Goal: Feedback & Contribution: Submit feedback/report problem

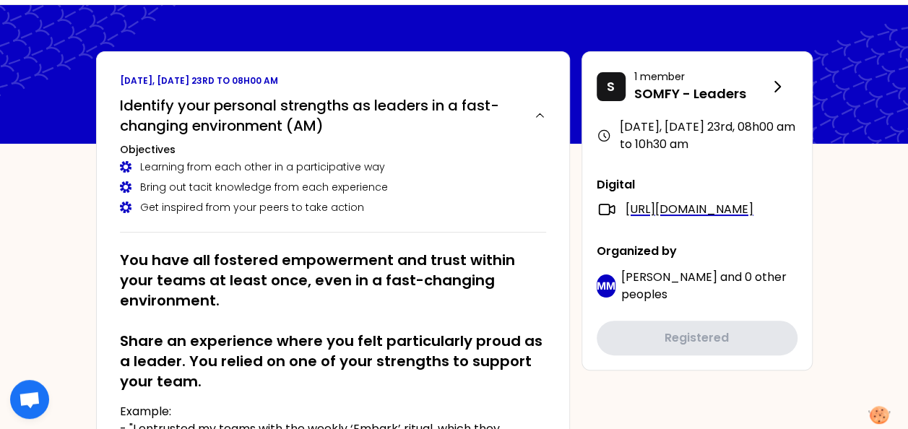
scroll to position [72, 0]
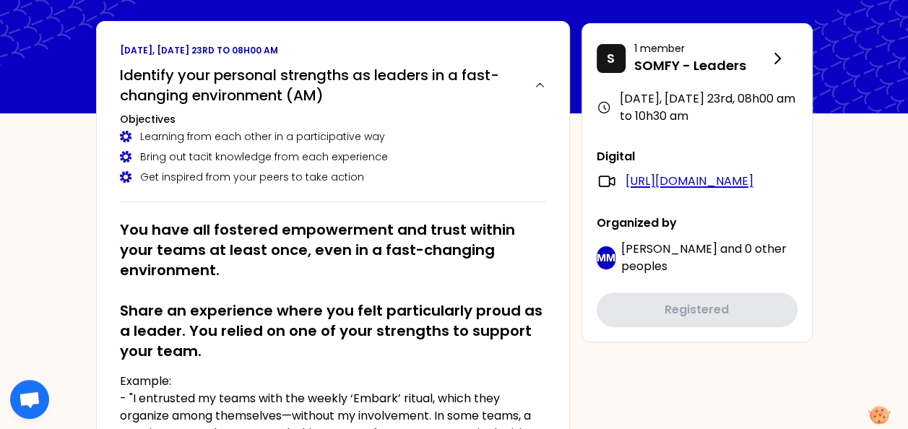
click at [682, 190] on link "[URL][DOMAIN_NAME]" at bounding box center [690, 181] width 128 height 17
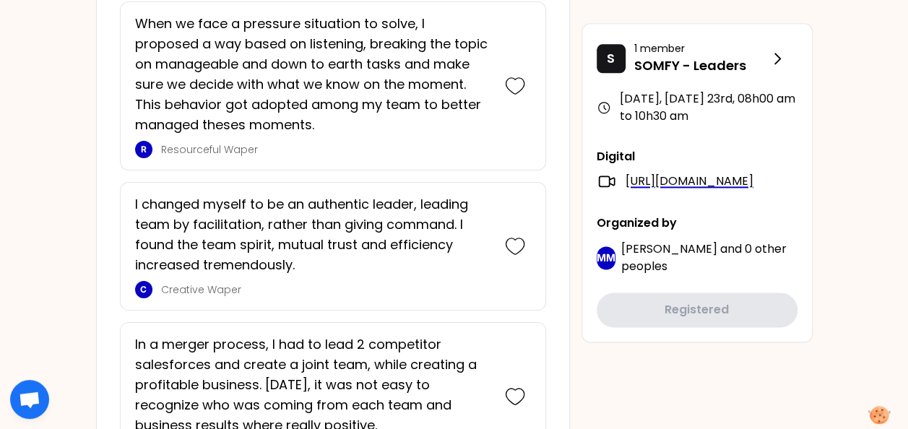
scroll to position [1011, 0]
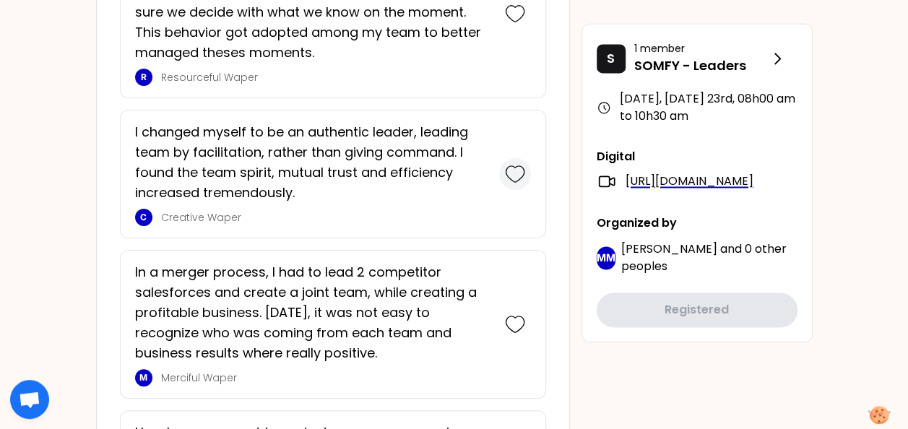
click at [519, 171] on icon at bounding box center [515, 174] width 20 height 20
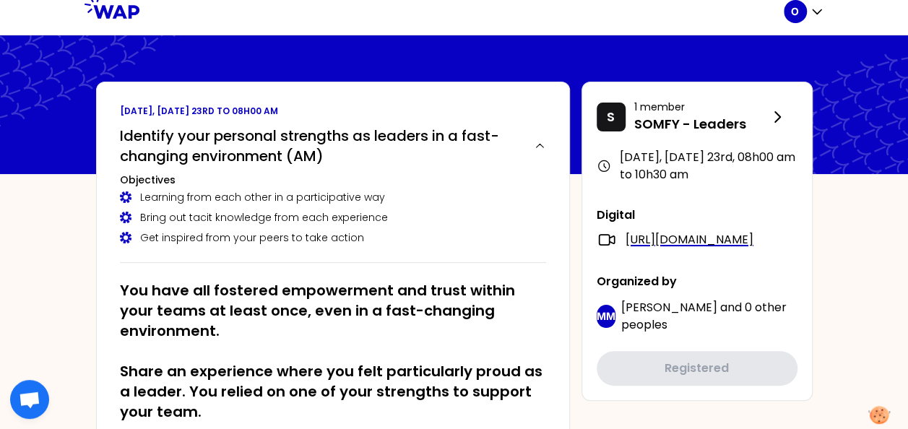
scroll to position [0, 0]
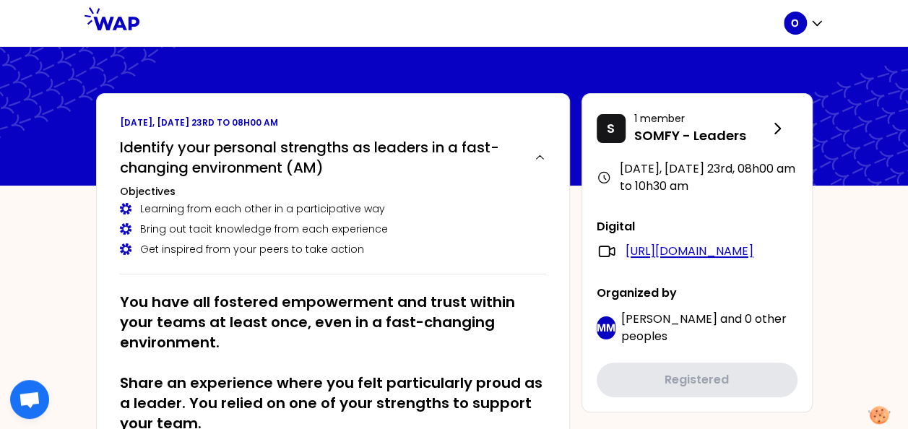
click at [665, 260] on link "[URL][DOMAIN_NAME]" at bounding box center [690, 251] width 128 height 17
click at [124, 27] on icon at bounding box center [112, 18] width 55 height 23
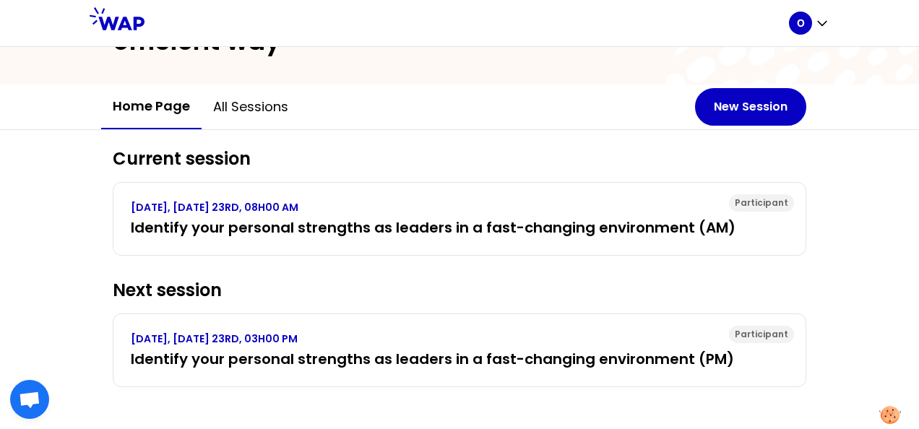
scroll to position [104, 0]
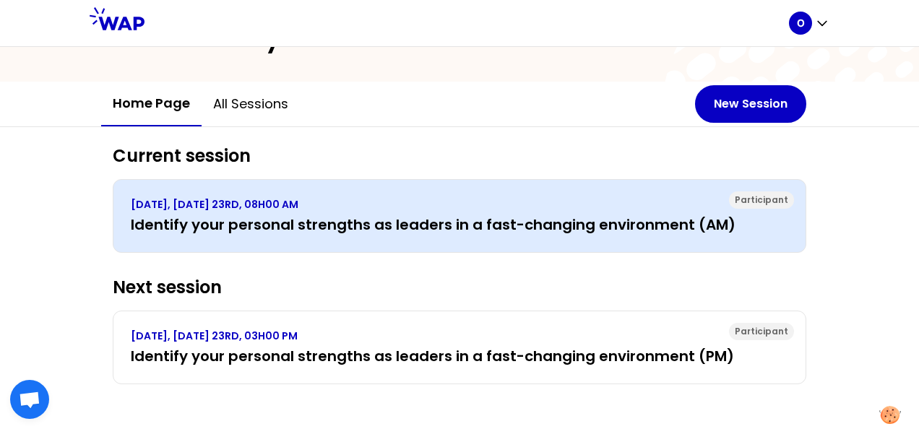
click at [282, 215] on h3 "Identify your personal strengths as leaders in a fast-changing environment (AM)" at bounding box center [459, 225] width 657 height 20
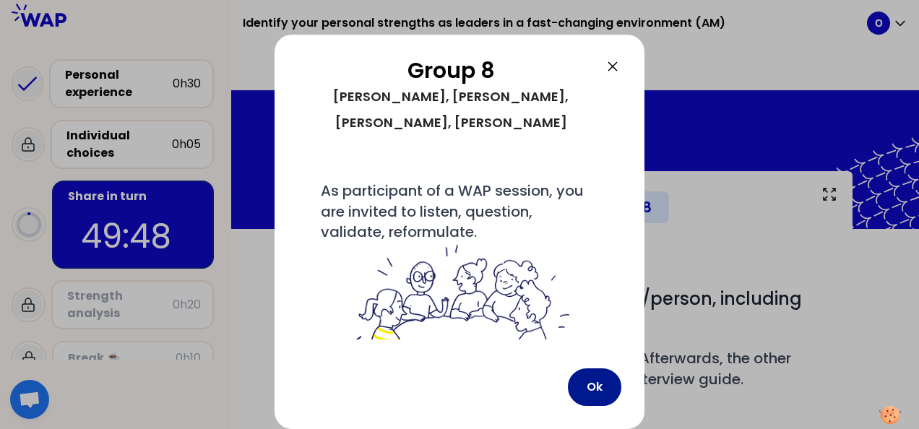
click at [590, 381] on button "Ok" at bounding box center [594, 387] width 53 height 38
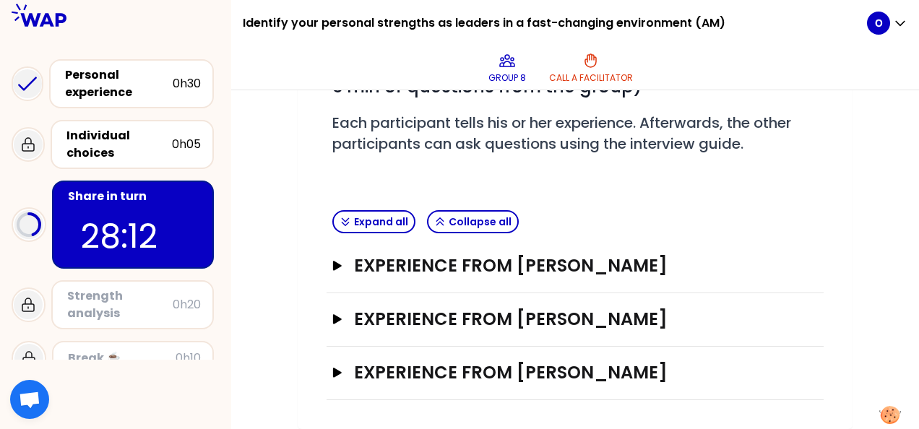
scroll to position [233, 0]
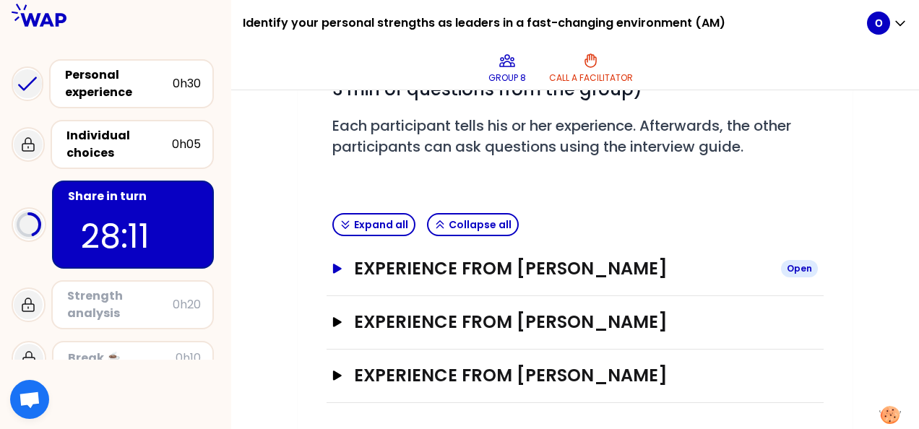
click at [342, 266] on icon "button" at bounding box center [338, 269] width 12 height 10
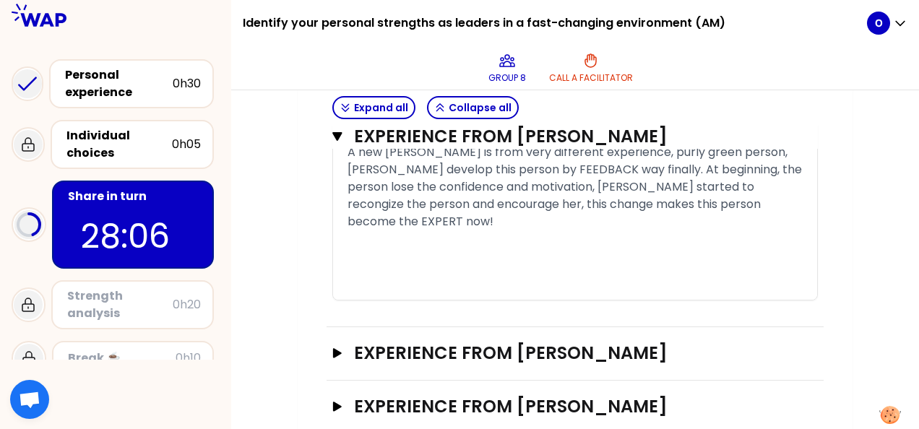
scroll to position [1185, 0]
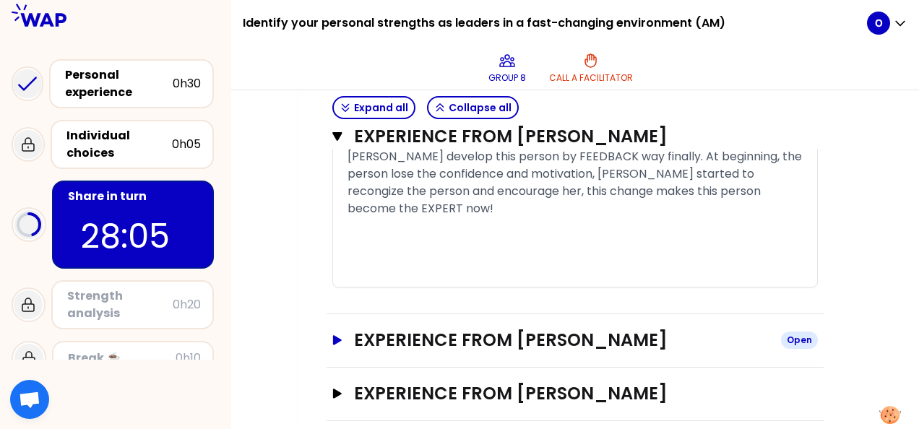
click at [338, 335] on icon "button" at bounding box center [337, 339] width 9 height 9
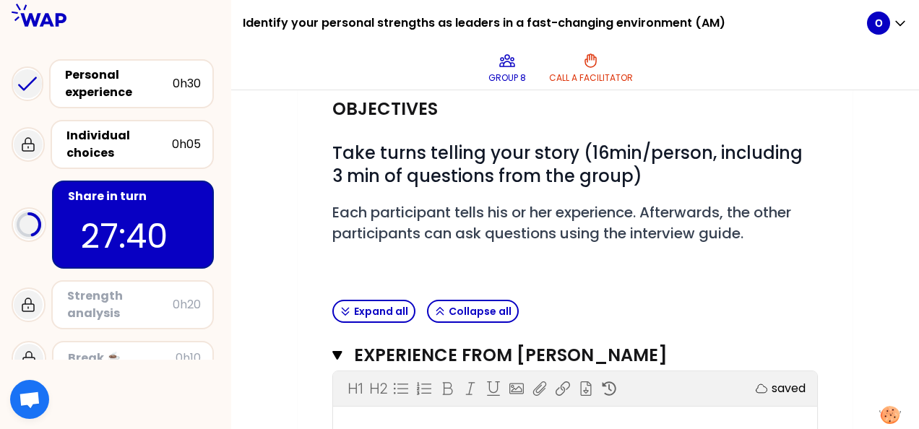
scroll to position [113, 0]
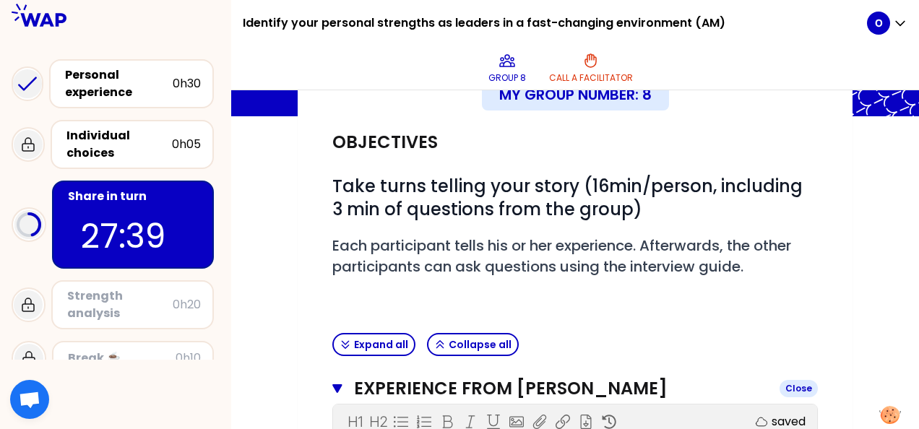
click at [339, 384] on icon "button" at bounding box center [336, 388] width 9 height 9
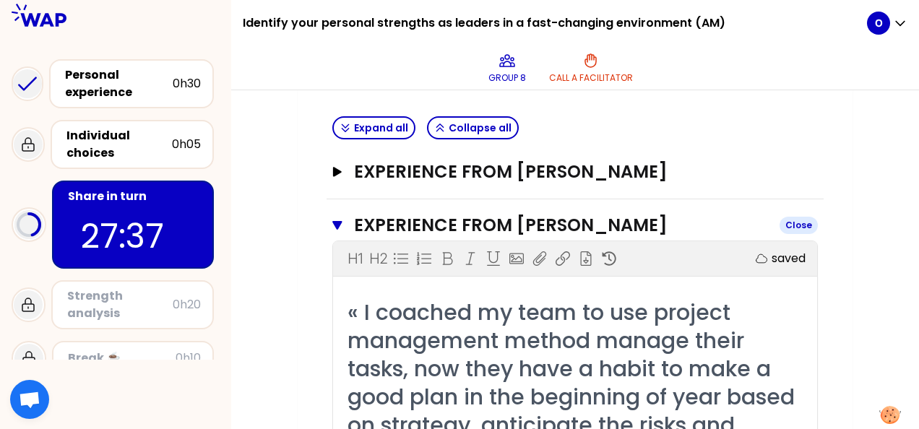
click at [338, 223] on icon "button" at bounding box center [336, 225] width 9 height 9
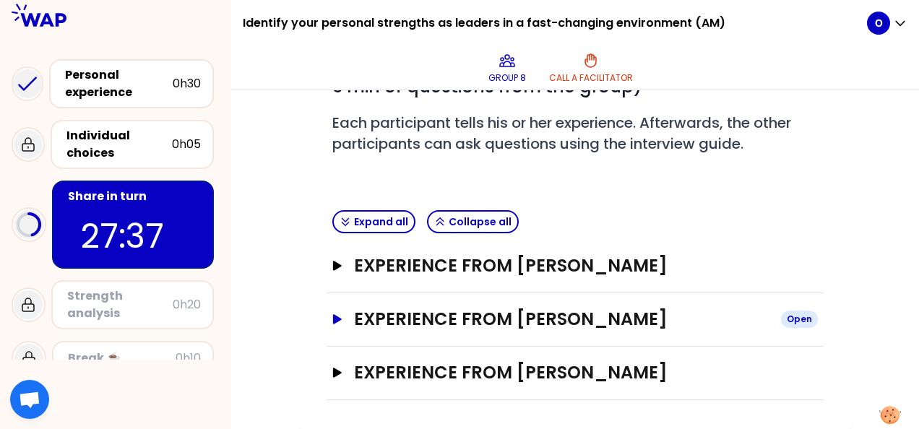
scroll to position [233, 0]
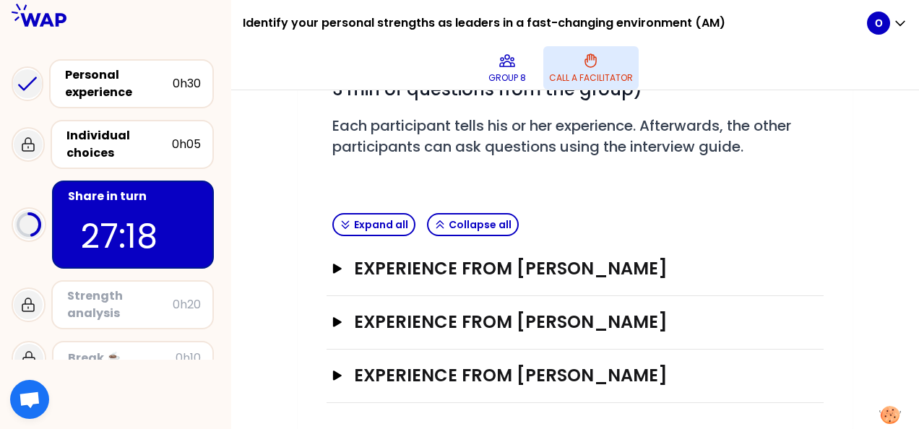
click at [597, 68] on icon at bounding box center [590, 60] width 17 height 17
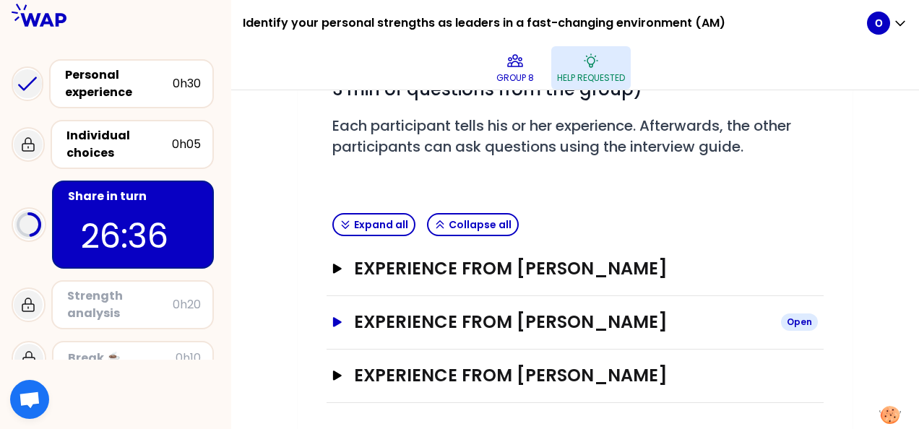
click at [342, 328] on button "Experience from [PERSON_NAME] Open" at bounding box center [574, 322] width 485 height 23
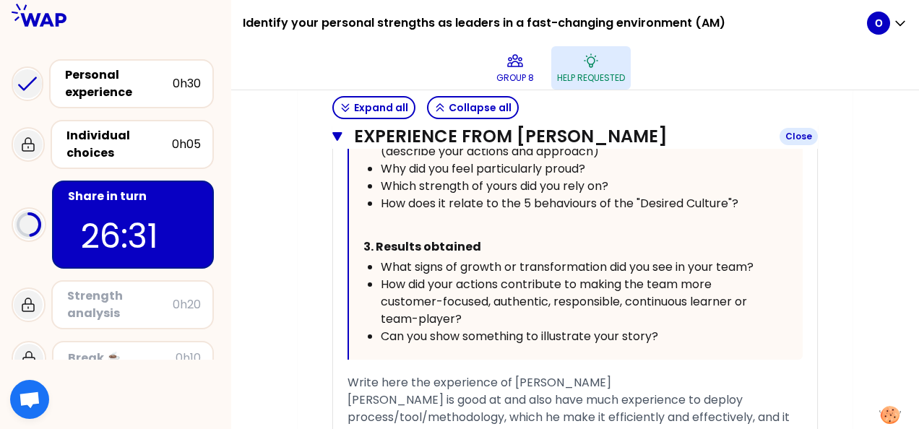
scroll to position [883, 0]
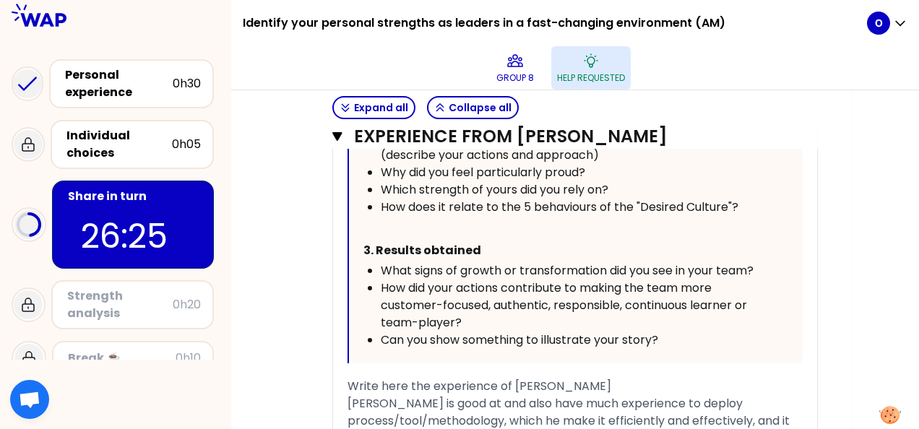
click at [338, 137] on icon "button" at bounding box center [336, 136] width 9 height 9
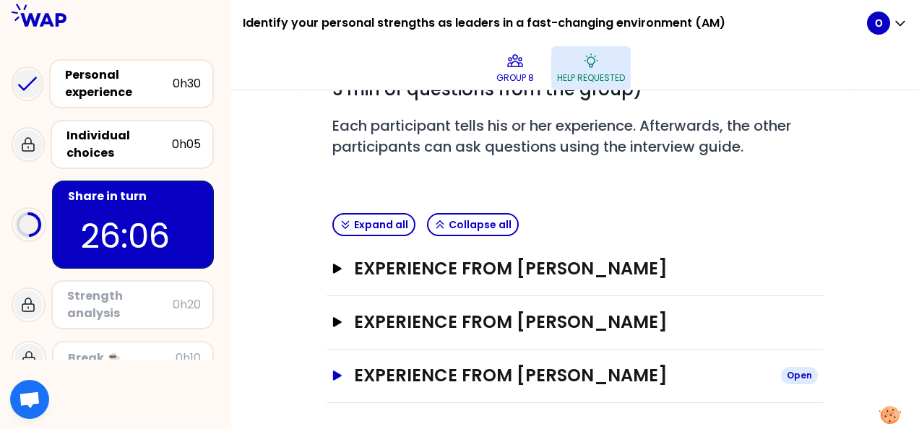
click at [341, 377] on icon "button" at bounding box center [338, 376] width 12 height 10
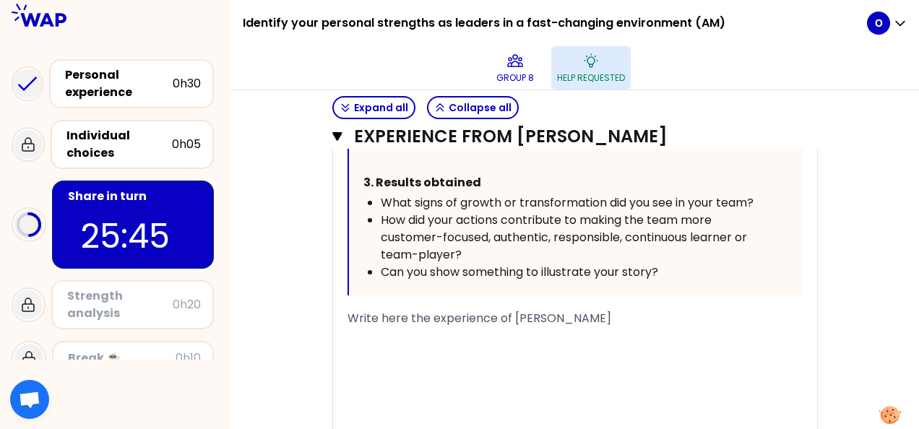
scroll to position [1027, 0]
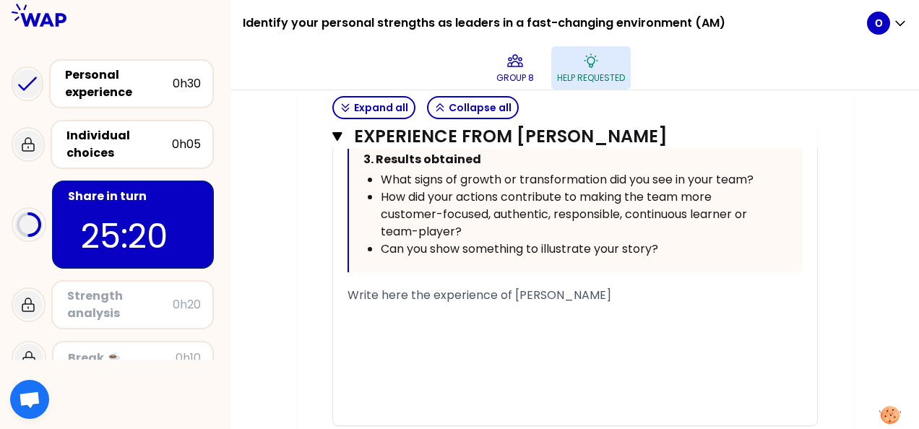
click at [488, 299] on span "Write here the experience of [PERSON_NAME]" at bounding box center [479, 295] width 264 height 17
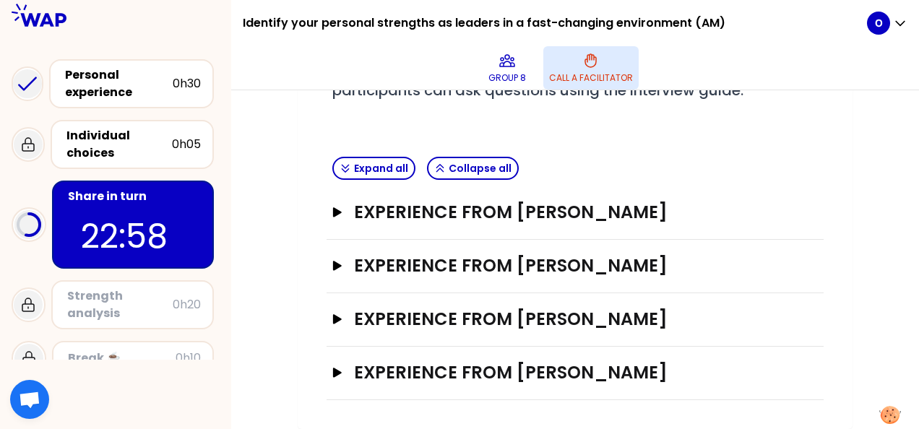
scroll to position [285, 0]
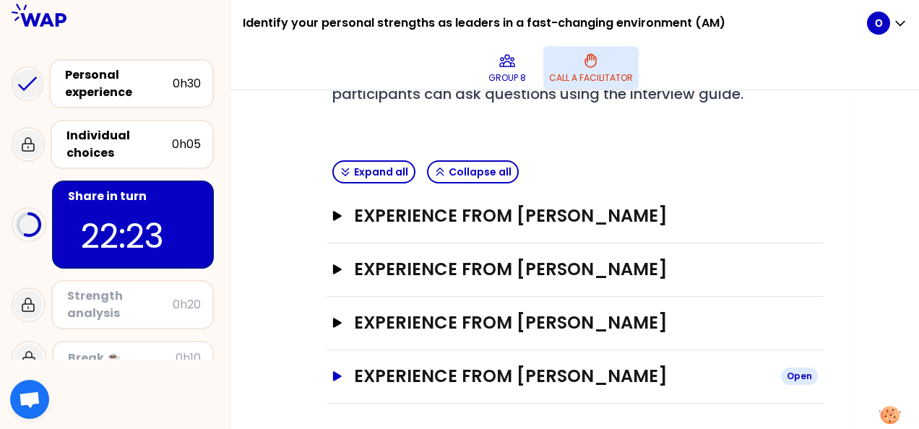
click at [335, 376] on icon "button" at bounding box center [337, 375] width 9 height 9
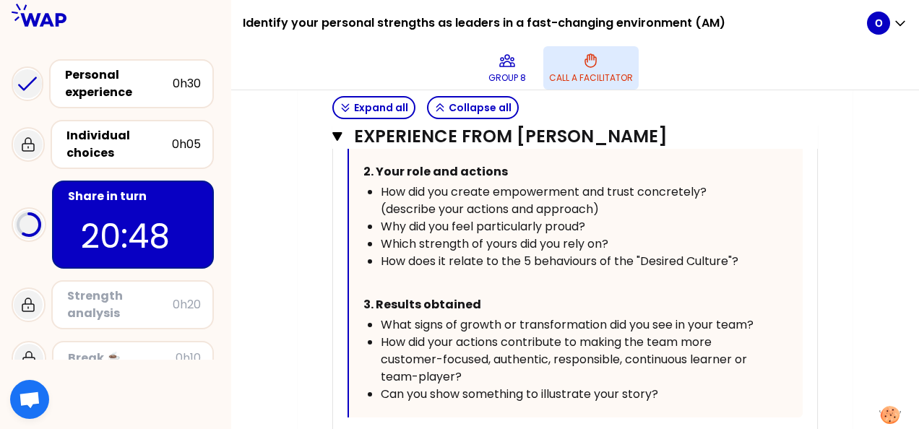
scroll to position [1129, 0]
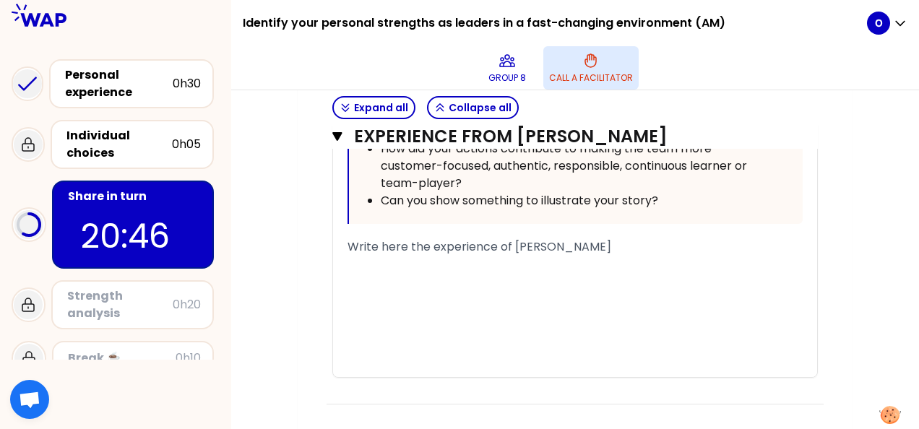
click at [493, 258] on div "﻿" at bounding box center [574, 264] width 455 height 17
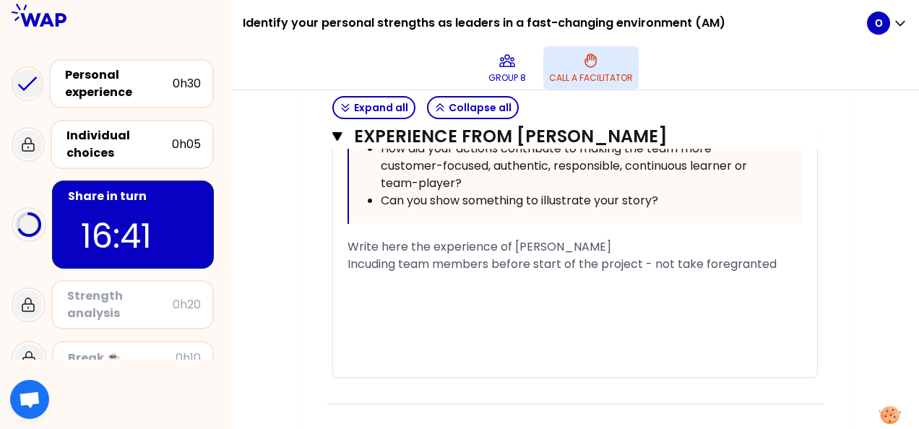
drag, startPoint x: 345, startPoint y: 257, endPoint x: 483, endPoint y: 266, distance: 137.5
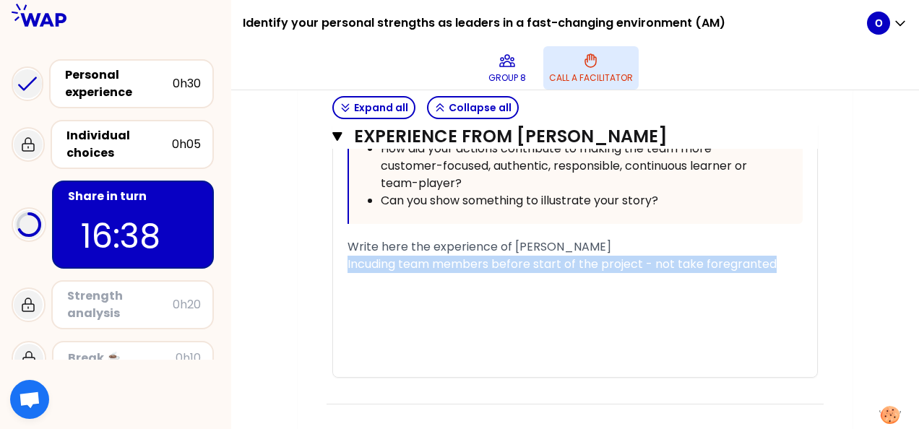
drag, startPoint x: 774, startPoint y: 257, endPoint x: 342, endPoint y: 266, distance: 432.1
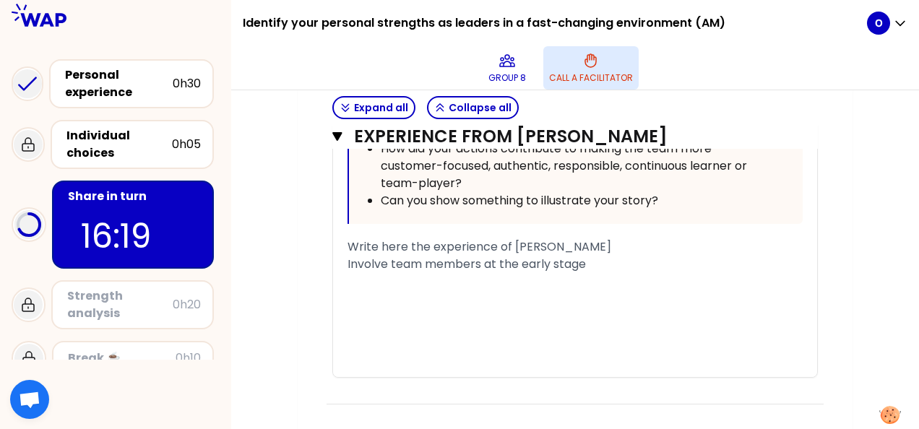
click at [479, 259] on span "Involve team members at the early stage" at bounding box center [466, 264] width 238 height 17
click at [696, 258] on div "Involve team members in the project at the early stage" at bounding box center [574, 264] width 455 height 17
click at [348, 256] on span "Involve team members in the project at the early stage" at bounding box center [506, 264] width 318 height 17
click at [685, 259] on div "- Involve team members in the project at the early stage" at bounding box center [574, 264] width 455 height 17
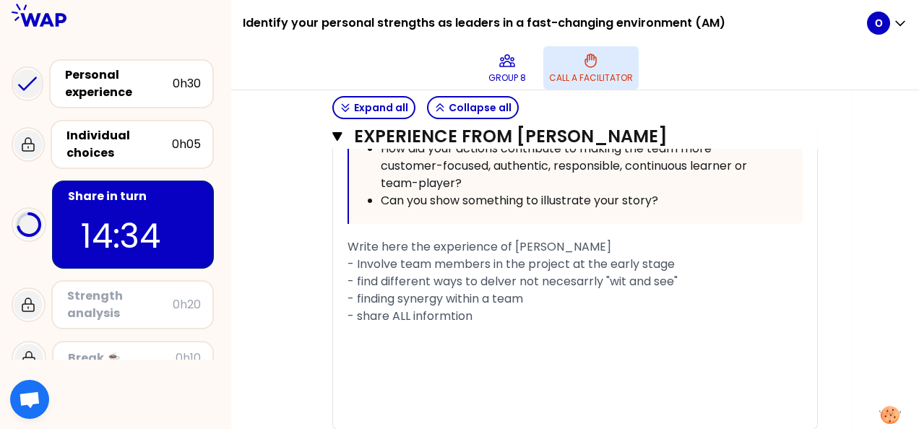
click at [511, 316] on div "- share ALL informtion" at bounding box center [574, 316] width 455 height 17
click at [640, 312] on span "- share ALL informtion the team need (so not only: do this, but" at bounding box center [522, 316] width 350 height 17
click at [679, 311] on span "- share ALL informtion the team need (so not only: "do this, but" at bounding box center [524, 316] width 354 height 17
click at [724, 311] on div "- share ALL informtion the team need (so not only: "do this", but" at bounding box center [574, 316] width 455 height 17
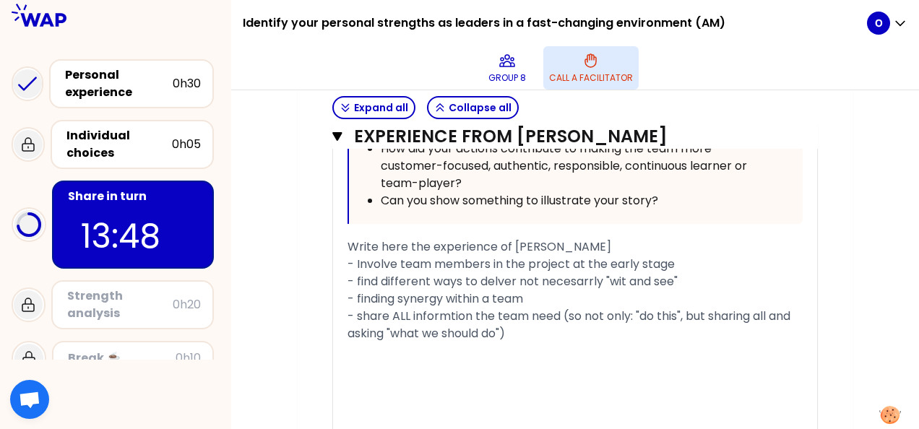
click at [676, 312] on span "- share ALL informtion the team need (so not only: "do this", but sharing all a…" at bounding box center [570, 325] width 446 height 34
click at [679, 312] on span "- share ALL informtion the team need (so not only: "do this", but sharing all a…" at bounding box center [570, 325] width 446 height 34
click at [733, 323] on div "- share ALL informtion the team need (so not only: "do this/follow my instructi…" at bounding box center [574, 325] width 455 height 35
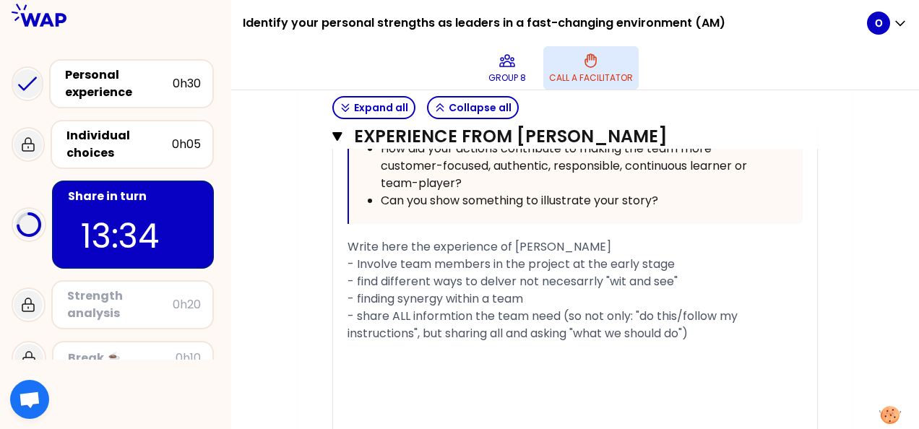
click at [691, 261] on div "- Involve team members in the project at the early stage" at bounding box center [574, 264] width 455 height 17
click at [695, 331] on span "- share ALL informtion the team need (so not only: "do this/follow my instructi…" at bounding box center [543, 325] width 393 height 34
click at [626, 276] on span "- find different ways to delver not necesarrly "wit and see"" at bounding box center [512, 281] width 330 height 17
click at [594, 292] on div "- finding synergy within a team" at bounding box center [574, 298] width 455 height 17
click at [707, 278] on div "- find different ways to delver not necesarrly "wait and see"" at bounding box center [574, 281] width 455 height 17
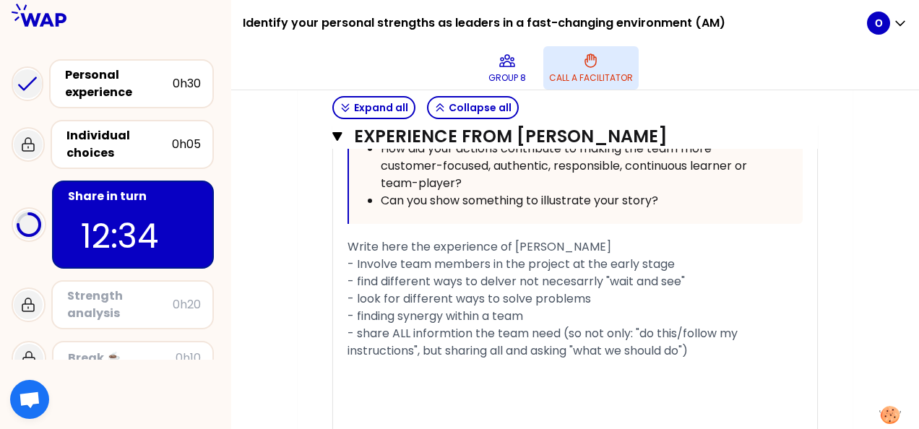
click at [702, 350] on div "- share ALL informtion the team need (so not only: "do this/follow my instructi…" at bounding box center [574, 342] width 455 height 35
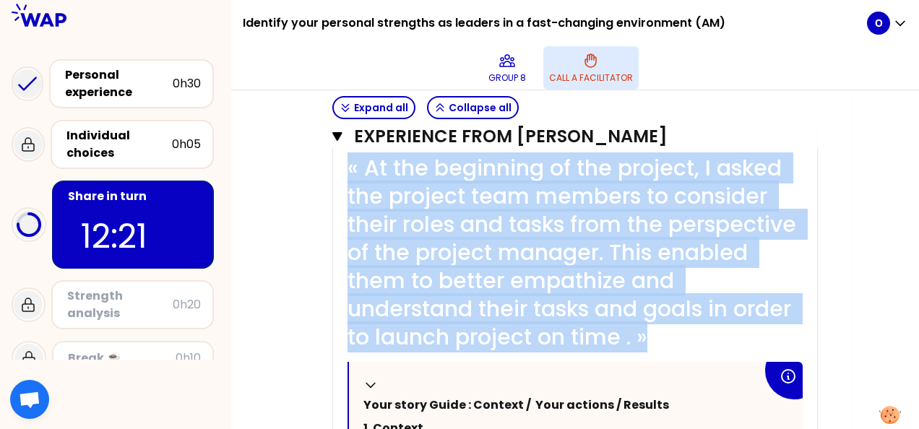
scroll to position [632, 0]
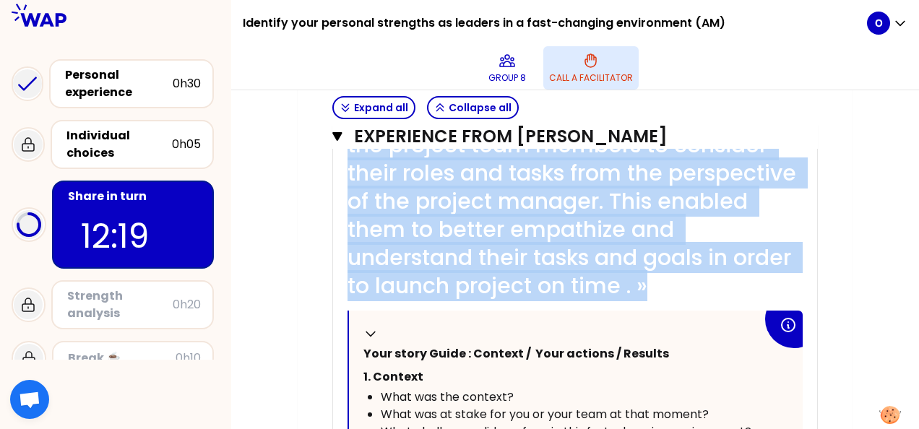
drag, startPoint x: 348, startPoint y: 337, endPoint x: 666, endPoint y: 288, distance: 321.6
click at [666, 288] on div "« At the beginning of the project, I asked the project team members to consider…" at bounding box center [574, 201] width 455 height 197
copy span "« At the beginning of the project, I asked the project team members to consider…"
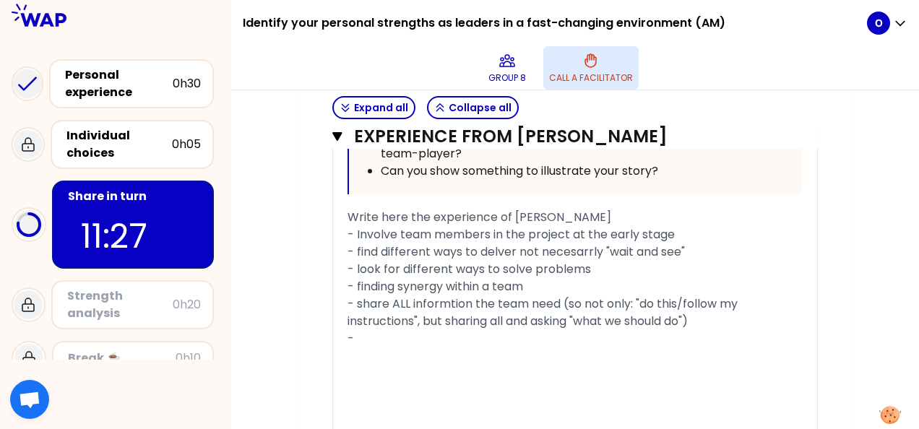
scroll to position [1138, 0]
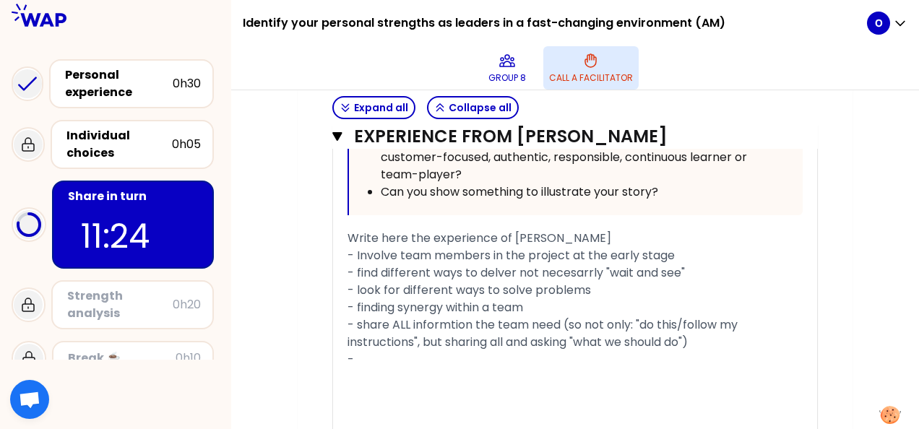
drag, startPoint x: 350, startPoint y: 229, endPoint x: 720, endPoint y: 358, distance: 391.2
click at [720, 358] on div "« At the beginning of the project, I asked the project team members to consider…" at bounding box center [574, 35] width 455 height 876
copy div "Write here the experience of [PERSON_NAME] - Involve team members in the projec…"
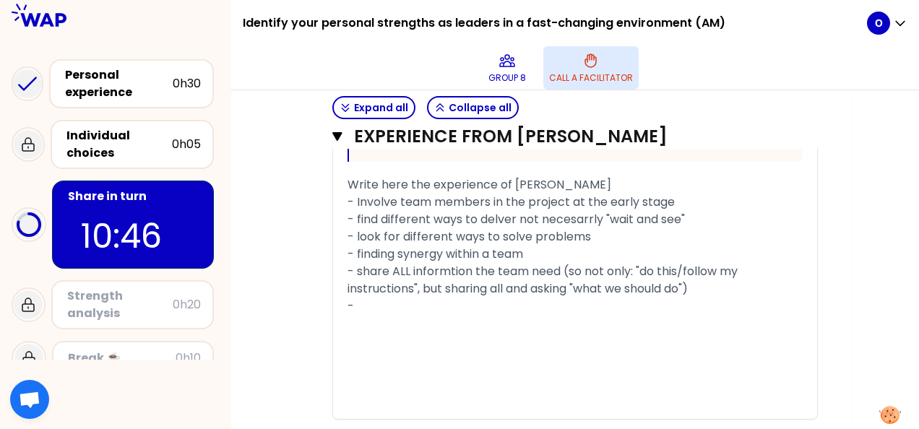
scroll to position [1233, 0]
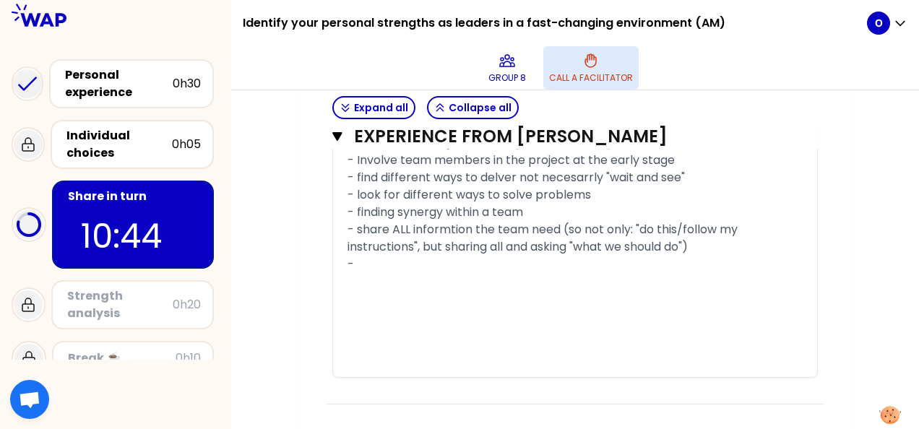
click at [390, 263] on div "-" at bounding box center [574, 264] width 455 height 17
drag, startPoint x: 574, startPoint y: 262, endPoint x: 328, endPoint y: 264, distance: 246.4
copy span "- find benefits for all people involved"
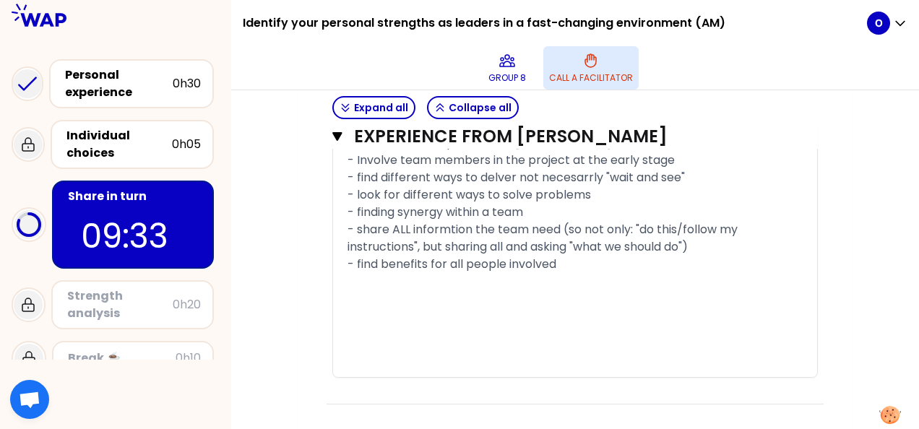
click at [457, 285] on div "﻿" at bounding box center [574, 281] width 455 height 17
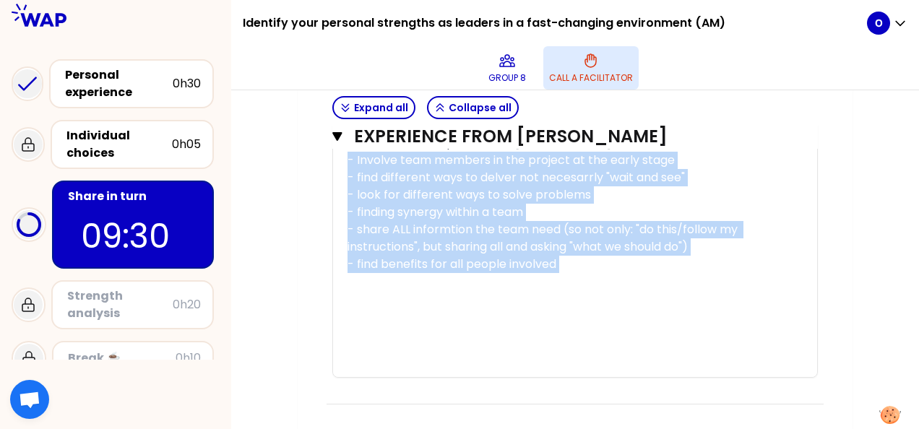
drag, startPoint x: 587, startPoint y: 272, endPoint x: 325, endPoint y: 159, distance: 284.8
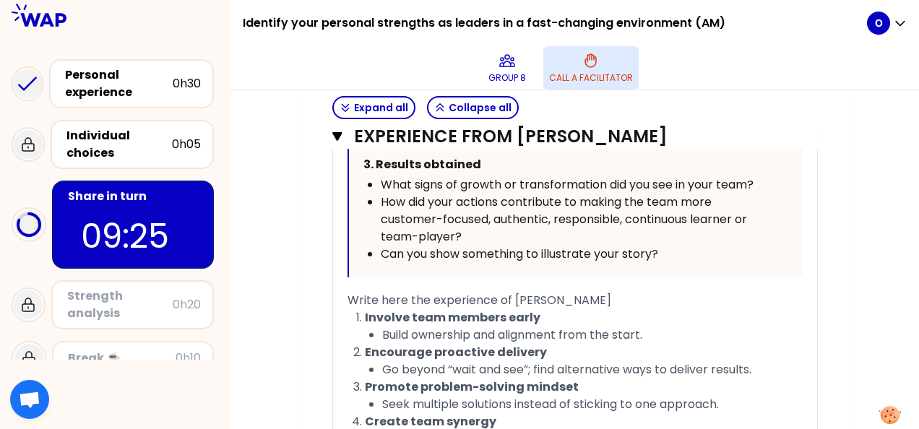
scroll to position [1062, 0]
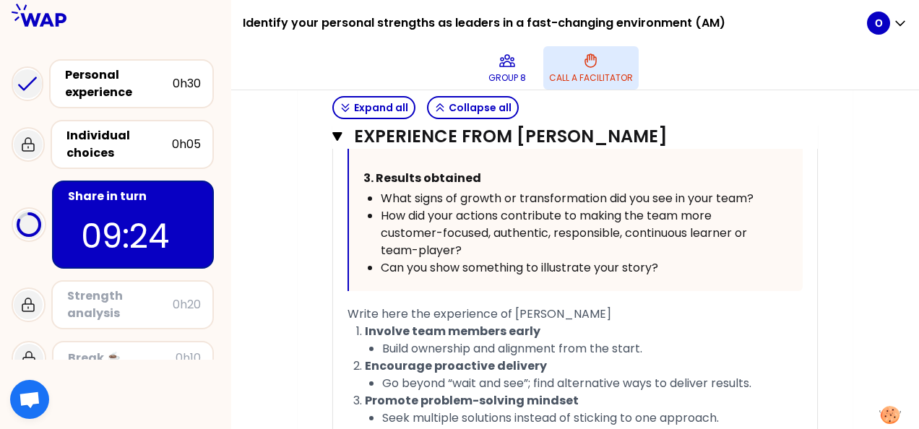
click at [353, 314] on span "Write here the experience of [PERSON_NAME]" at bounding box center [479, 314] width 264 height 17
click at [449, 314] on span "Write here the experience of [PERSON_NAME]" at bounding box center [479, 314] width 264 height 17
click at [598, 311] on div "Write here the experience of [PERSON_NAME]" at bounding box center [574, 314] width 455 height 17
drag, startPoint x: 598, startPoint y: 311, endPoint x: 336, endPoint y: 309, distance: 262.2
click at [336, 309] on div "« At the beginning of the project, I asked the project team members to consider…" at bounding box center [575, 200] width 484 height 1055
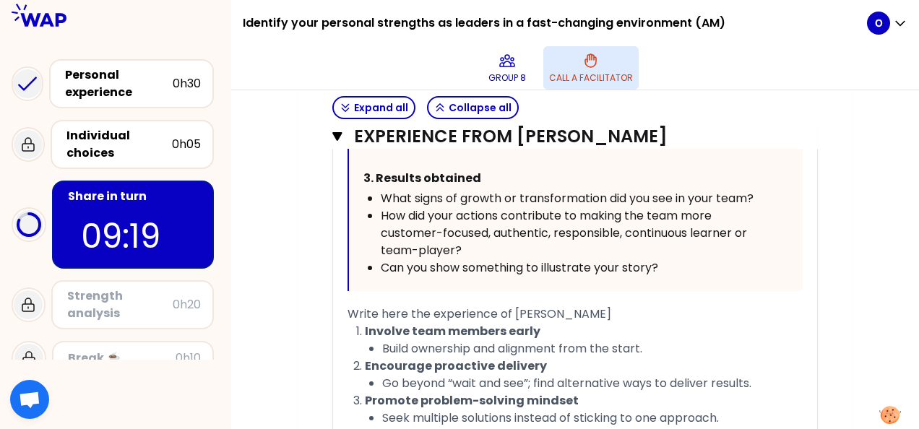
click at [465, 331] on span "Involve team members early" at bounding box center [453, 331] width 176 height 17
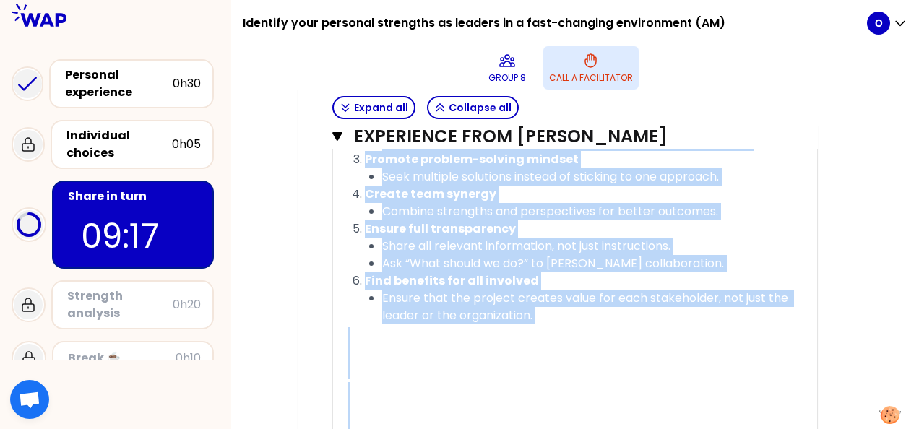
scroll to position [1412, 0]
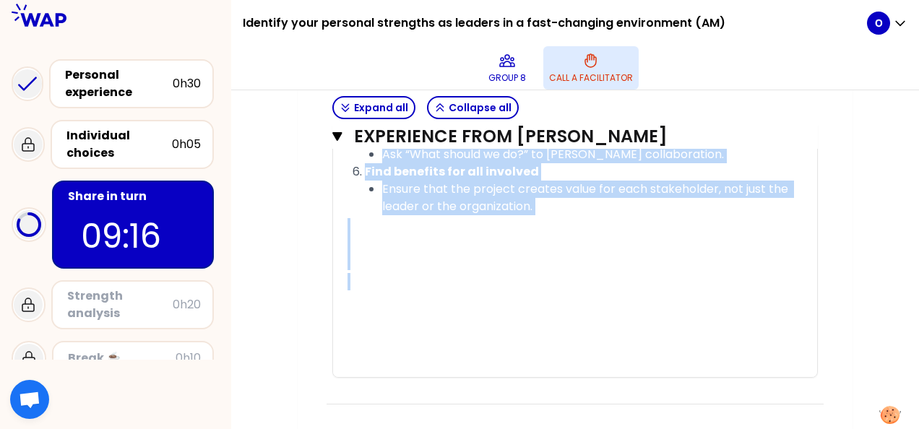
drag, startPoint x: 348, startPoint y: 309, endPoint x: 449, endPoint y: 298, distance: 101.8
copy div "Write here the experience of [PERSON_NAME] Involve team members early Build own…"
click at [440, 247] on p at bounding box center [574, 244] width 455 height 58
drag, startPoint x: 350, startPoint y: 286, endPoint x: 550, endPoint y: 238, distance: 206.4
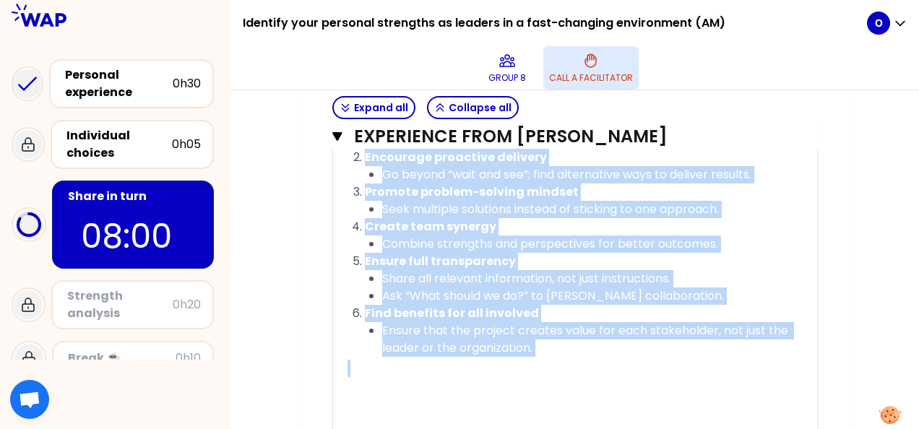
scroll to position [1268, 0]
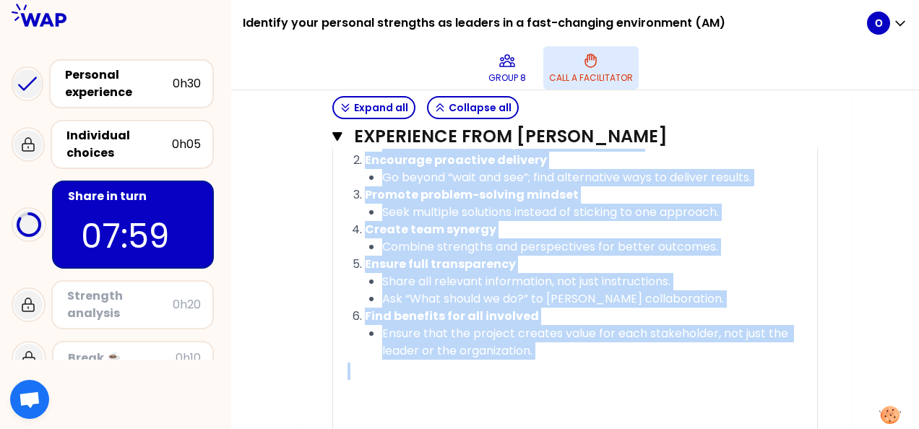
click at [546, 376] on p at bounding box center [574, 389] width 455 height 58
drag, startPoint x: 569, startPoint y: 363, endPoint x: 297, endPoint y: 133, distance: 355.8
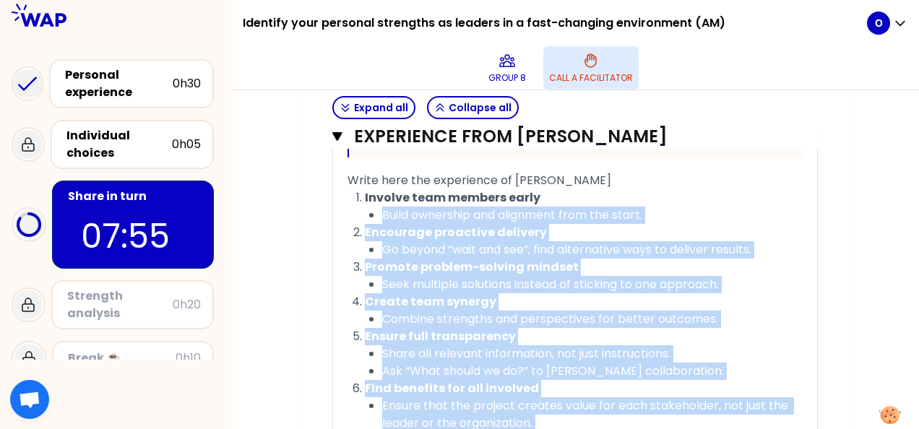
click at [393, 243] on span "Go beyond “wait and see”; find alternative ways to deliver results." at bounding box center [566, 249] width 369 height 17
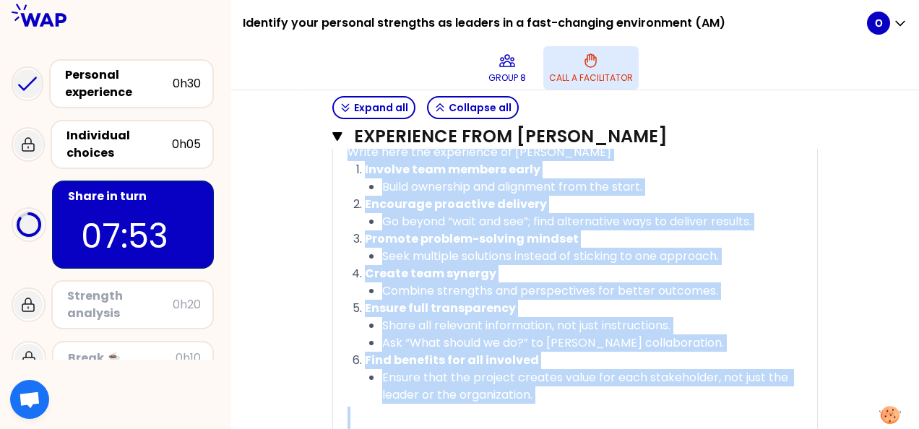
scroll to position [1286, 0]
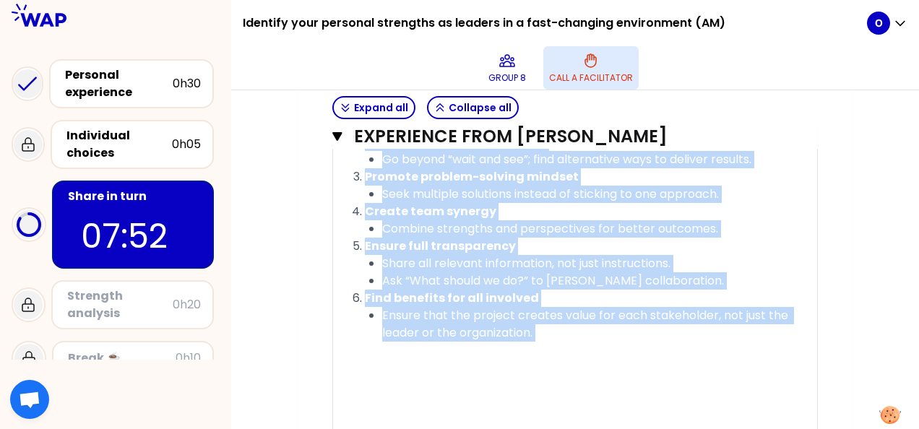
drag, startPoint x: 348, startPoint y: 175, endPoint x: 558, endPoint y: 345, distance: 270.2
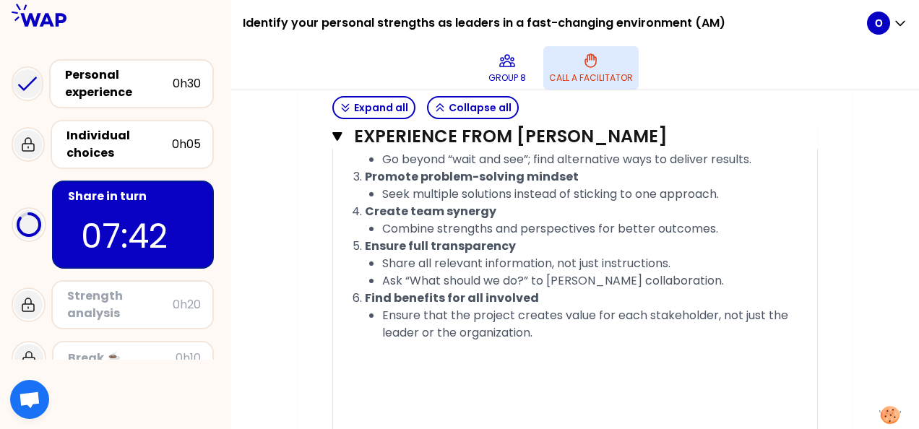
click at [528, 360] on p at bounding box center [574, 371] width 455 height 58
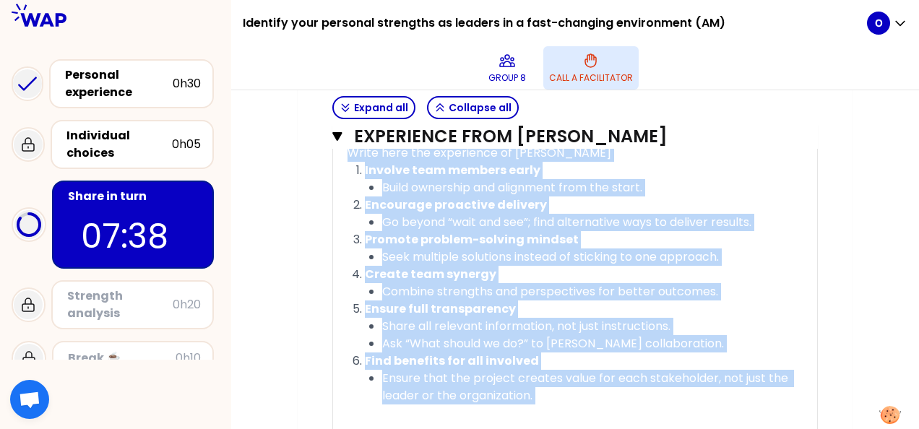
scroll to position [1196, 0]
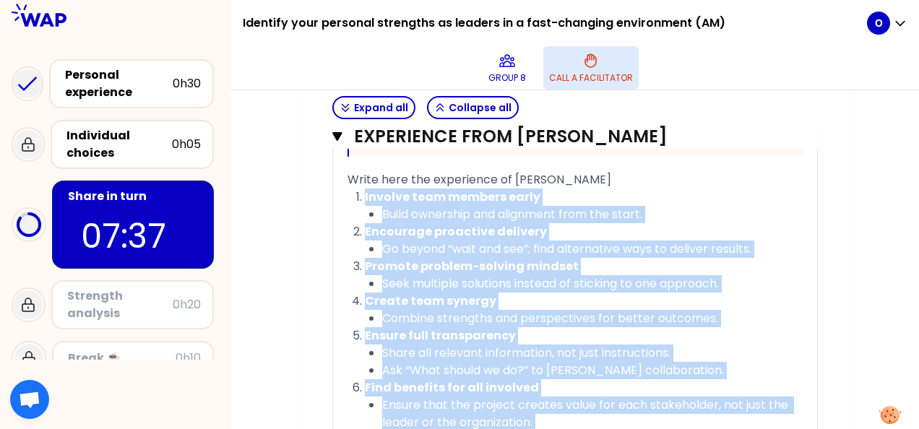
drag, startPoint x: 546, startPoint y: 342, endPoint x: 346, endPoint y: 192, distance: 249.8
click at [346, 192] on div "« At the beginning of the project, I asked the project team members to consider…" at bounding box center [575, 65] width 484 height 1055
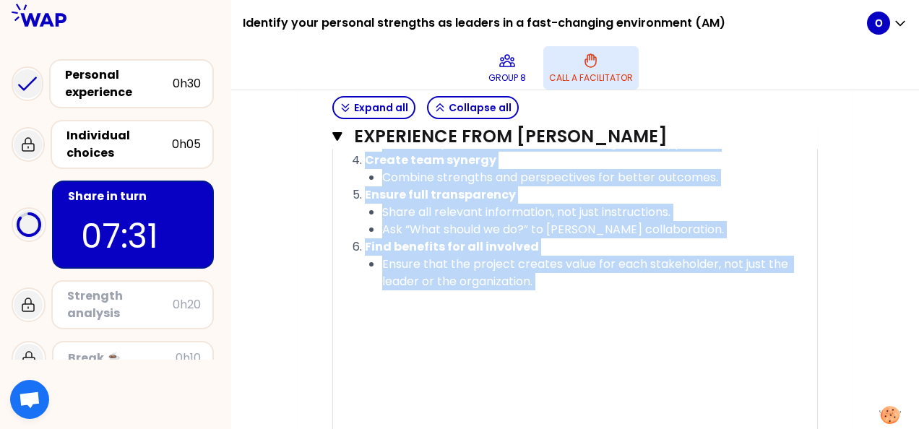
scroll to position [1341, 0]
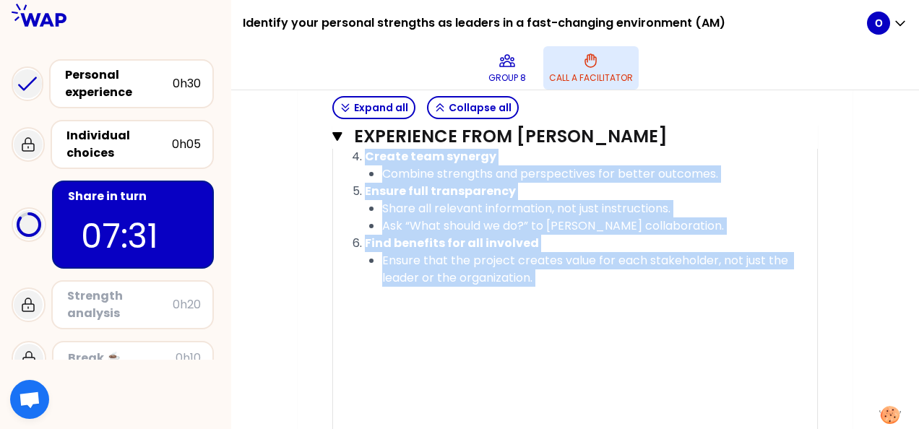
click at [431, 301] on p at bounding box center [574, 316] width 455 height 58
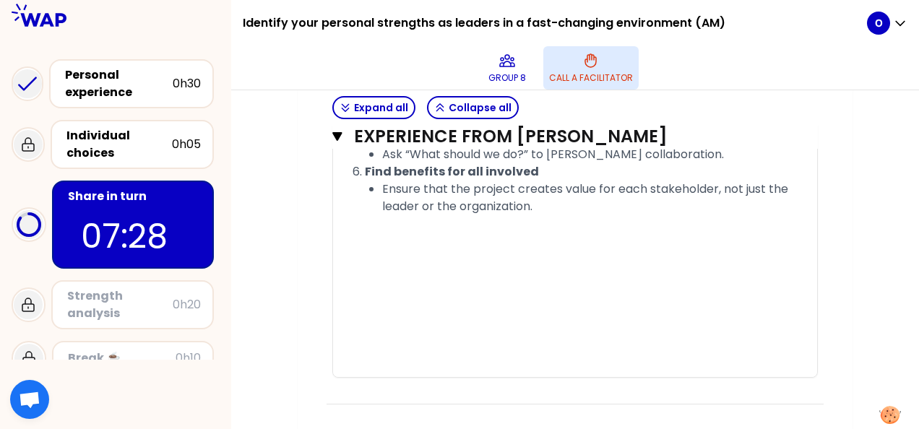
scroll to position [1153, 0]
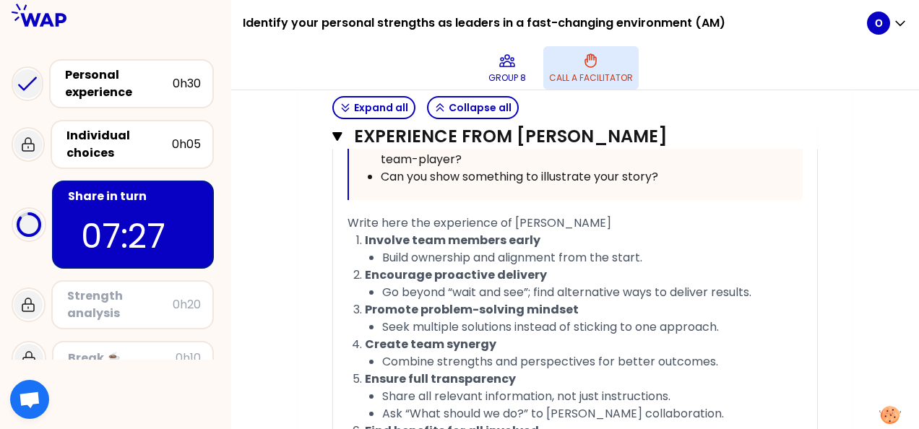
click at [389, 297] on div "Go beyond “wait and see”; find alternative ways to deliver results." at bounding box center [592, 292] width 420 height 17
click at [366, 234] on span "Involve team members early" at bounding box center [453, 240] width 176 height 17
click at [382, 272] on span "Encourage proactive delivery" at bounding box center [456, 275] width 182 height 17
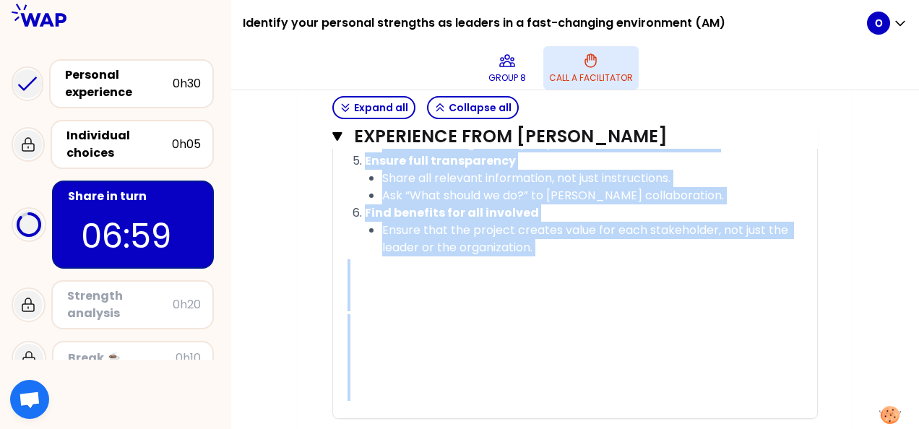
scroll to position [1412, 0]
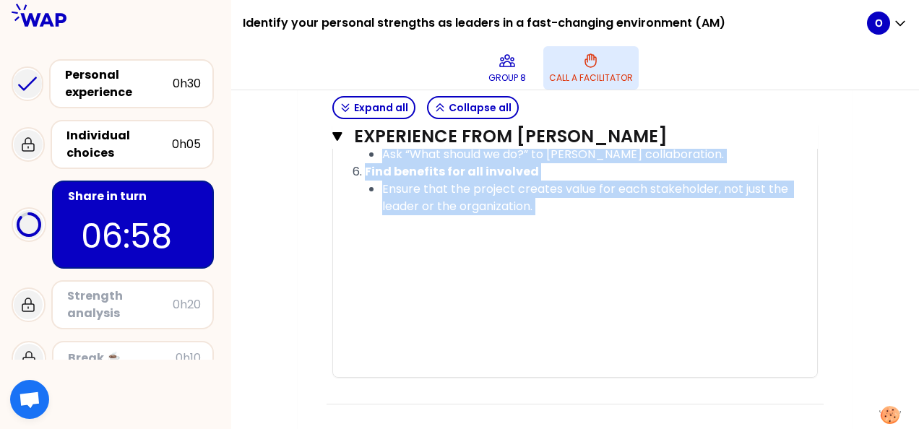
drag, startPoint x: 347, startPoint y: 289, endPoint x: 524, endPoint y: 228, distance: 186.4
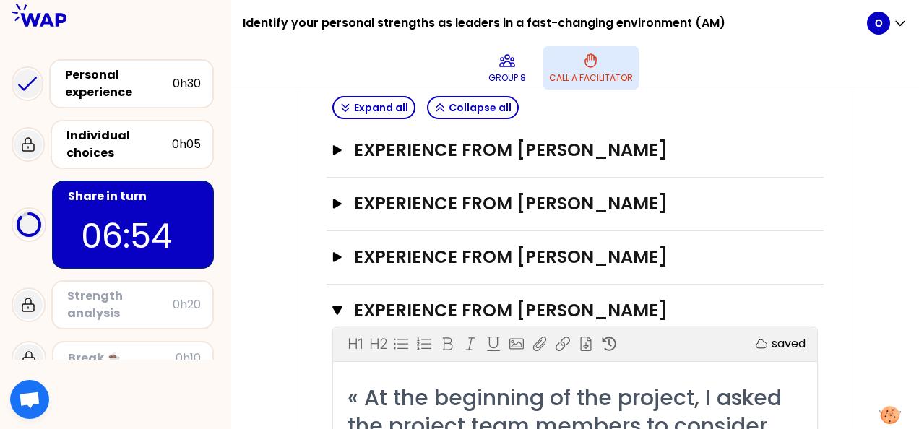
scroll to position [329, 0]
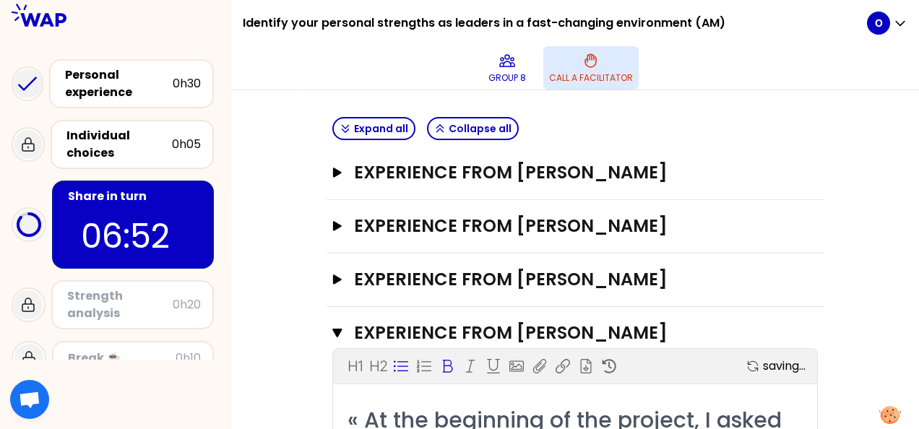
click at [446, 361] on icon at bounding box center [447, 366] width 14 height 14
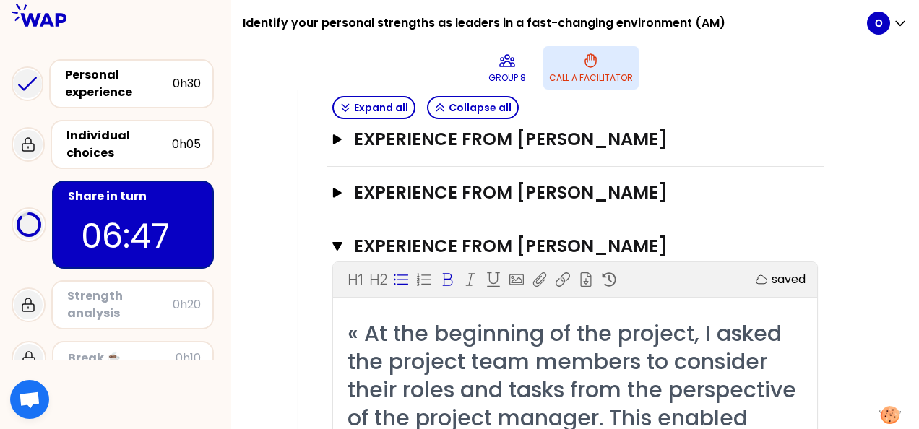
scroll to position [401, 0]
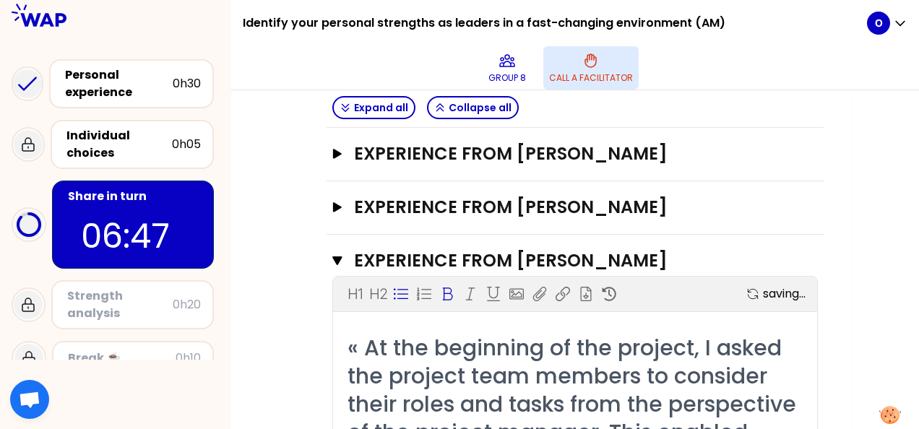
click at [452, 291] on icon at bounding box center [447, 294] width 14 height 14
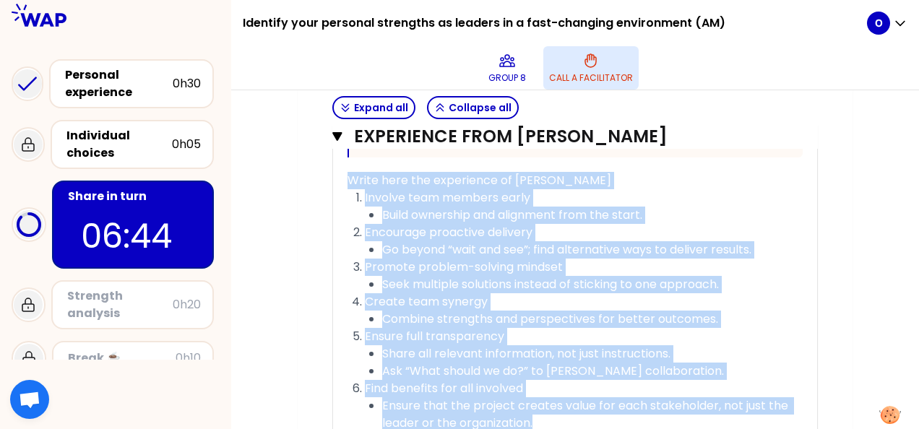
scroll to position [1268, 0]
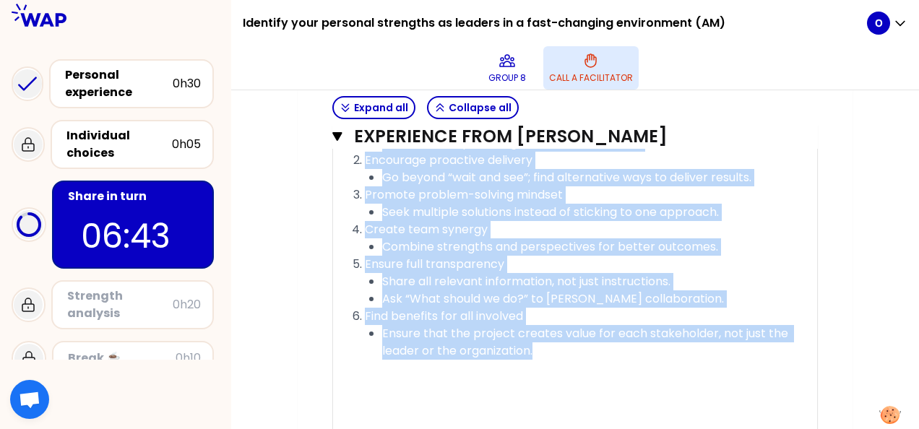
click at [446, 325] on span "Ensure that the project creates value for each stakeholder, not just the leader…" at bounding box center [586, 342] width 409 height 34
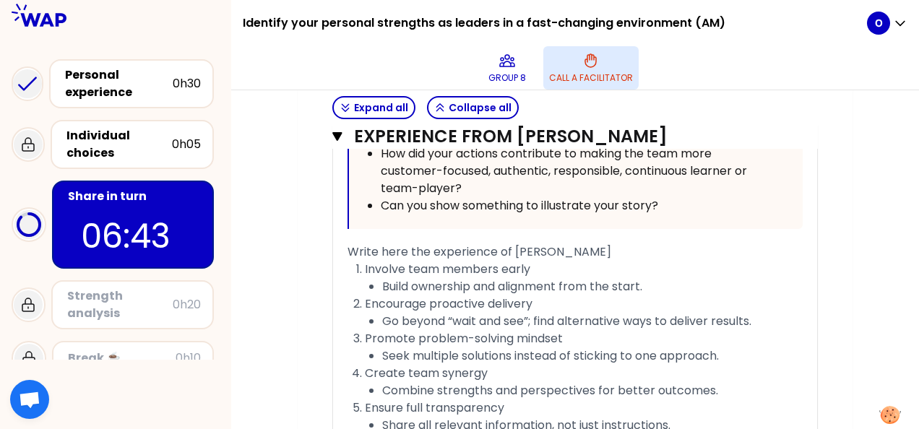
scroll to position [1123, 0]
click at [382, 282] on span "Build ownership and alignment from the start." at bounding box center [512, 287] width 260 height 17
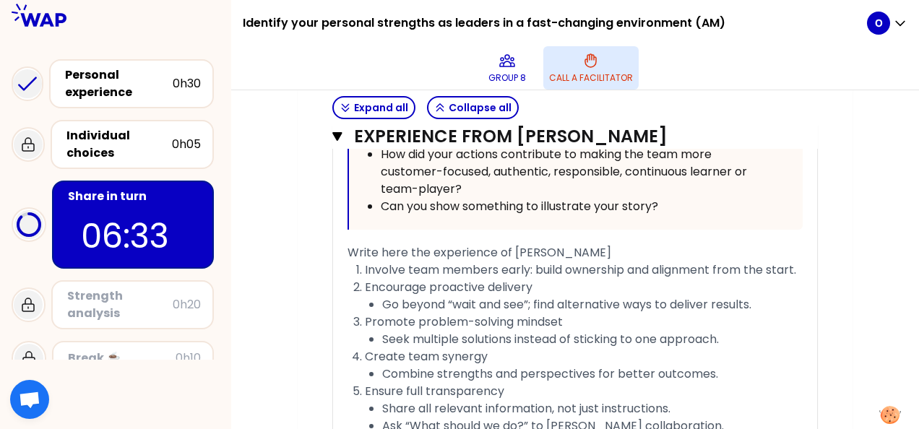
click at [383, 300] on span "Go beyond “wait and see”; find alternative ways to deliver results." at bounding box center [566, 304] width 369 height 17
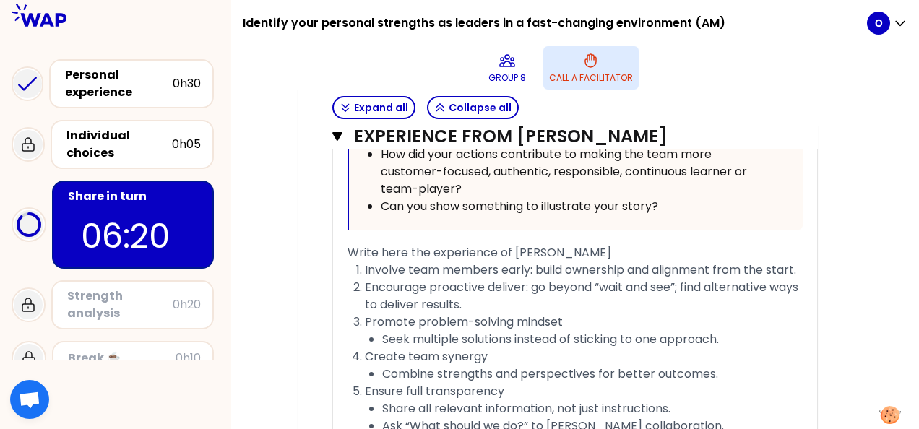
click at [382, 340] on span "Seek multiple solutions instead of sticking to one approach." at bounding box center [550, 339] width 337 height 17
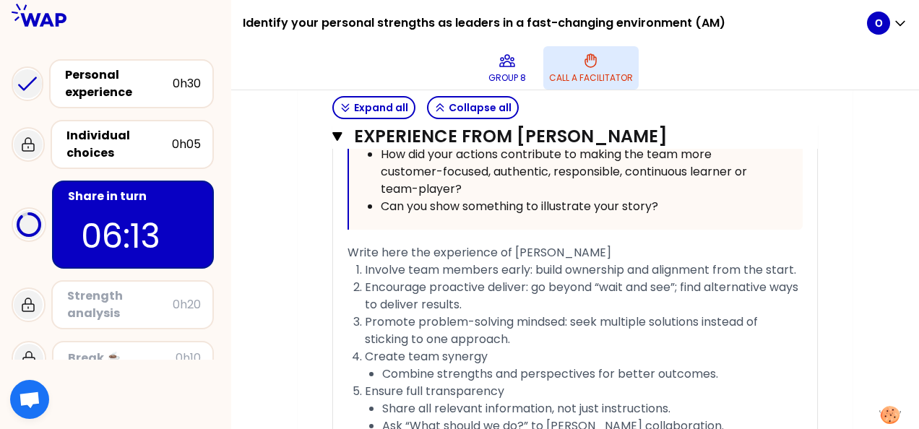
click at [381, 369] on ul "Combine strengths and perspectives for better outcomes." at bounding box center [584, 374] width 438 height 17
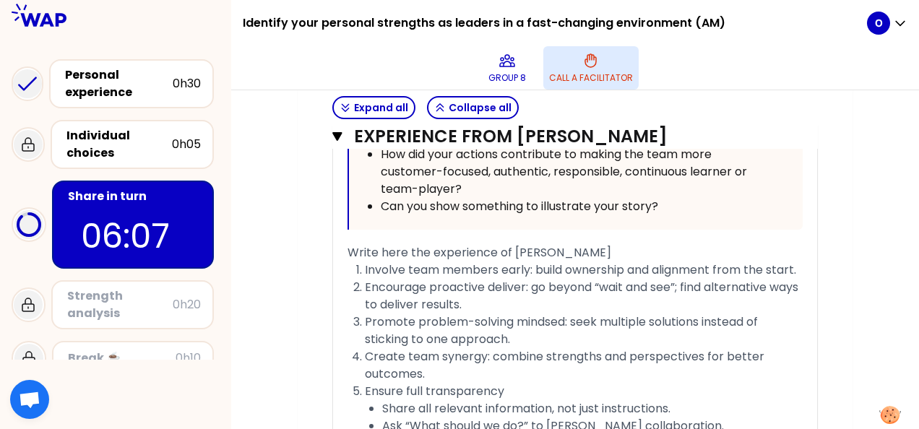
scroll to position [1268, 0]
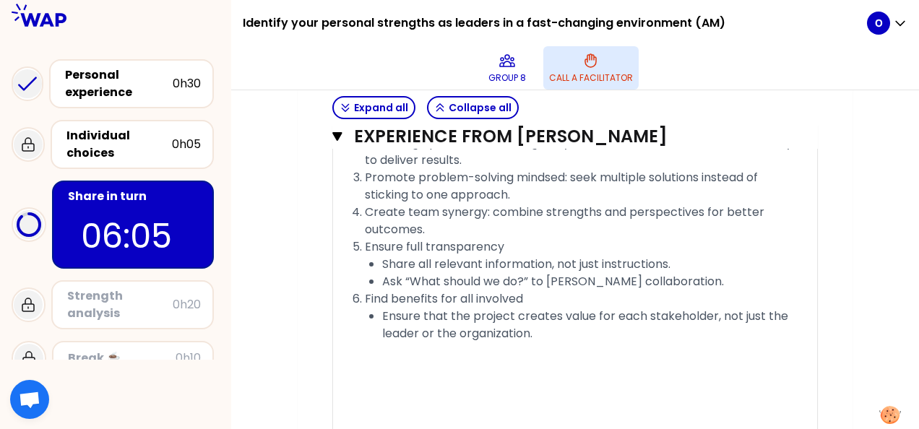
click at [383, 259] on span "Share all relevant information, not just instructions." at bounding box center [526, 264] width 288 height 17
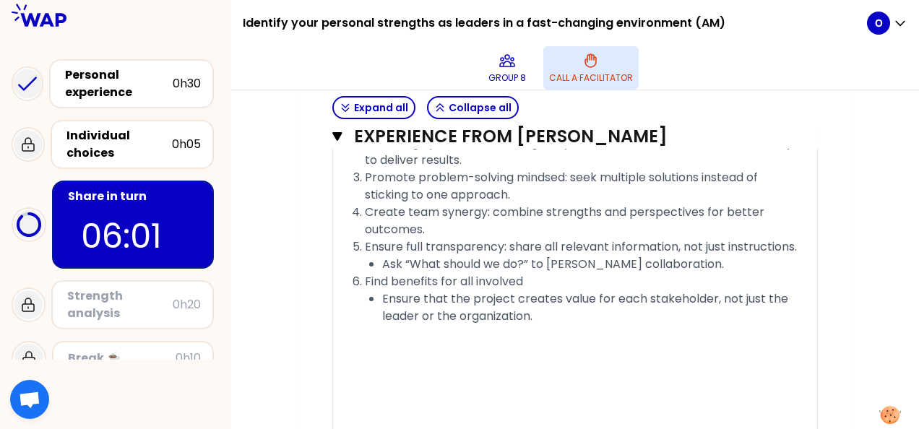
click at [383, 259] on span "Ask “What should we do?” to [PERSON_NAME] collaboration." at bounding box center [553, 264] width 342 height 17
click at [382, 298] on span "Ensure that the project creates value for each stakeholder, not just the leader…" at bounding box center [586, 307] width 409 height 34
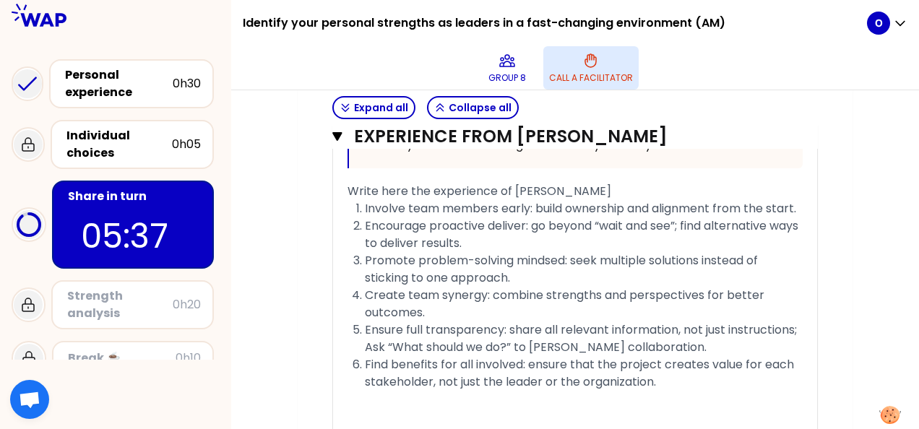
scroll to position [1216, 0]
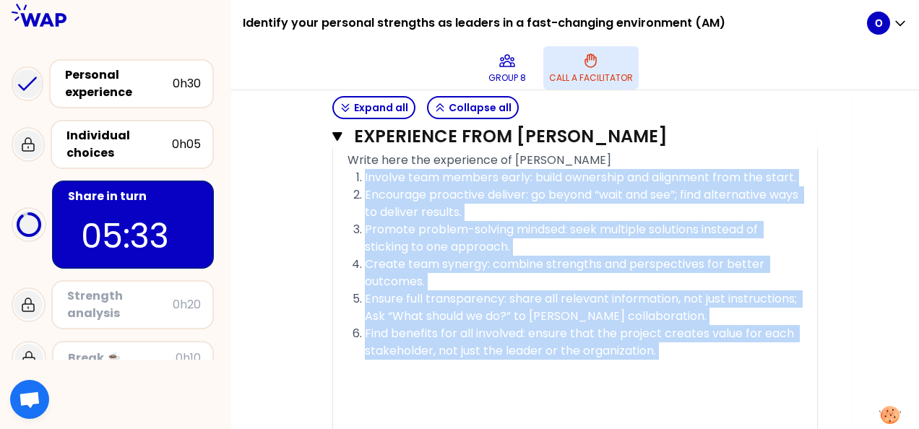
drag, startPoint x: 669, startPoint y: 363, endPoint x: 353, endPoint y: 175, distance: 368.3
click at [353, 175] on div "« At the beginning of the project, I asked the project team members to consider…" at bounding box center [574, 20] width 455 height 1003
copy ol "Involve team members early: build ownership and alignment from the start. Encou…"
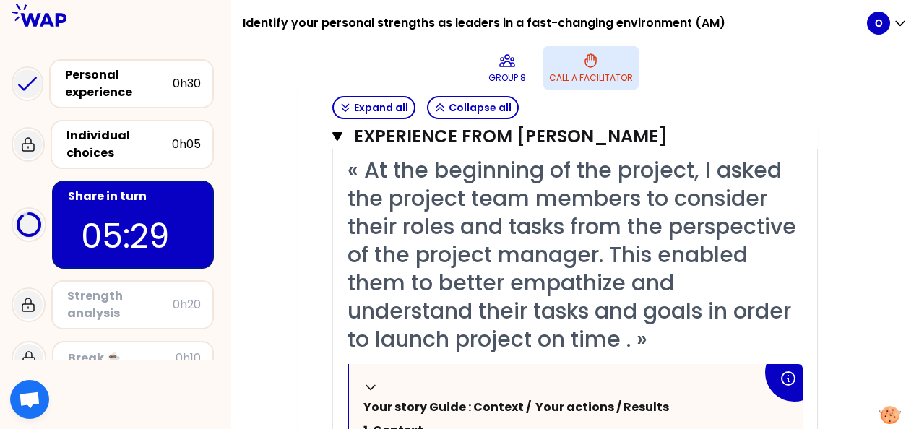
scroll to position [566, 0]
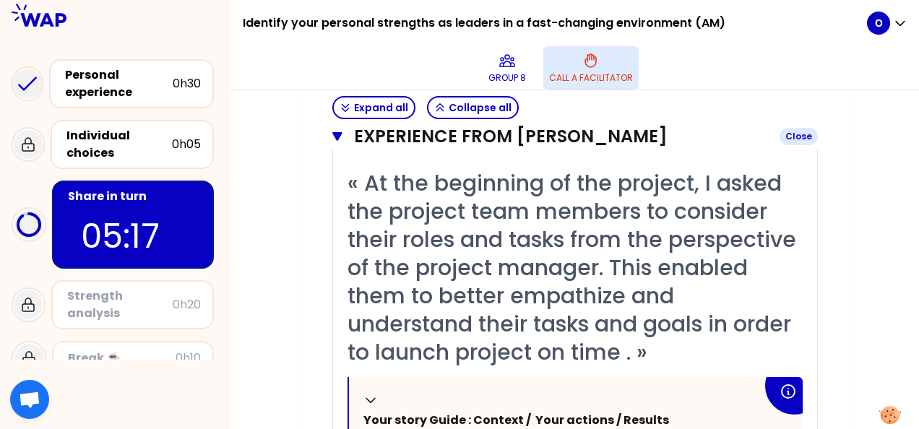
click at [337, 140] on icon "button" at bounding box center [337, 137] width 10 height 12
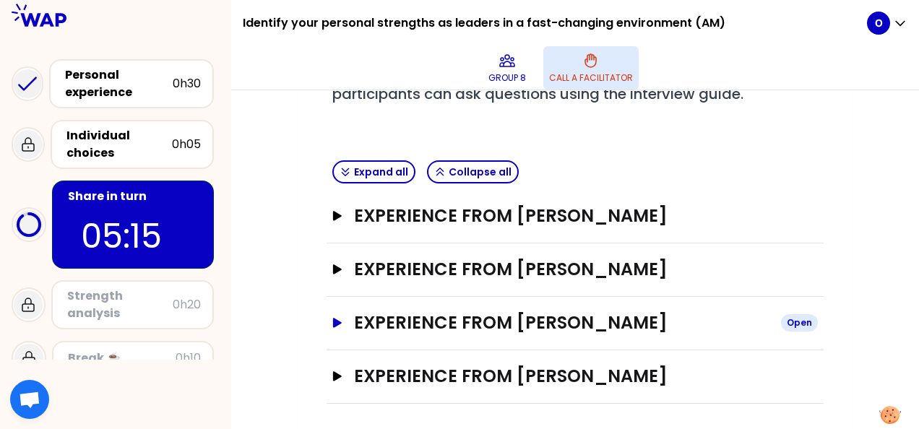
click at [342, 325] on icon "button" at bounding box center [338, 323] width 12 height 10
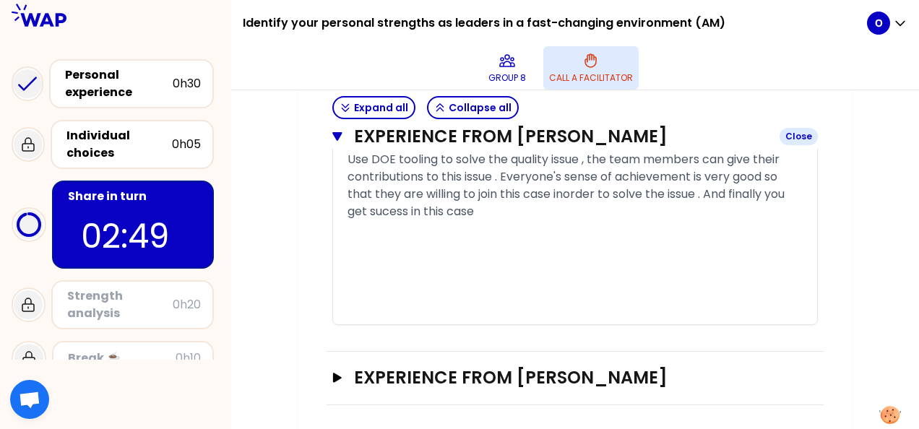
scroll to position [1153, 0]
click at [337, 366] on button "Experience from [PERSON_NAME] Open" at bounding box center [574, 377] width 485 height 23
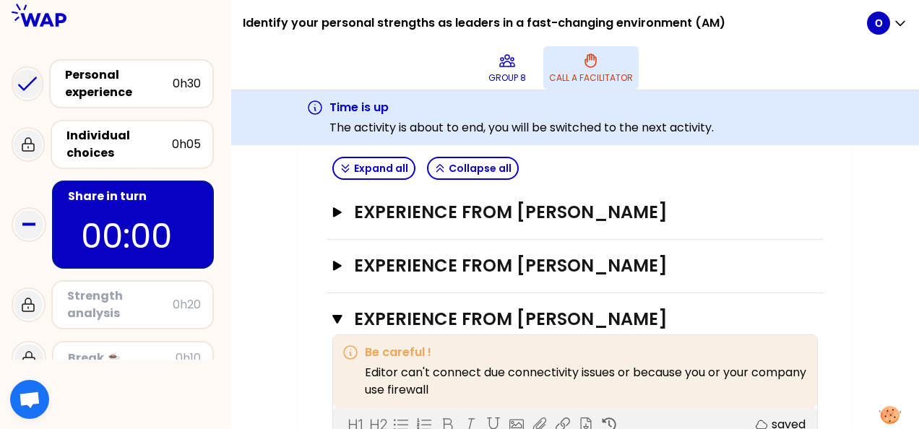
scroll to position [361, 0]
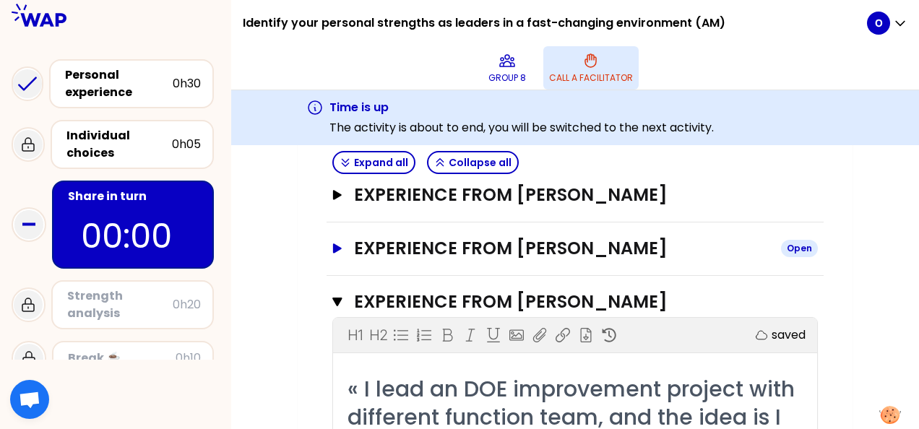
click at [344, 247] on button "Experience from [PERSON_NAME] Open" at bounding box center [574, 248] width 485 height 23
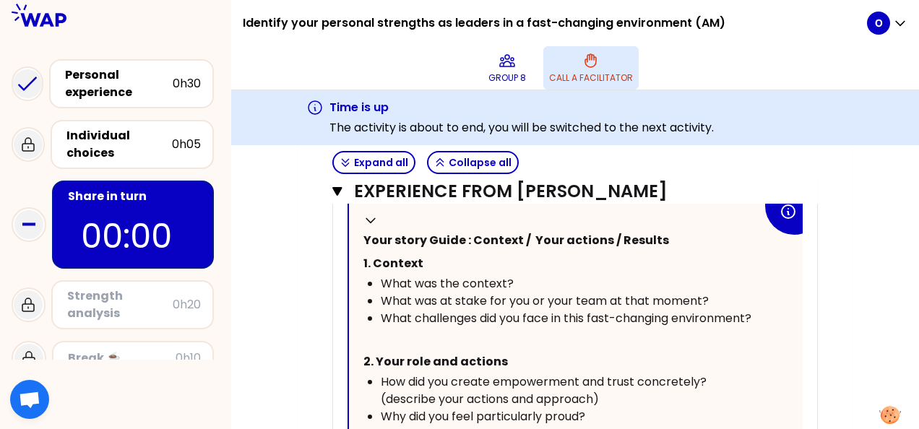
scroll to position [720, 0]
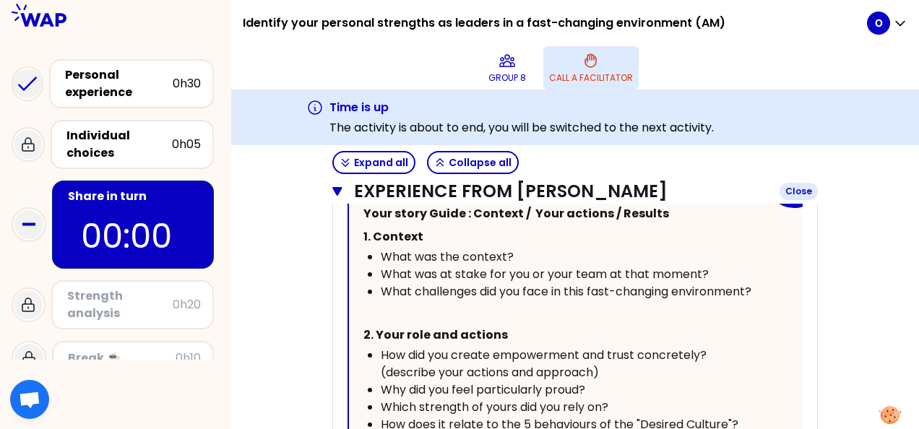
drag, startPoint x: 350, startPoint y: 250, endPoint x: 544, endPoint y: 197, distance: 201.4
click at [544, 197] on div "Experience from [PERSON_NAME] Close H1 H2 Export saved « I coached my team to u…" at bounding box center [575, 329] width 497 height 933
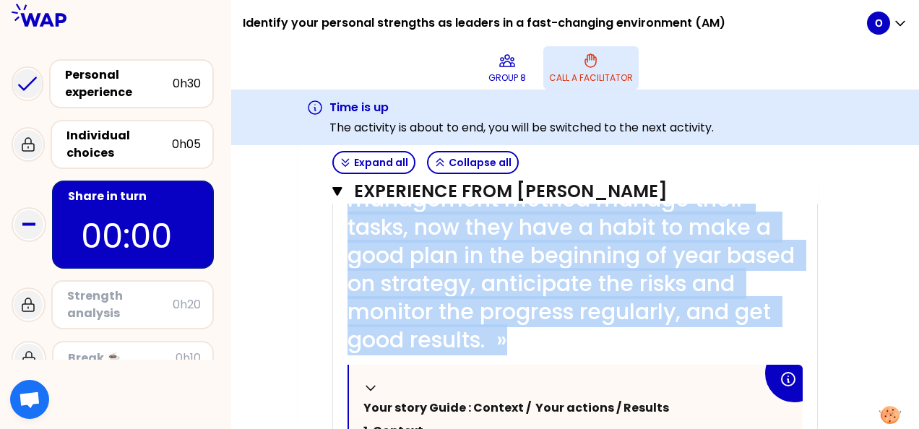
scroll to position [504, 0]
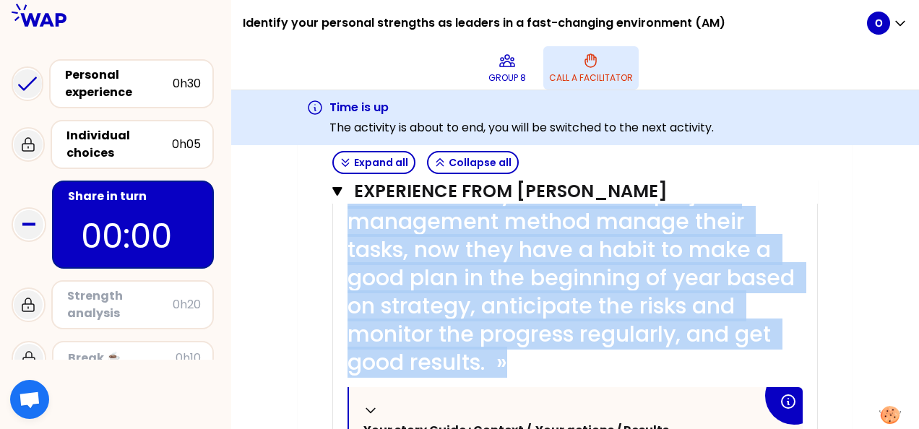
copy span "« I coached my team to use project management method manage their tasks, now th…"
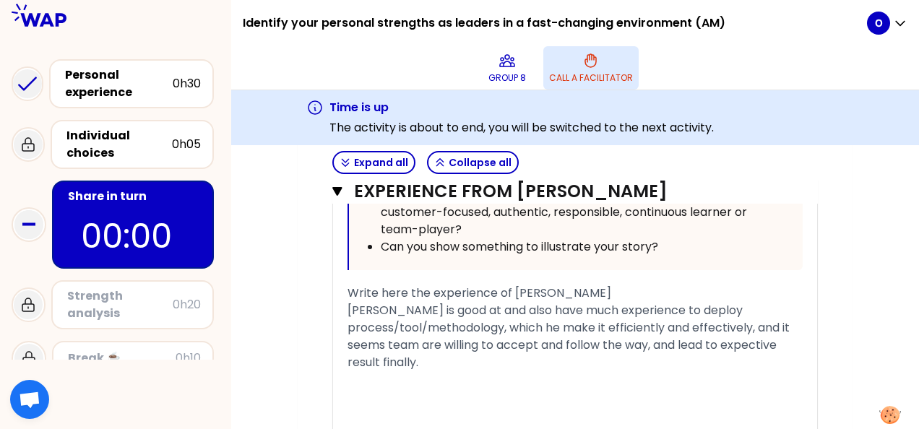
scroll to position [1009, 0]
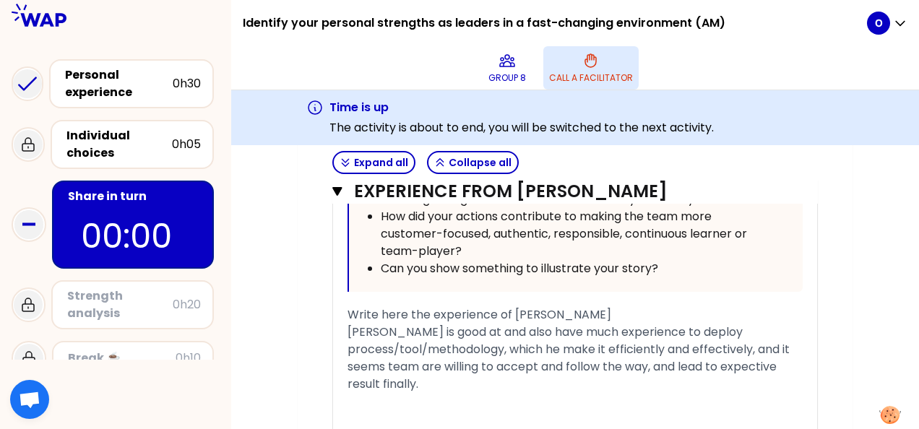
drag, startPoint x: 345, startPoint y: 329, endPoint x: 379, endPoint y: 364, distance: 48.6
click at [379, 364] on div "« I coached my team to use project management method manage their tasks, now th…" at bounding box center [575, 76] width 484 height 806
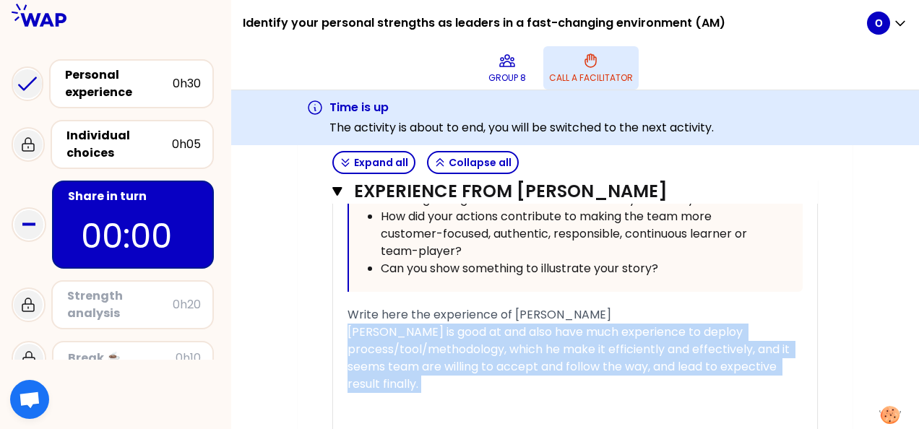
drag, startPoint x: 348, startPoint y: 331, endPoint x: 421, endPoint y: 393, distance: 95.8
click at [421, 393] on div "« I coached my team to use project management method manage their tasks, now th…" at bounding box center [574, 76] width 455 height 806
copy div "[PERSON_NAME] is good at and also have much experience to deploy process/tool/m…"
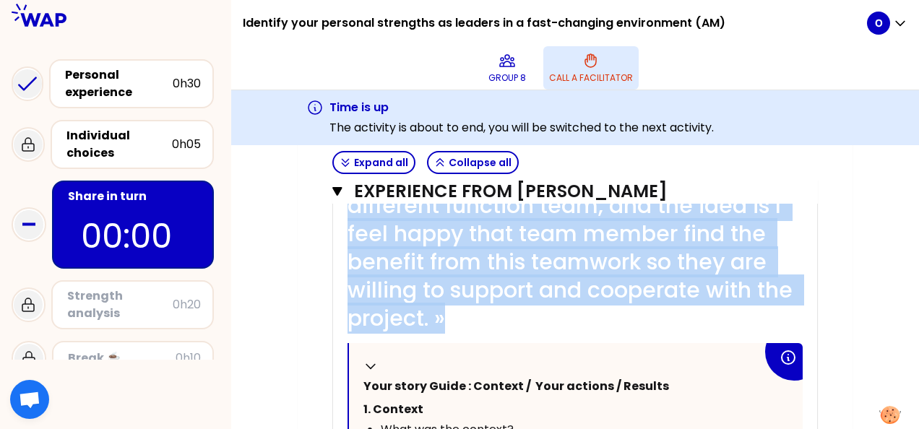
scroll to position [1464, 0]
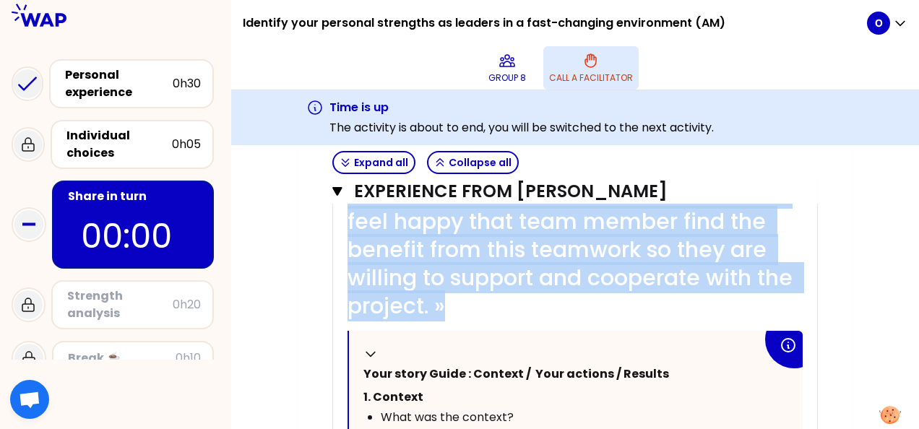
drag, startPoint x: 364, startPoint y: 253, endPoint x: 477, endPoint y: 316, distance: 129.4
copy span "I lead an DOE improvement project with different function team, and the idea is…"
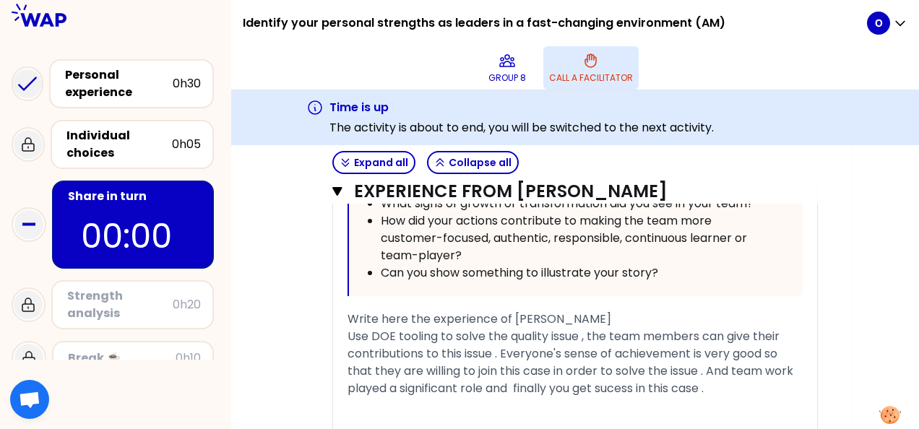
scroll to position [1898, 0]
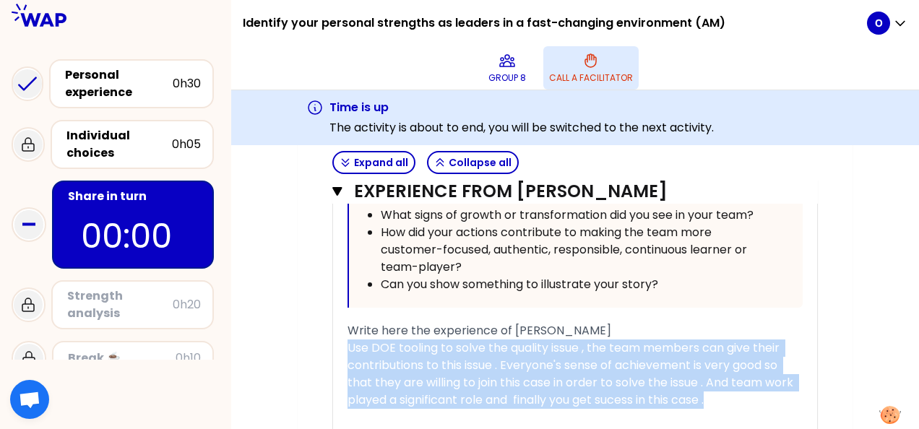
drag, startPoint x: 350, startPoint y: 345, endPoint x: 720, endPoint y: 399, distance: 373.7
click at [720, 399] on div "Use DOE tooling to solve the quality issue , the team members can give their co…" at bounding box center [574, 374] width 455 height 69
copy span "Use DOE tooling to solve the quality issue , the team members can give their co…"
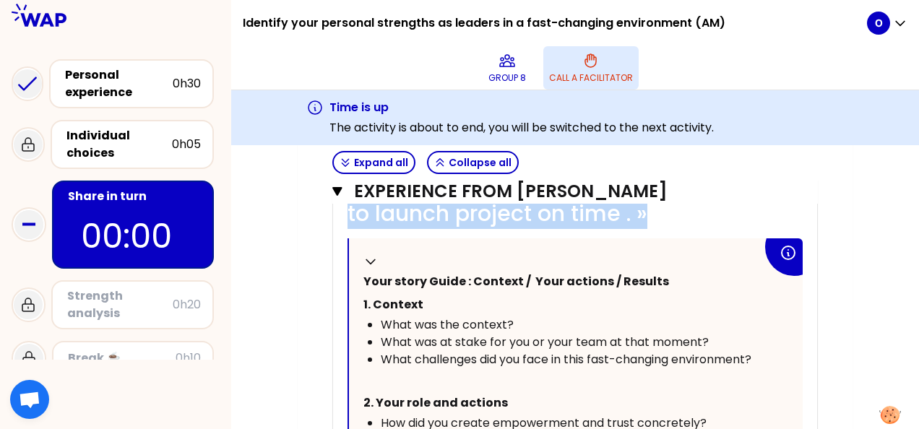
scroll to position [2519, 0]
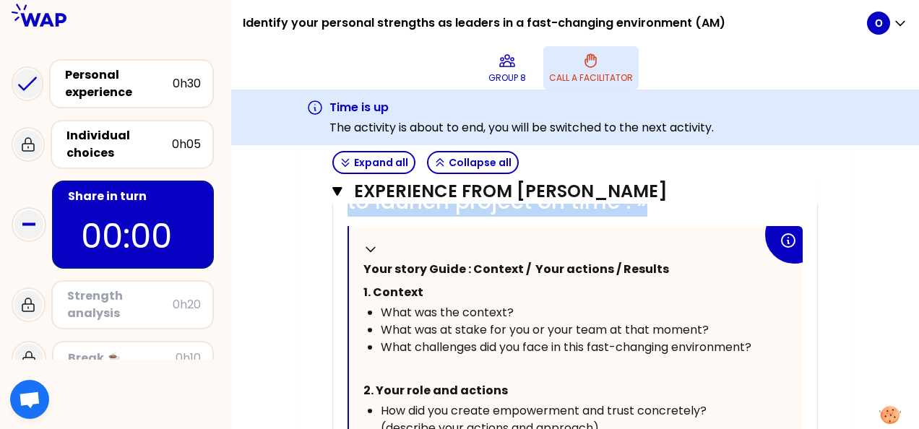
drag, startPoint x: 357, startPoint y: 286, endPoint x: 554, endPoint y: 257, distance: 199.3
copy span "At the beginning of the project, I asked the project team members to consider t…"
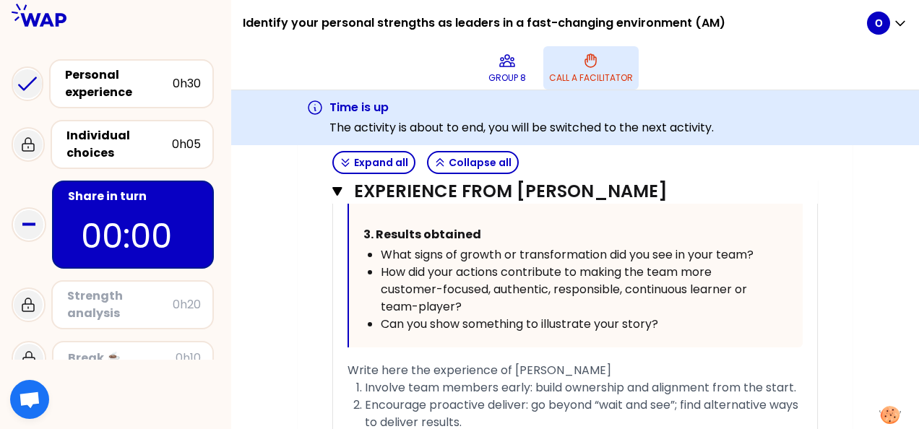
scroll to position [2880, 0]
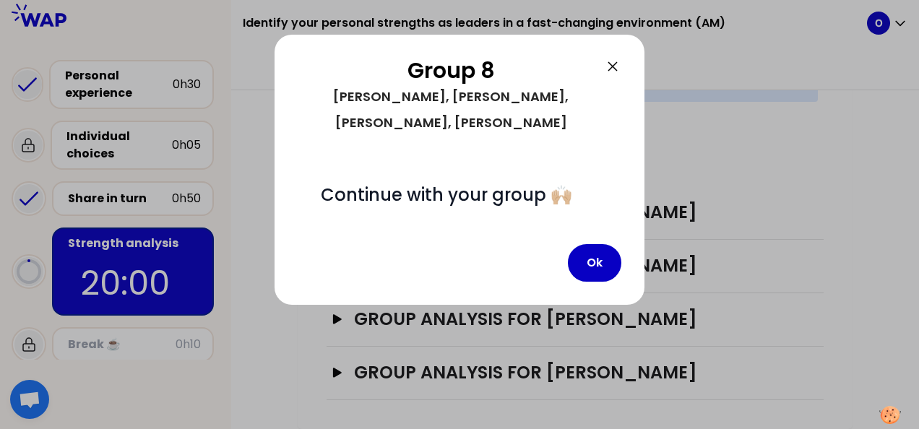
scroll to position [543, 0]
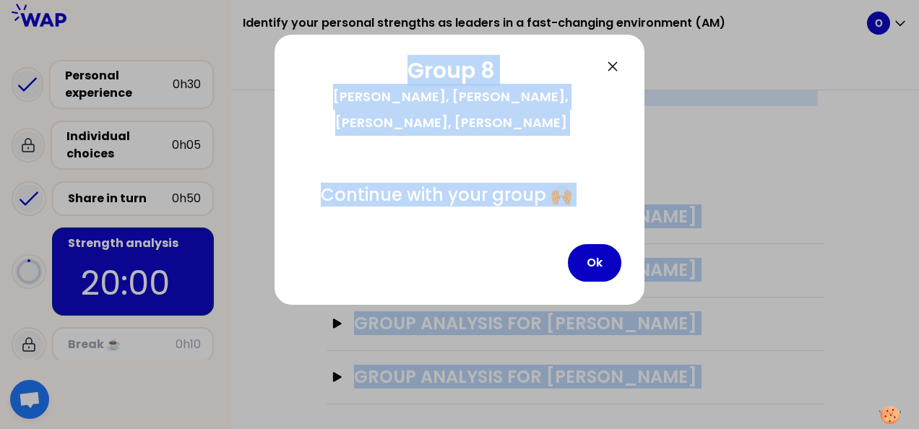
drag, startPoint x: 363, startPoint y: 308, endPoint x: 452, endPoint y: 282, distance: 93.5
drag, startPoint x: 452, startPoint y: 282, endPoint x: 584, endPoint y: 238, distance: 138.4
click at [584, 244] on button "Ok" at bounding box center [594, 263] width 53 height 38
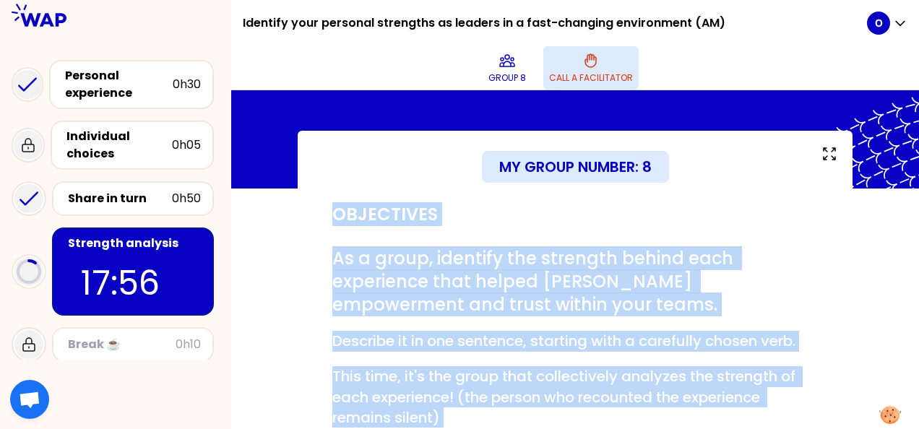
scroll to position [72, 0]
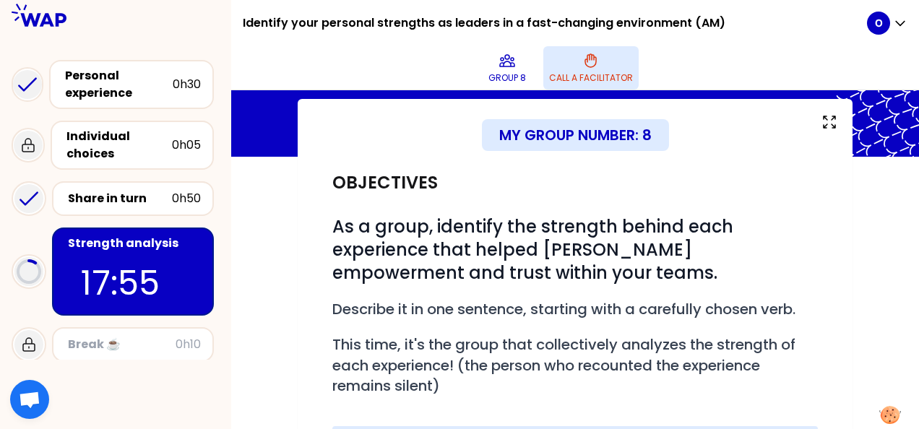
click at [271, 77] on div "Group 8 Call a facilitator" at bounding box center [560, 67] width 613 height 43
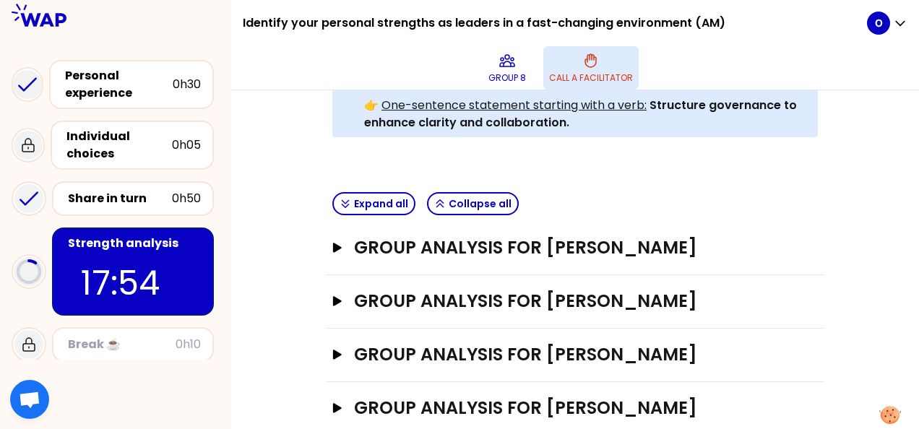
scroll to position [543, 0]
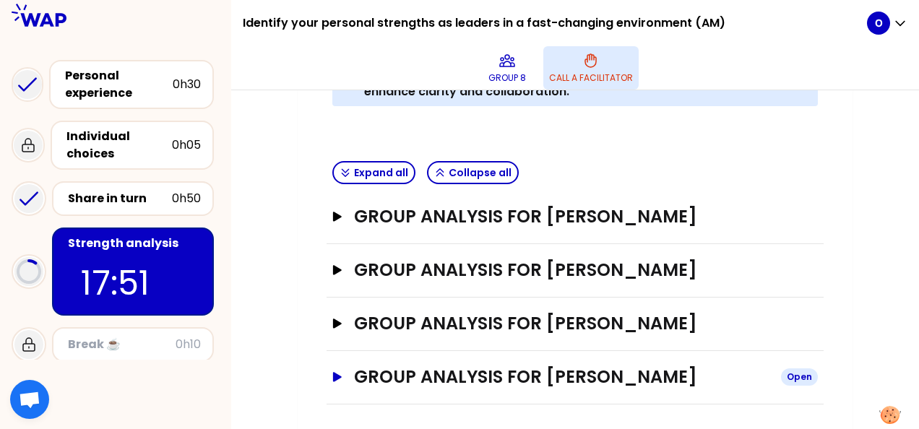
click at [335, 378] on icon "button" at bounding box center [338, 377] width 12 height 10
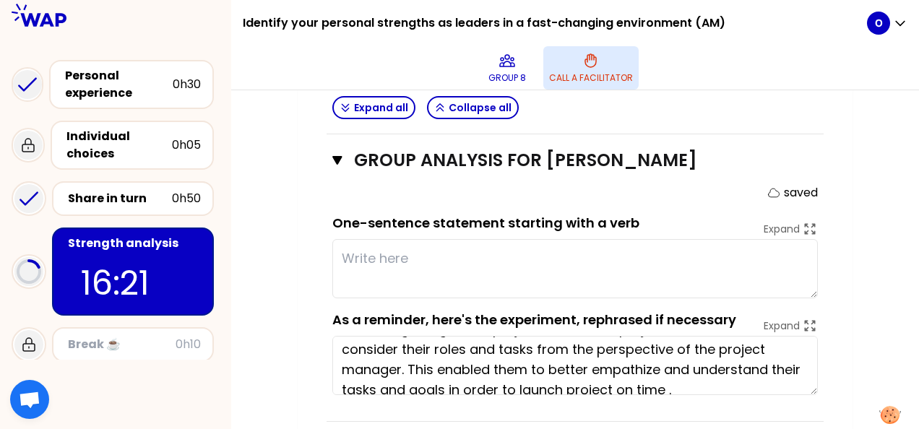
scroll to position [40, 0]
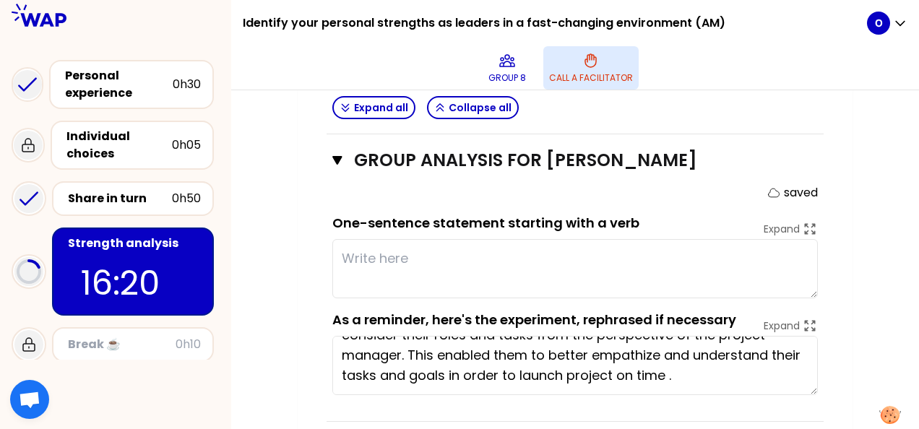
click at [386, 262] on textarea at bounding box center [574, 268] width 485 height 59
paste textarea "Cultivated cross-functional understanding by encouraging the team to consider t…"
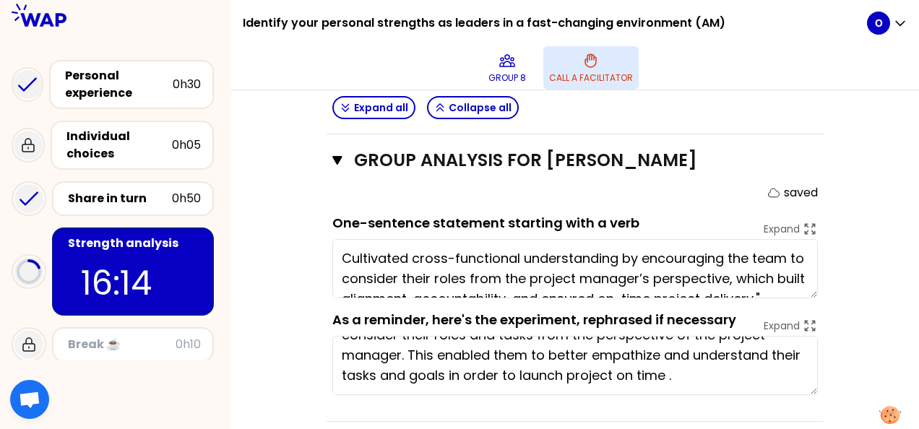
scroll to position [10, 0]
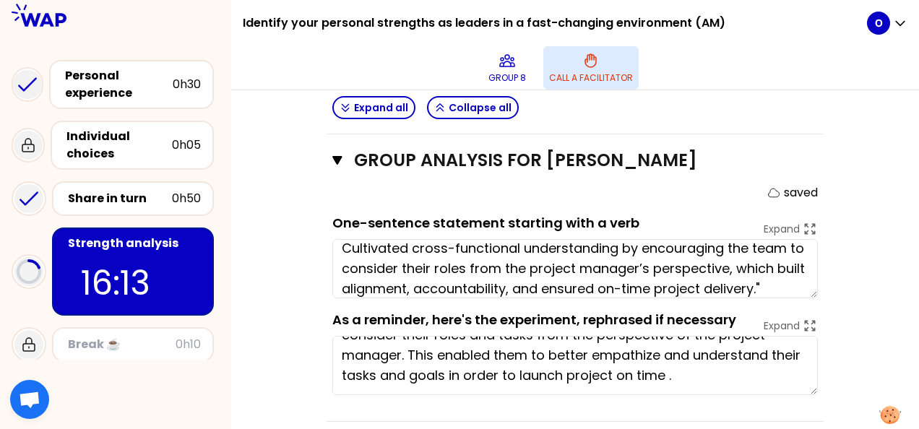
click at [371, 265] on textarea "Cultivated cross-functional understanding by encouraging the team to consider t…" at bounding box center [574, 268] width 485 height 59
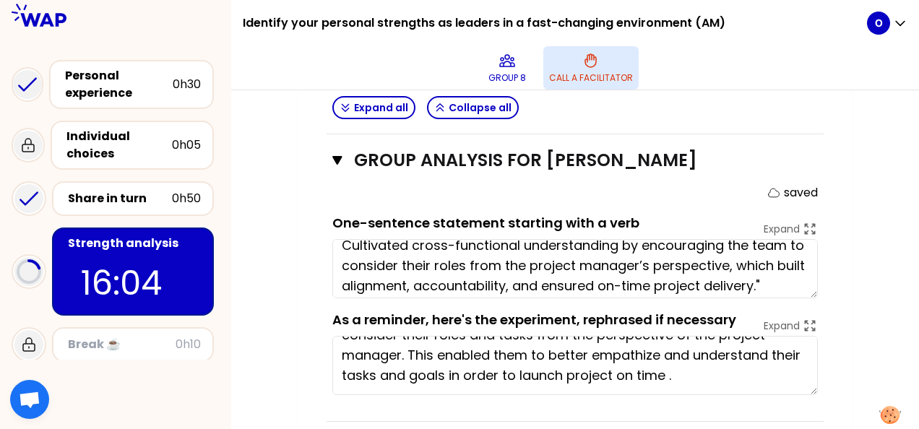
scroll to position [20, 0]
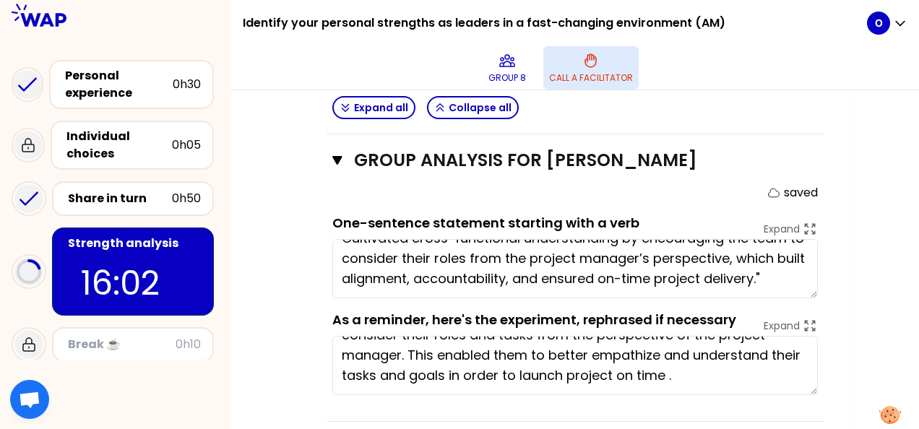
click at [800, 272] on textarea "Cultivated cross-functional understanding by encouraging the team to consider t…" at bounding box center [574, 268] width 485 height 59
drag, startPoint x: 342, startPoint y: 253, endPoint x: 796, endPoint y: 273, distance: 454.1
click at [796, 273] on textarea "Cultivated cross-functional understanding by encouraging the team to consider t…" at bounding box center [574, 268] width 485 height 59
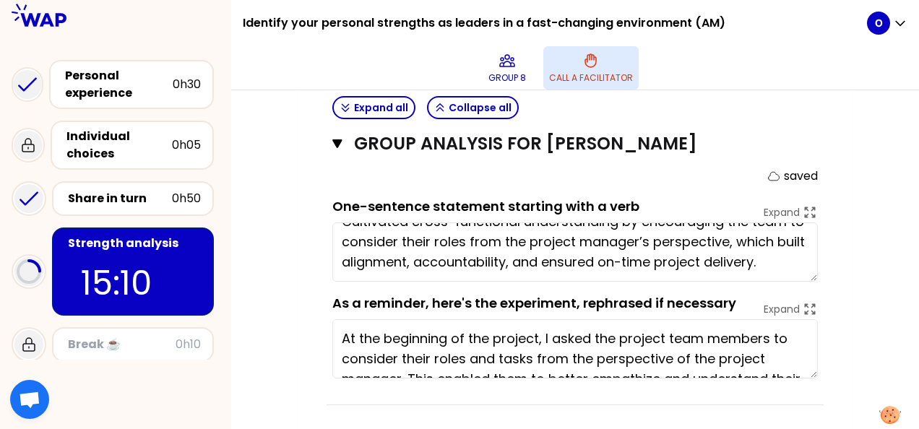
scroll to position [40, 0]
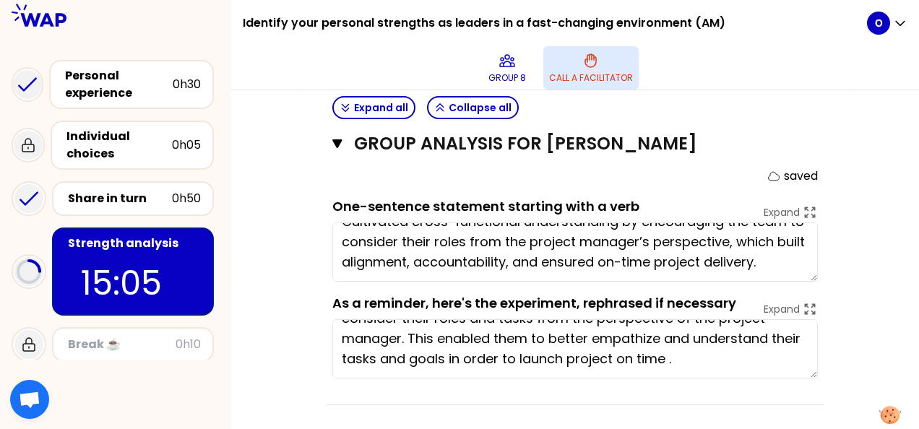
paste textarea "empathy and accountability by guiding the team to view their roles from the pro…"
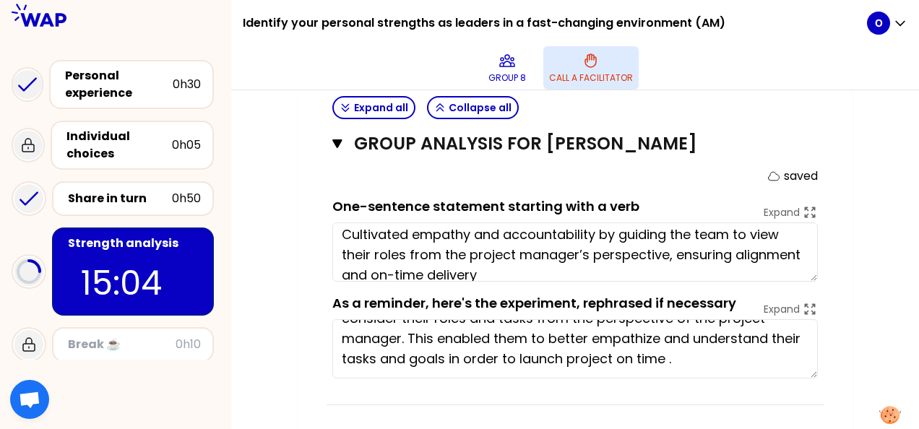
scroll to position [0, 0]
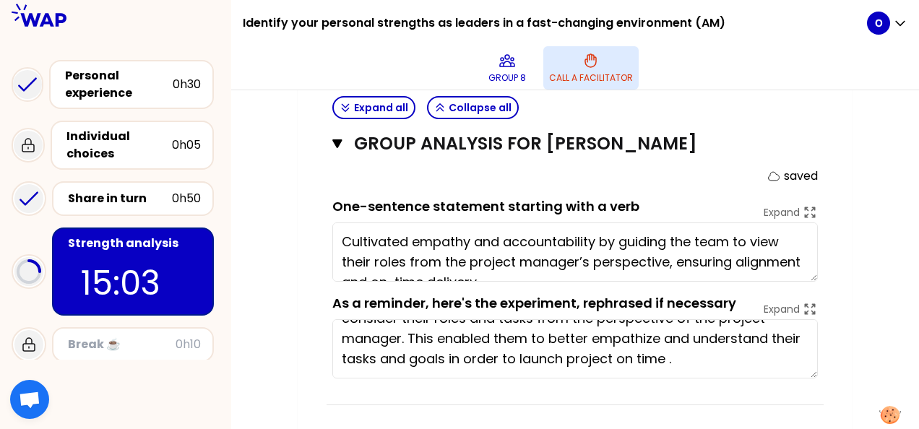
click at [484, 259] on textarea "Cultivated empathy and accountability by guiding the team to view their roles f…" at bounding box center [574, 252] width 485 height 59
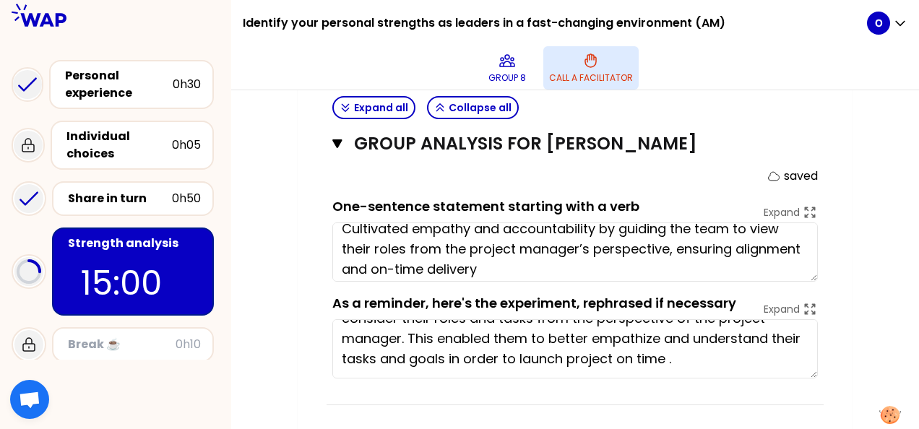
scroll to position [20, 0]
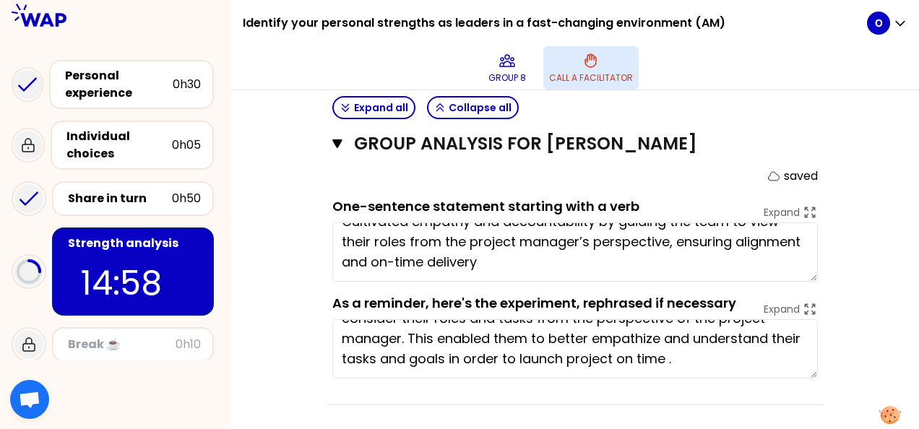
click at [558, 262] on textarea "Cultivated empathy and accountability by guiding the team to view their roles f…" at bounding box center [574, 252] width 485 height 59
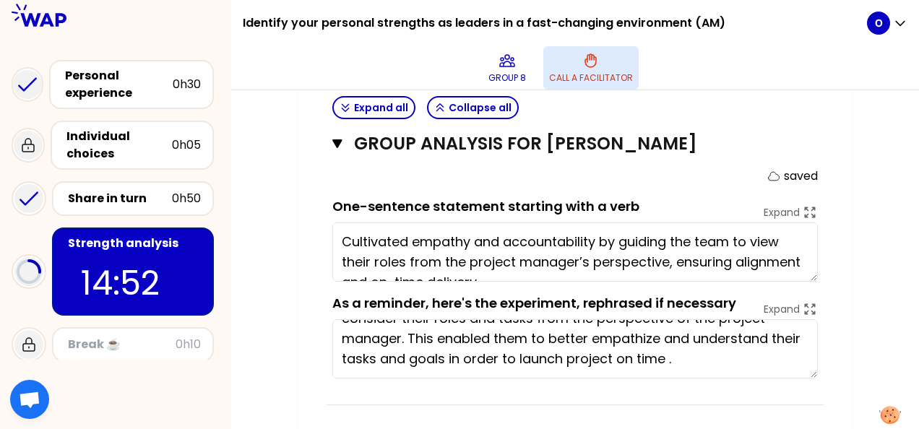
drag, startPoint x: 410, startPoint y: 239, endPoint x: 470, endPoint y: 236, distance: 59.3
click at [470, 236] on textarea "Cultivated empathy and accountability by guiding the team to view their roles f…" at bounding box center [574, 252] width 485 height 59
drag, startPoint x: 462, startPoint y: 238, endPoint x: 426, endPoint y: 264, distance: 43.9
click at [426, 264] on textarea "Cultivated empathy and accountability by guiding the team to view their roles f…" at bounding box center [574, 252] width 485 height 59
type textarea "Cultivated empathy and accountability by guiding the team to view their roles f…"
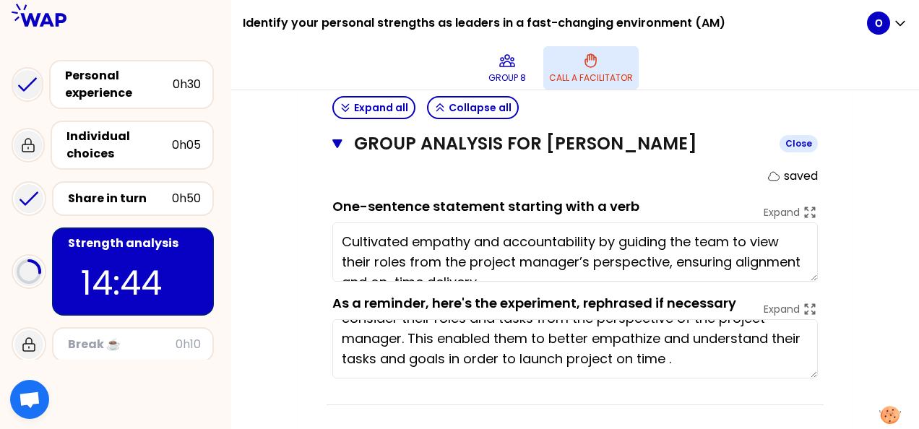
click at [342, 140] on icon "button" at bounding box center [337, 144] width 10 height 12
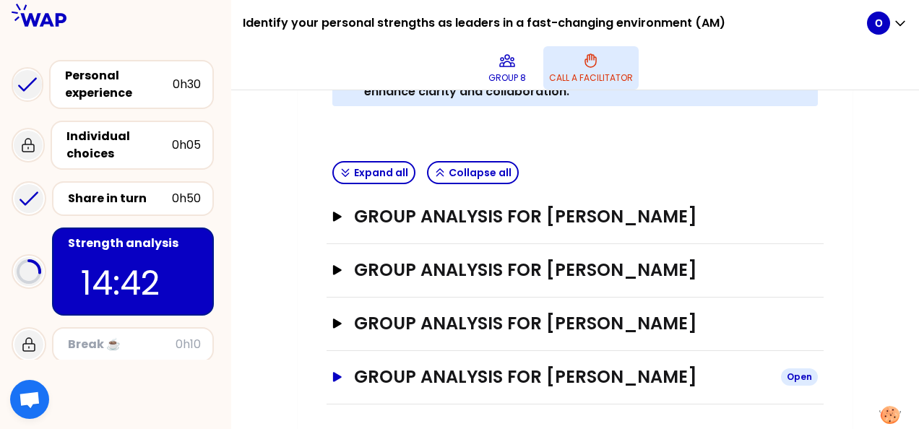
click at [338, 366] on button "Group analysis for [PERSON_NAME] Open" at bounding box center [574, 377] width 485 height 23
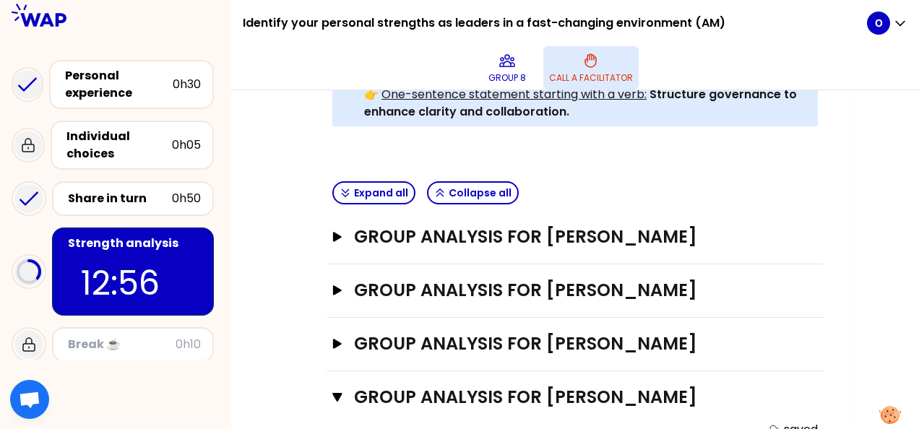
scroll to position [487, 0]
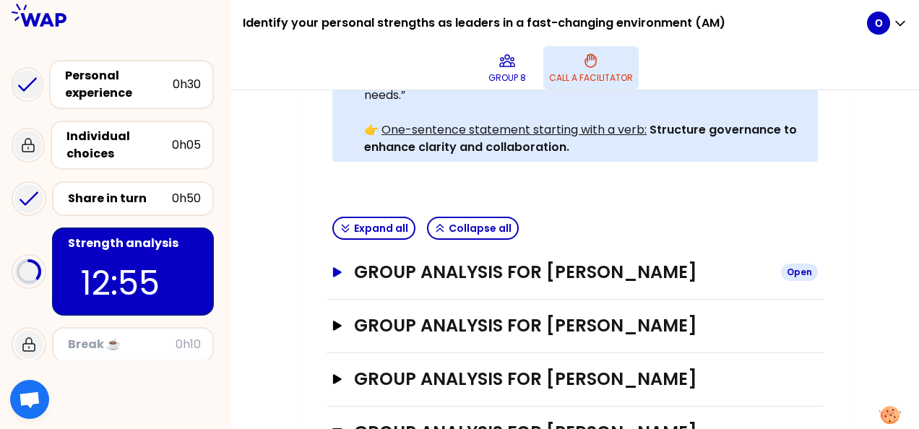
click at [334, 271] on icon "button" at bounding box center [337, 271] width 9 height 9
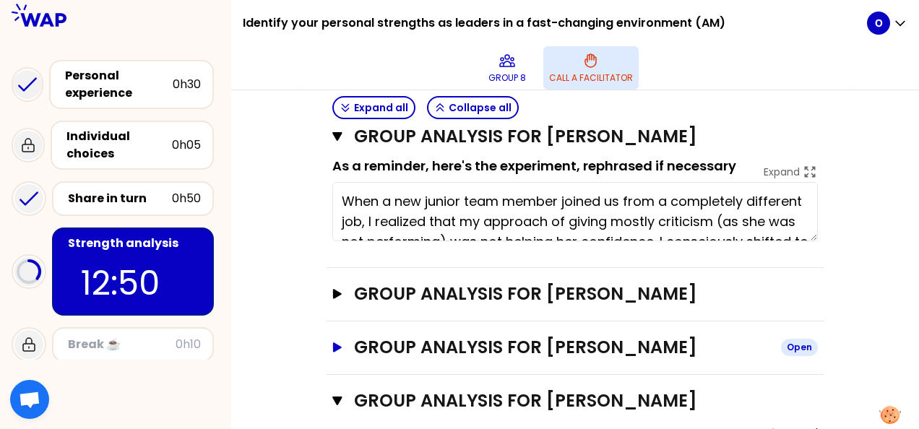
scroll to position [776, 0]
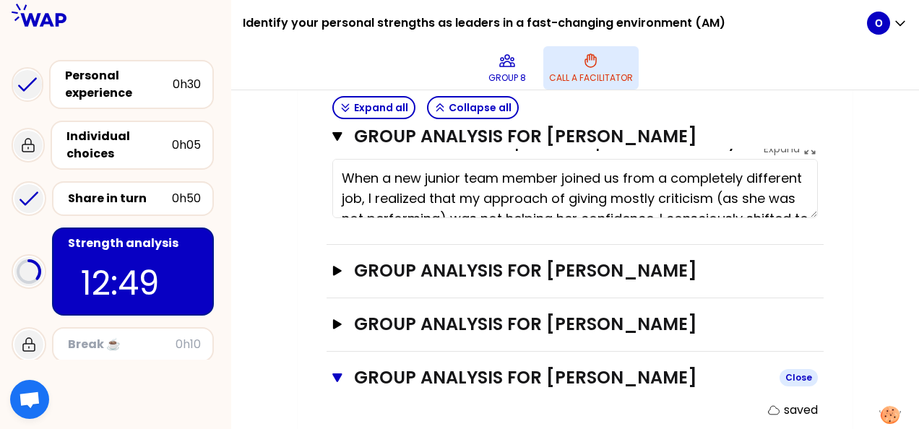
click at [337, 374] on icon "button" at bounding box center [336, 377] width 9 height 9
click at [339, 373] on icon "button" at bounding box center [337, 377] width 9 height 9
click at [338, 373] on icon "button" at bounding box center [336, 377] width 9 height 9
click at [339, 373] on icon "button" at bounding box center [338, 378] width 12 height 10
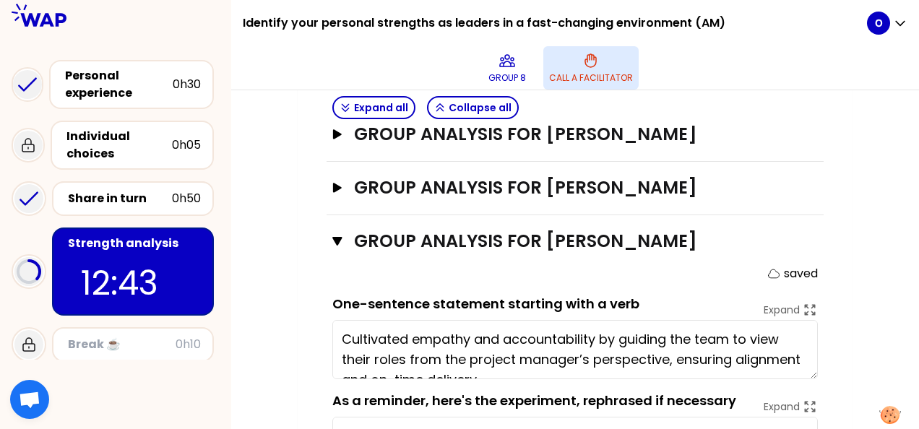
scroll to position [993, 0]
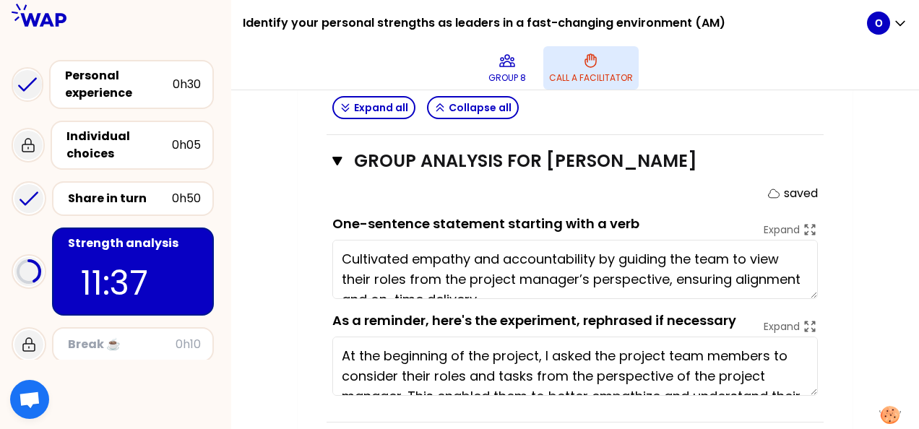
type textarea "Recognize people for their achievement even small points can create people's gr…"
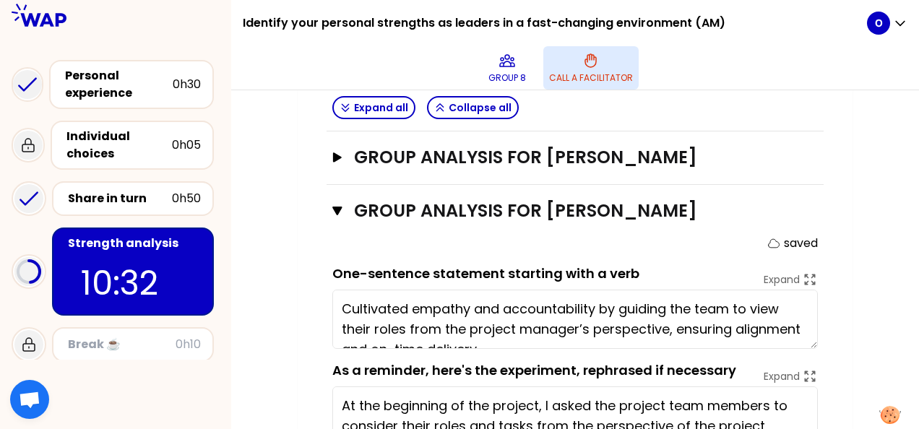
scroll to position [920, 0]
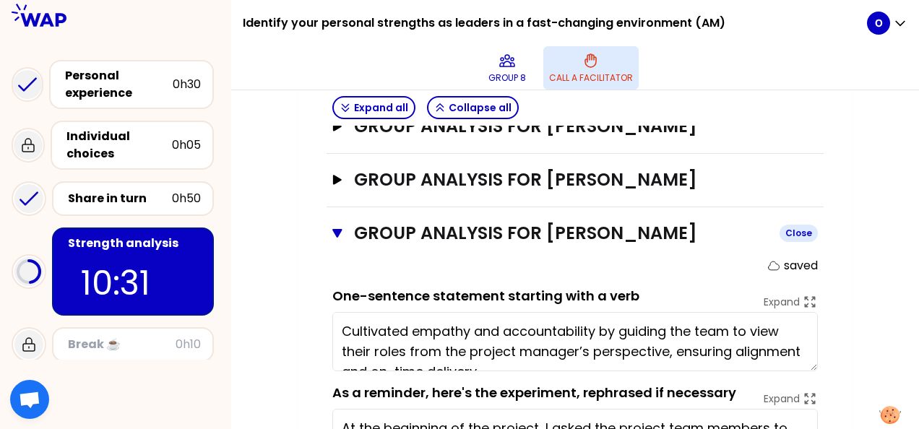
click at [334, 233] on icon "button" at bounding box center [337, 234] width 10 height 12
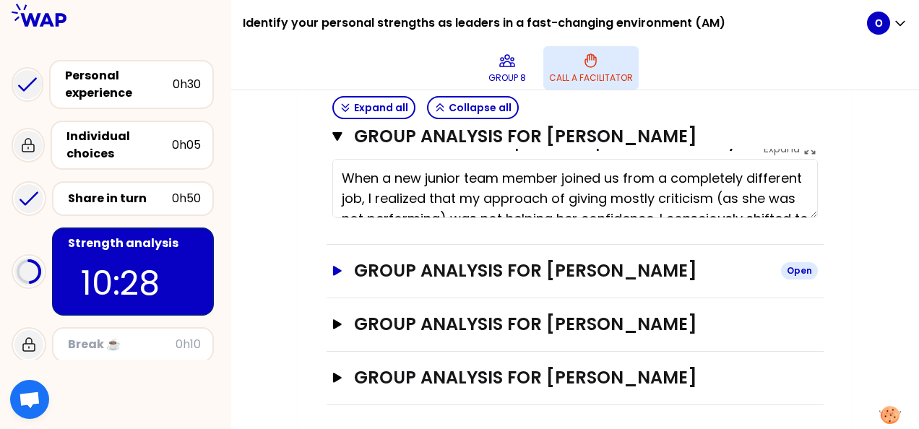
click at [336, 267] on icon "button" at bounding box center [337, 270] width 9 height 9
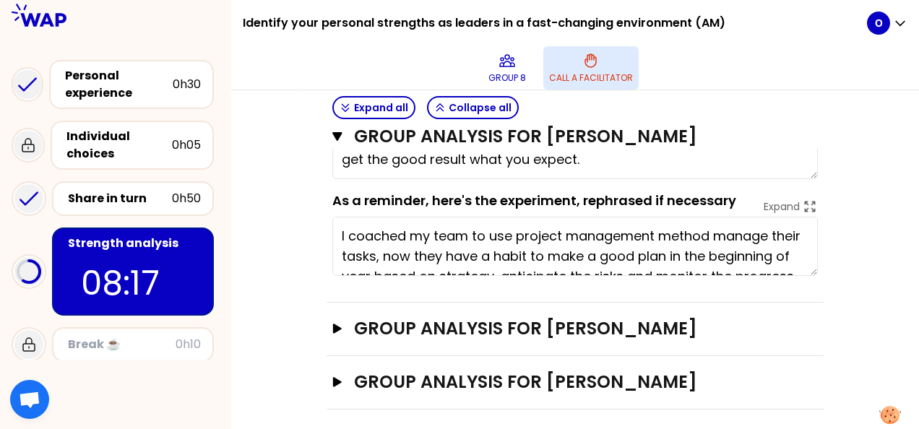
scroll to position [1009, 0]
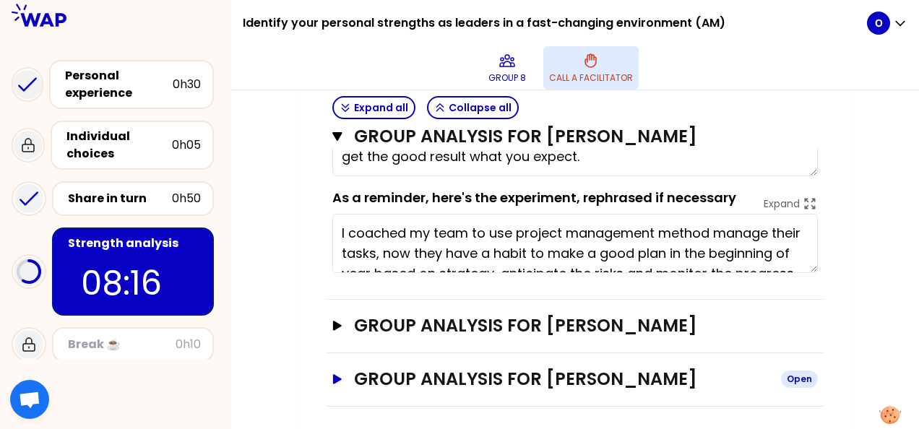
click at [341, 374] on icon "button" at bounding box center [338, 379] width 12 height 10
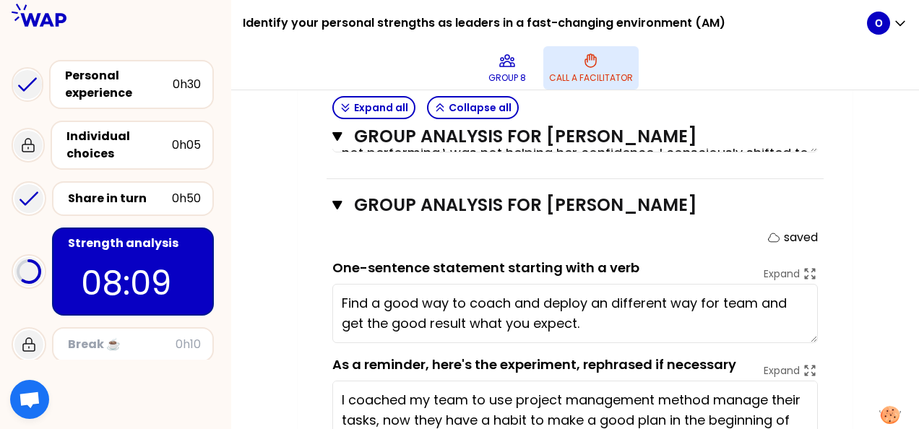
scroll to position [864, 0]
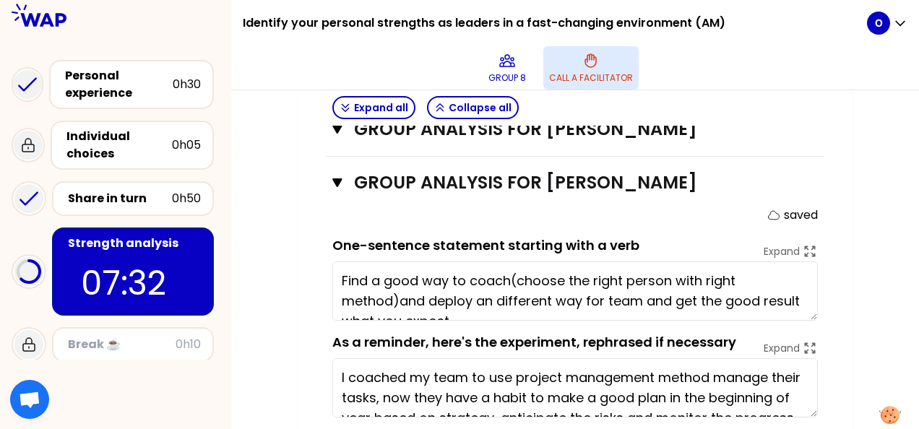
type textarea "Find a good way to coach(choose the right person with right method) and deploy …"
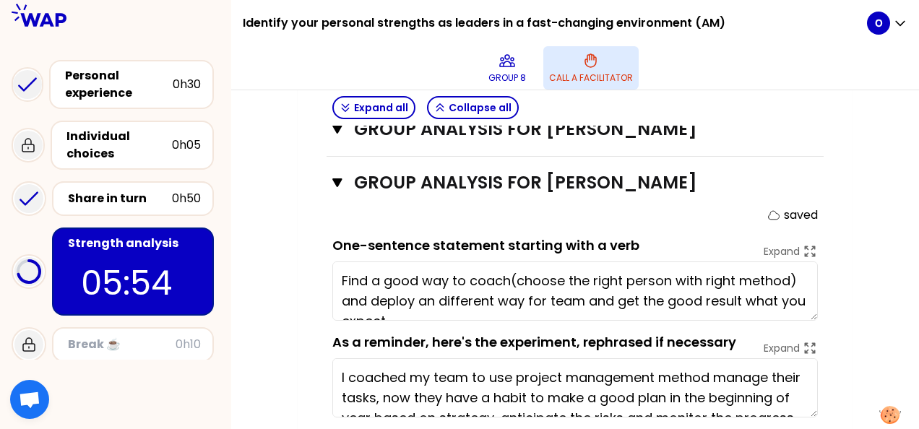
click at [385, 293] on textarea "Find a good way to coach(choose the right person with right method) and deploy …" at bounding box center [574, 291] width 485 height 59
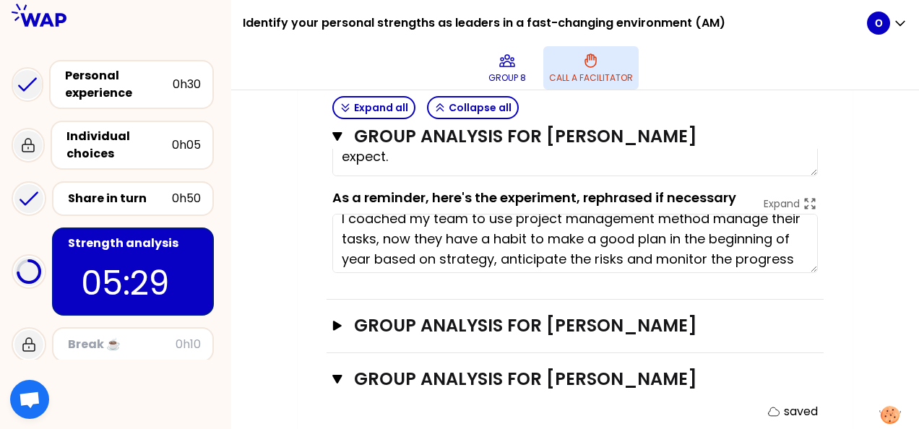
scroll to position [0, 0]
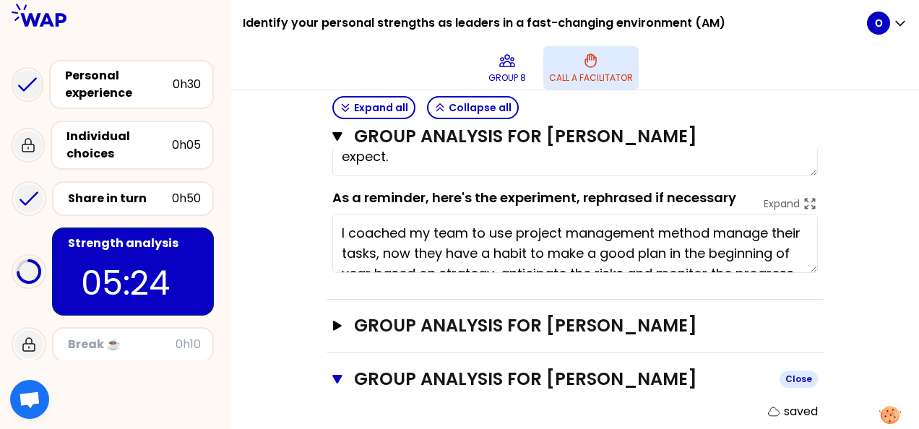
click at [334, 377] on icon "button" at bounding box center [337, 379] width 10 height 12
click at [332, 374] on icon "button" at bounding box center [338, 379] width 12 height 10
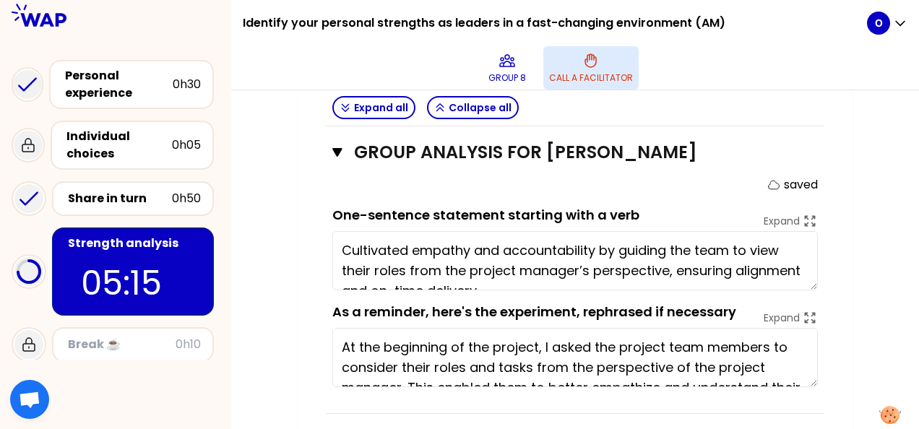
scroll to position [1242, 0]
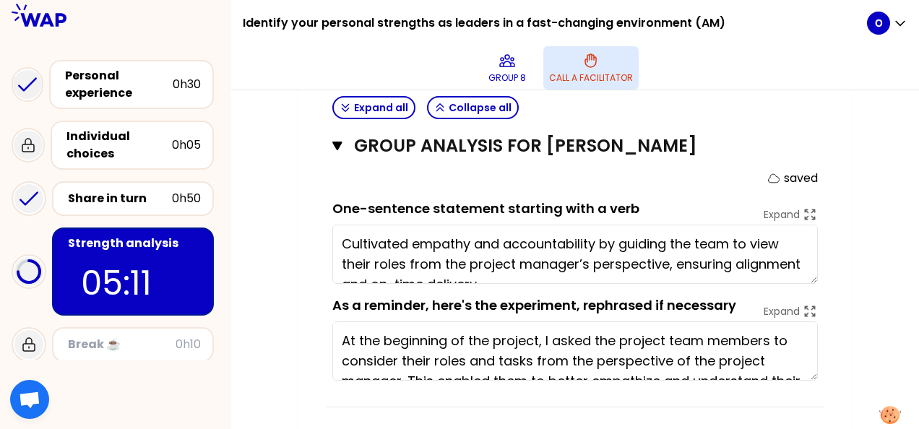
click at [408, 238] on textarea "Cultivated empathy and accountability by guiding the team to view their roles f…" at bounding box center [574, 254] width 485 height 59
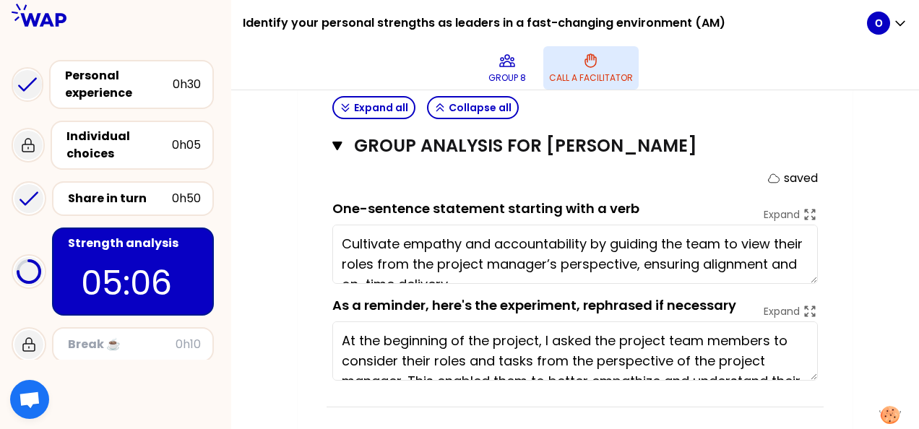
type textarea "Cultivate empathy and accountability by guiding the team to view their roles fr…"
click at [339, 142] on icon "button" at bounding box center [336, 146] width 9 height 9
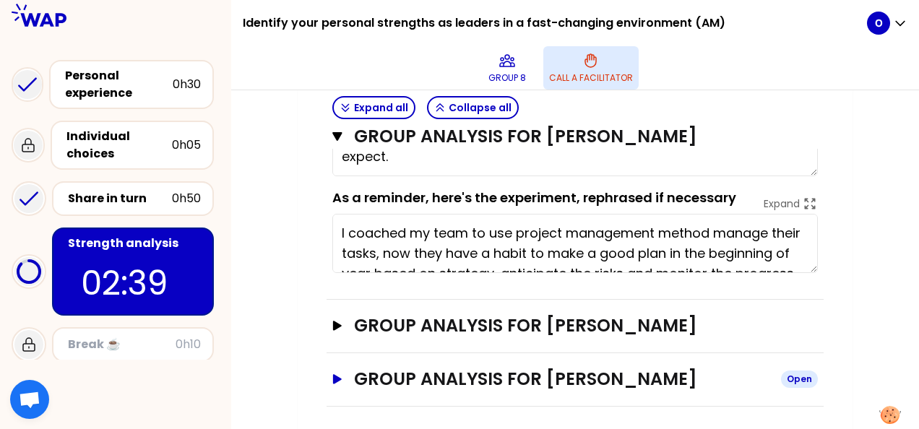
click at [334, 377] on icon "button" at bounding box center [337, 378] width 9 height 9
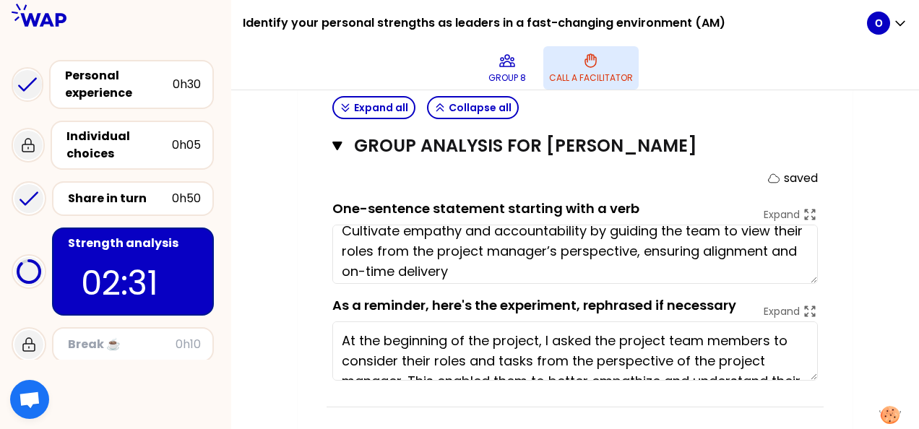
scroll to position [20, 0]
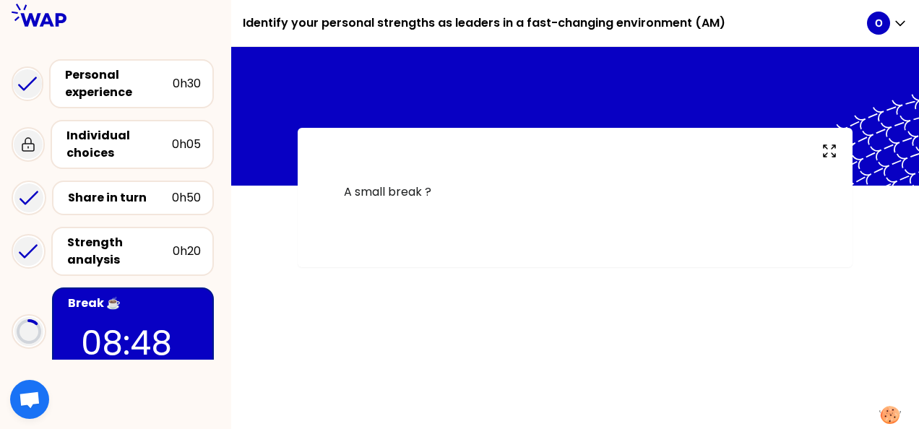
click at [24, 198] on icon at bounding box center [28, 197] width 29 height 29
click at [114, 198] on div "Share in turn" at bounding box center [120, 197] width 104 height 17
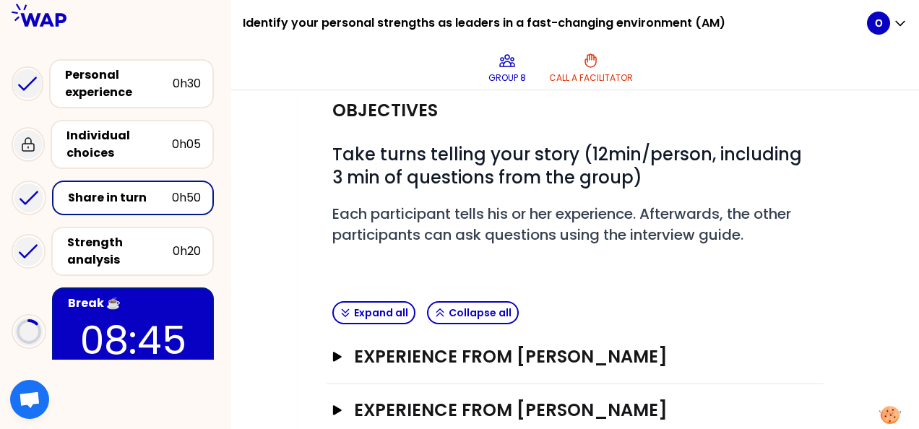
scroll to position [72, 0]
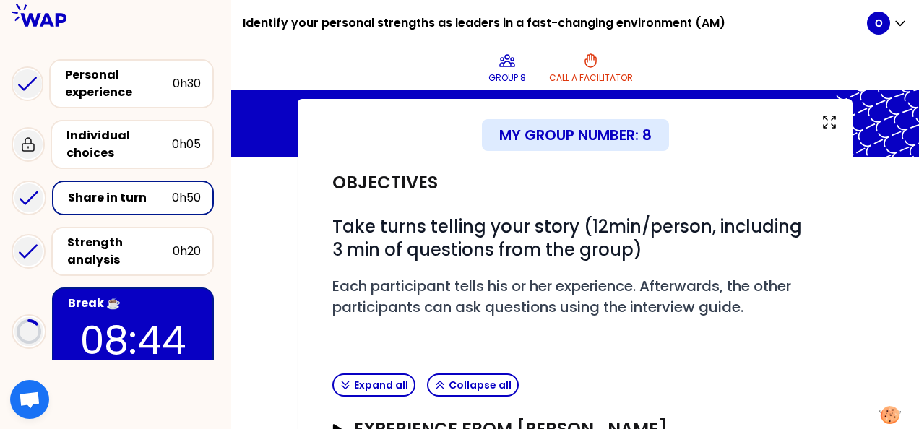
click at [549, 133] on div "My group number: 8" at bounding box center [575, 135] width 187 height 32
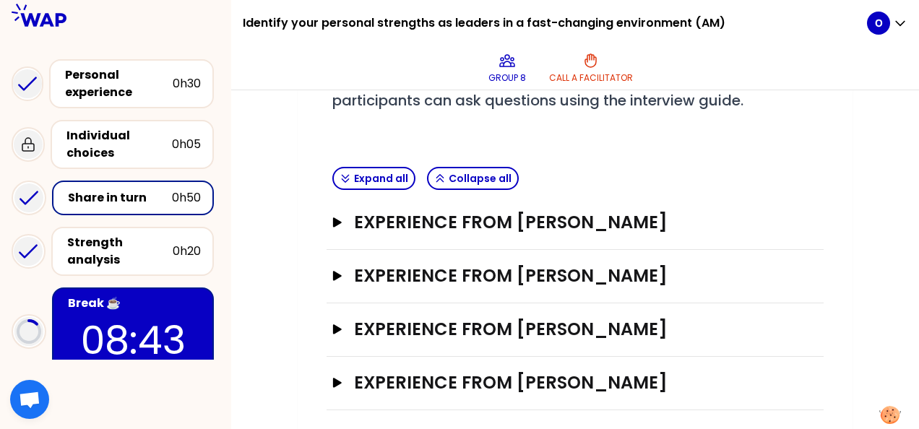
scroll to position [285, 0]
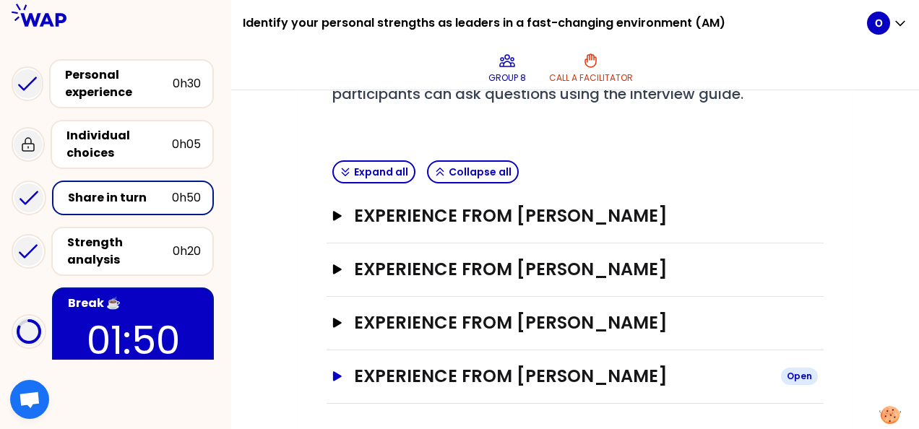
click at [344, 371] on button "Experience from [PERSON_NAME] Open" at bounding box center [574, 376] width 485 height 23
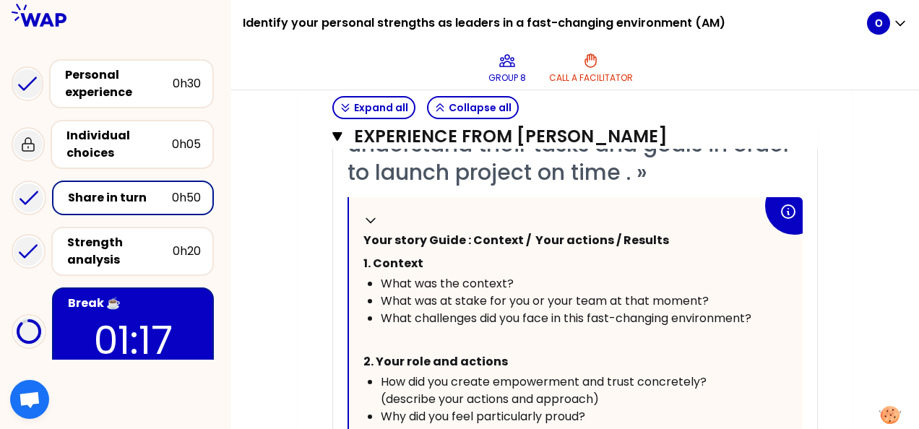
scroll to position [710, 0]
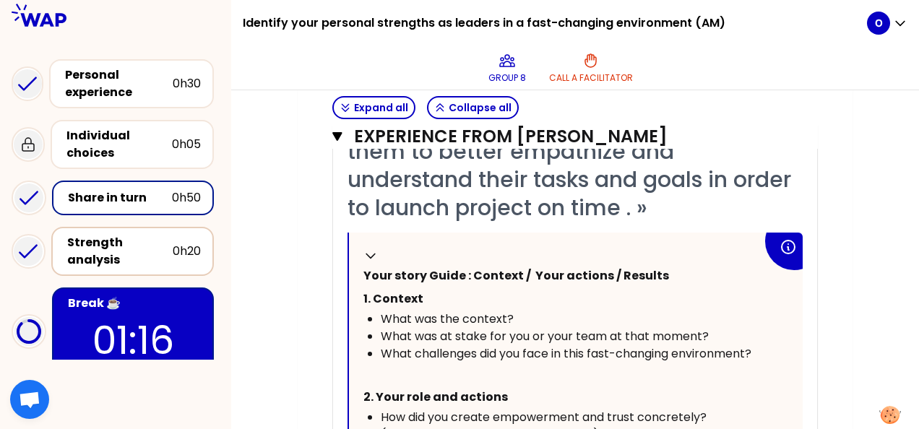
click at [118, 249] on div "Strength analysis" at bounding box center [119, 251] width 105 height 35
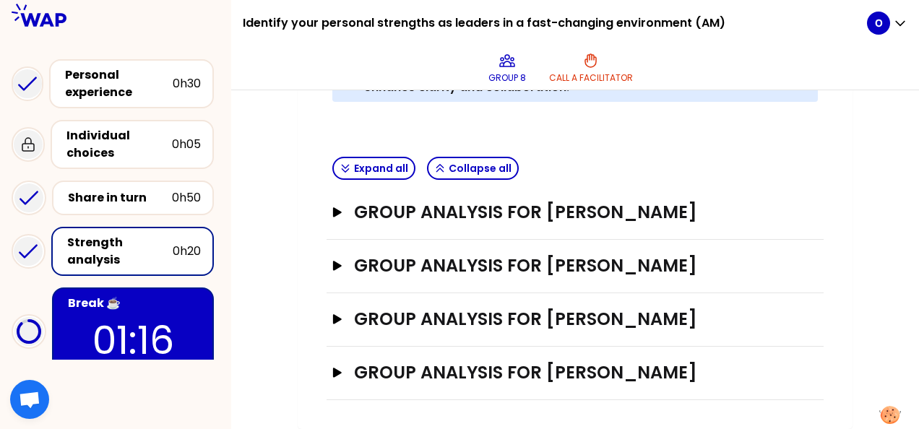
scroll to position [543, 0]
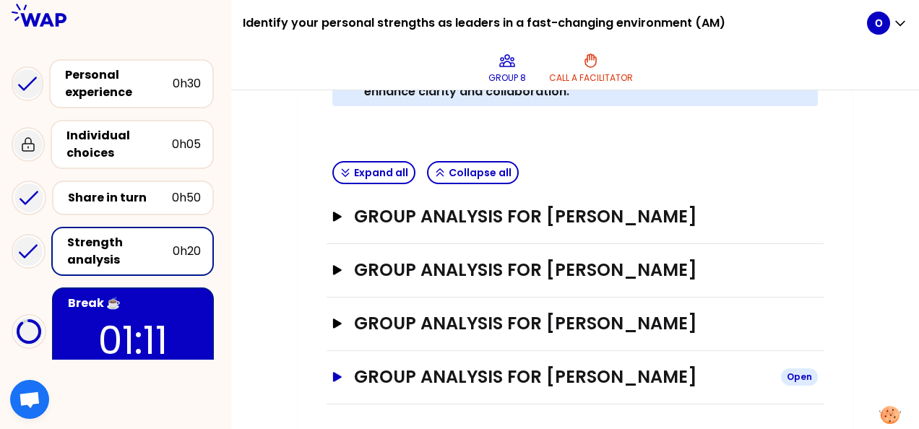
click at [342, 379] on button "Group analysis for [PERSON_NAME] Open" at bounding box center [574, 377] width 485 height 23
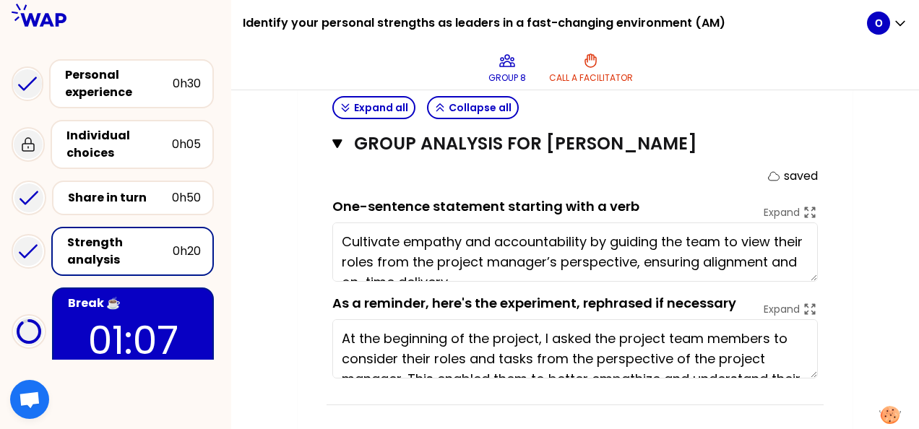
scroll to position [20, 0]
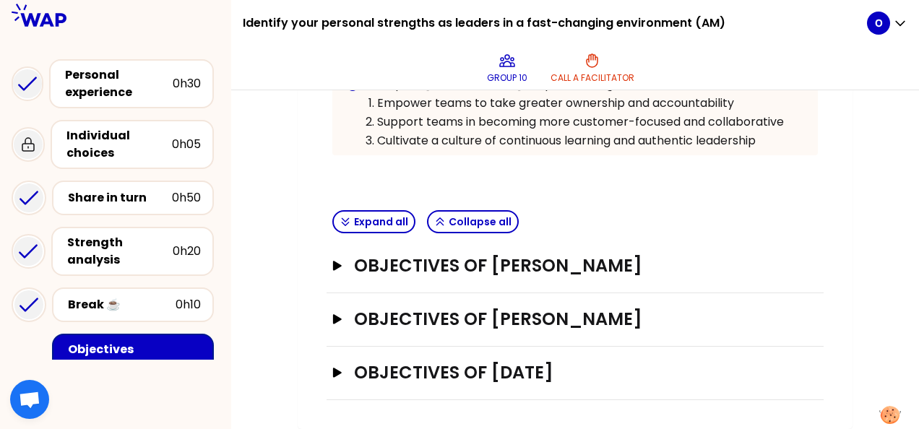
scroll to position [383, 0]
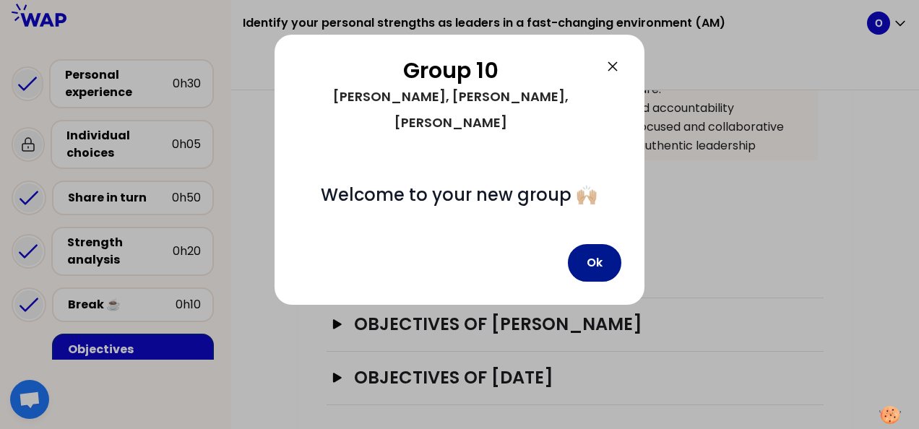
click at [584, 244] on button "Ok" at bounding box center [594, 263] width 53 height 38
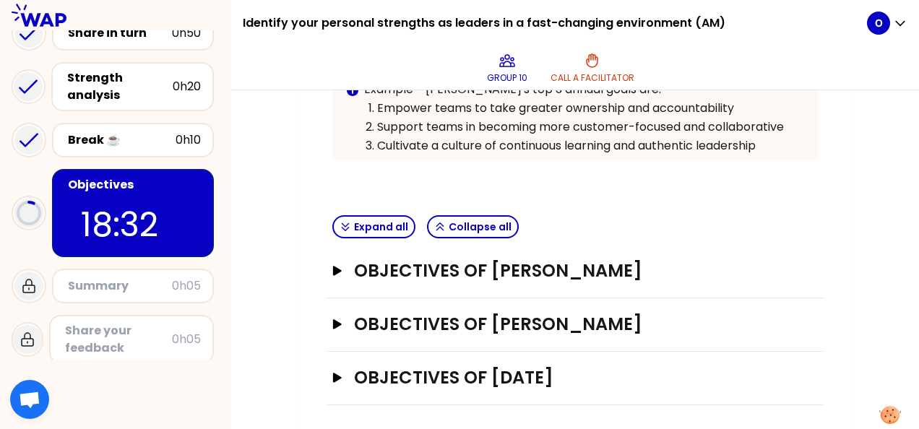
scroll to position [175, 0]
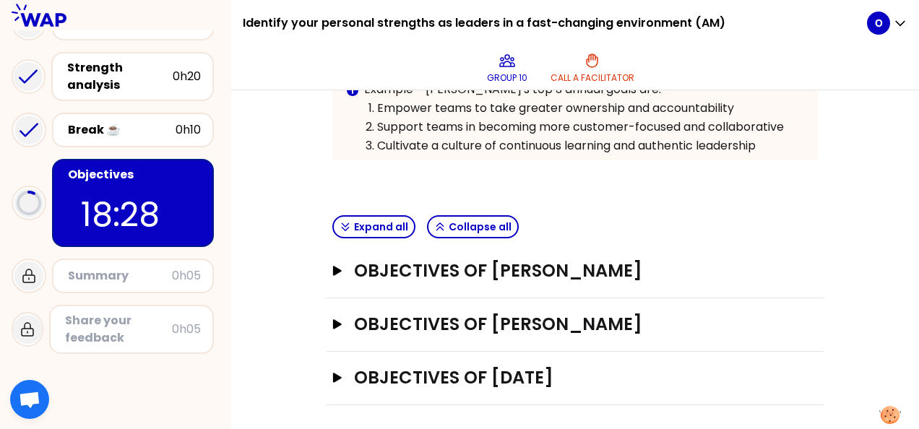
click at [186, 216] on div "Objectives 18:28" at bounding box center [133, 203] width 162 height 88
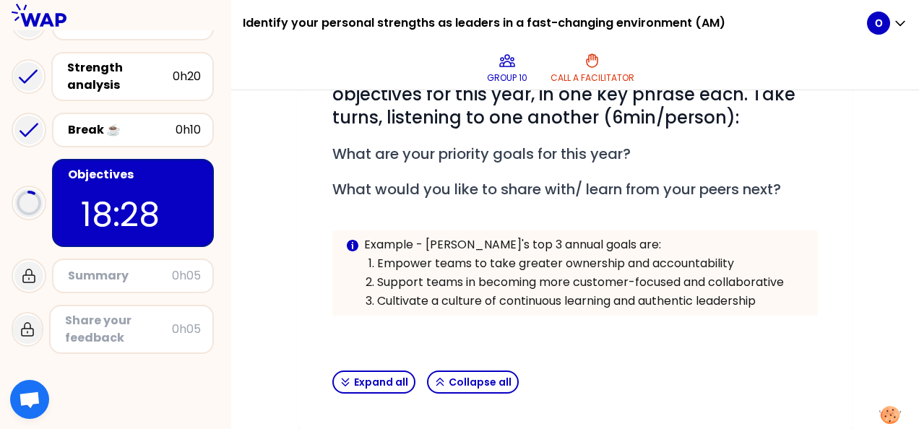
scroll to position [383, 0]
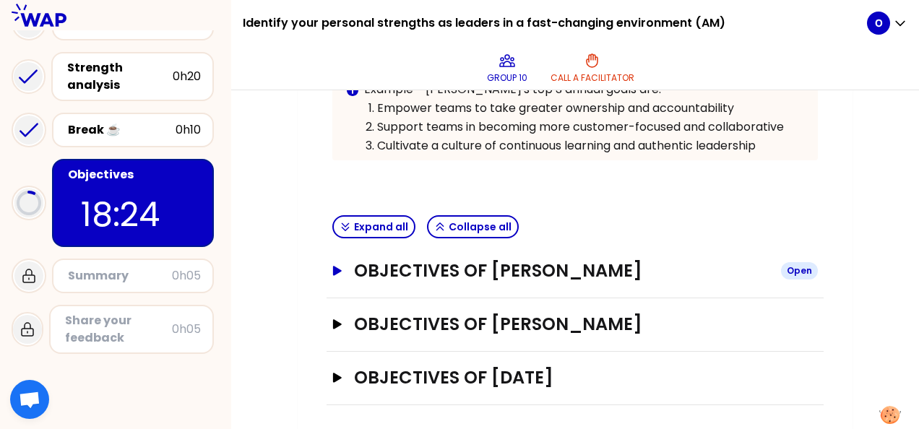
click at [347, 267] on button "Objectives of [PERSON_NAME] Open" at bounding box center [574, 270] width 485 height 23
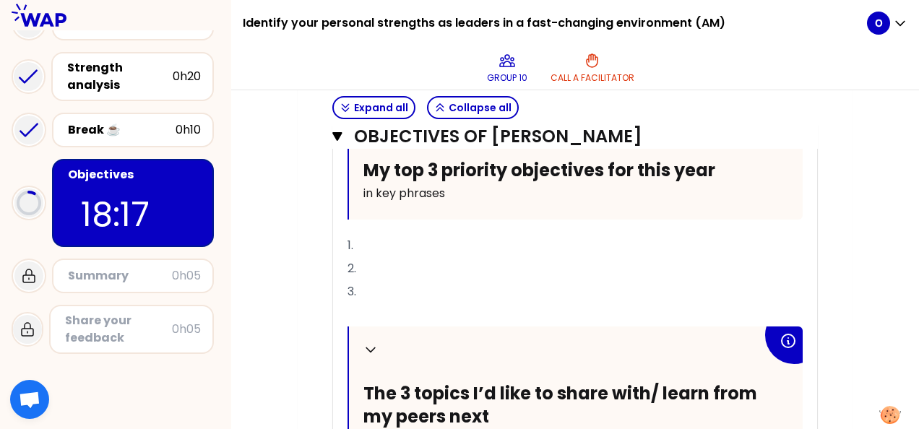
scroll to position [594, 0]
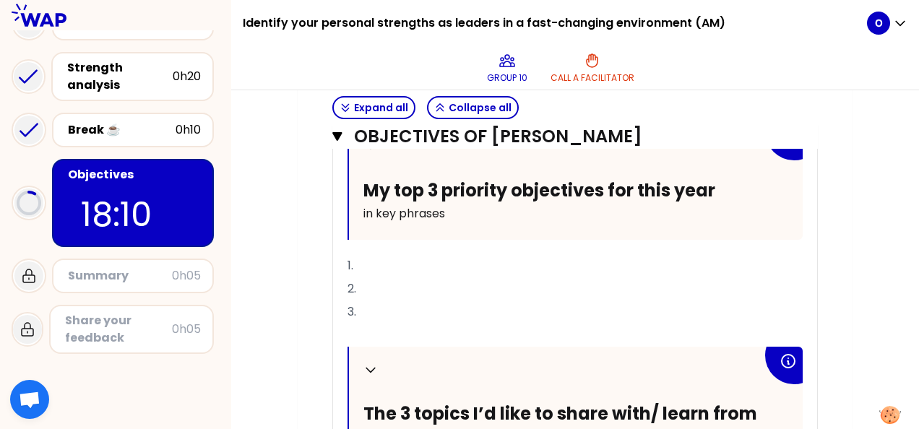
click at [418, 259] on p "1." at bounding box center [574, 265] width 455 height 23
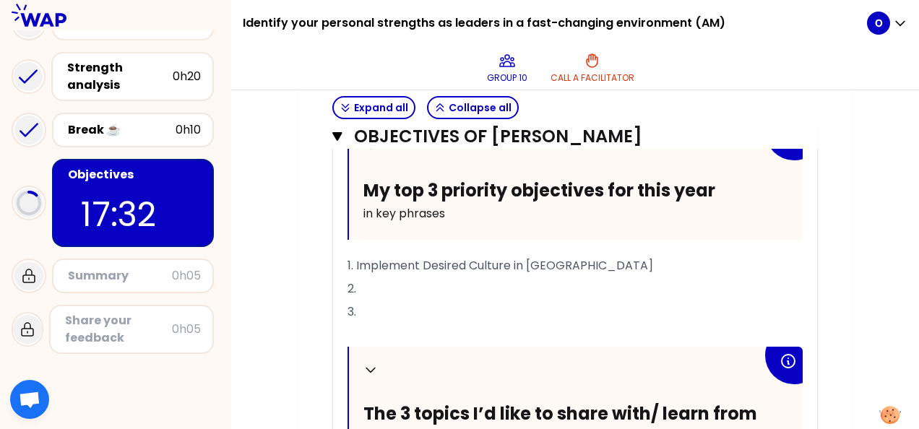
click at [396, 278] on p "2." at bounding box center [574, 288] width 455 height 23
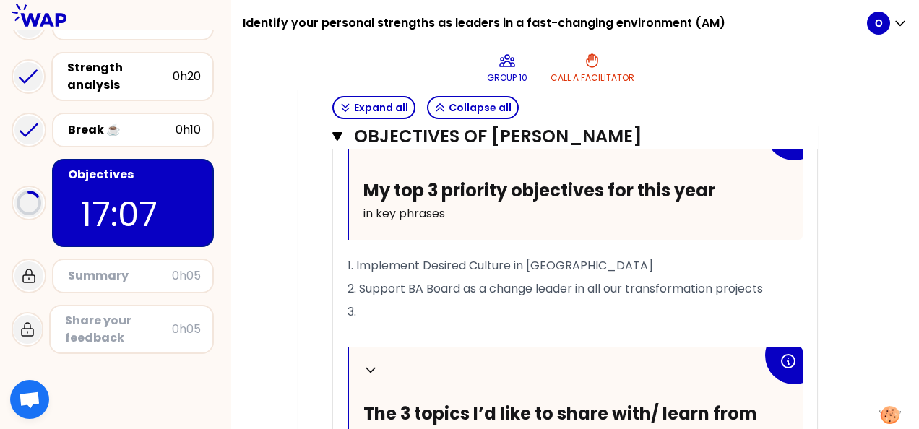
click at [377, 306] on p "3." at bounding box center [574, 312] width 455 height 23
drag, startPoint x: 403, startPoint y: 280, endPoint x: 362, endPoint y: 284, distance: 41.3
click at [362, 284] on span "2. Support BA Board as a change leader in all our transformation projects" at bounding box center [554, 288] width 415 height 17
click at [371, 302] on p "3." at bounding box center [574, 312] width 455 height 23
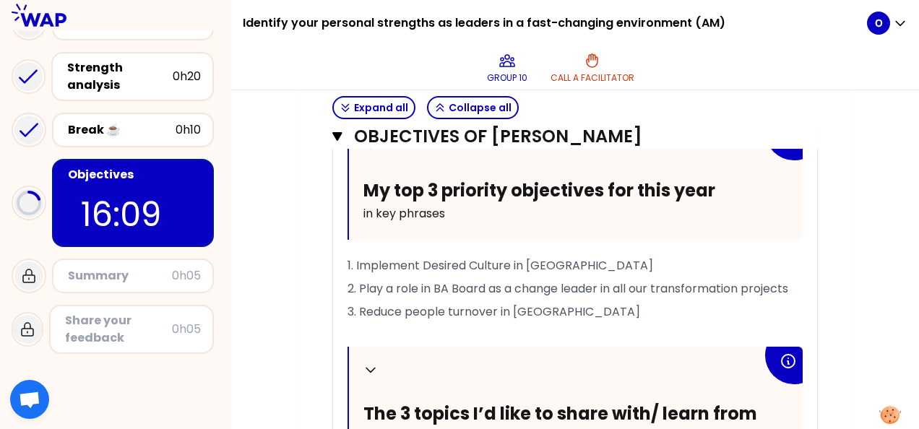
click at [627, 263] on p "1. Implement Desired Culture in [GEOGRAPHIC_DATA]" at bounding box center [574, 265] width 455 height 23
click at [618, 301] on p "3. Reduce people turnover in [GEOGRAPHIC_DATA]" at bounding box center [574, 312] width 455 height 23
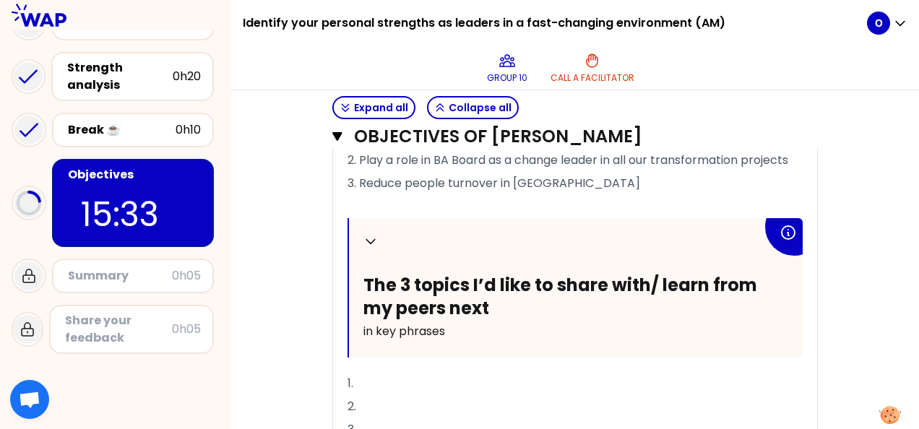
scroll to position [811, 0]
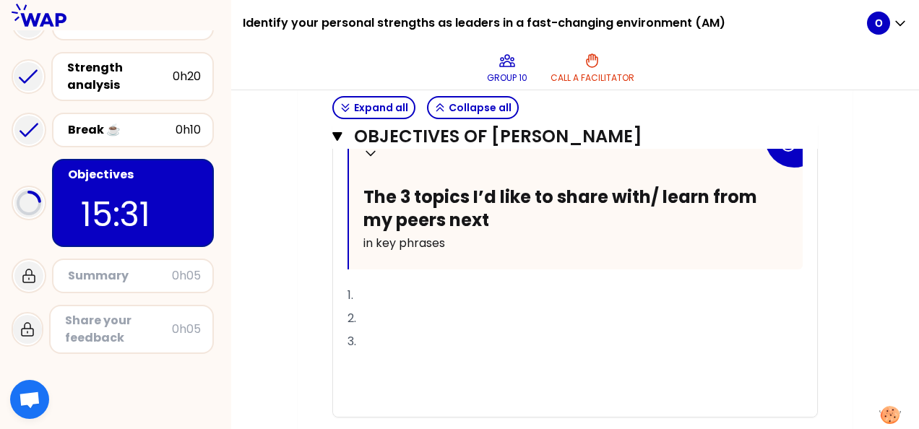
click at [415, 290] on p "1." at bounding box center [574, 295] width 455 height 23
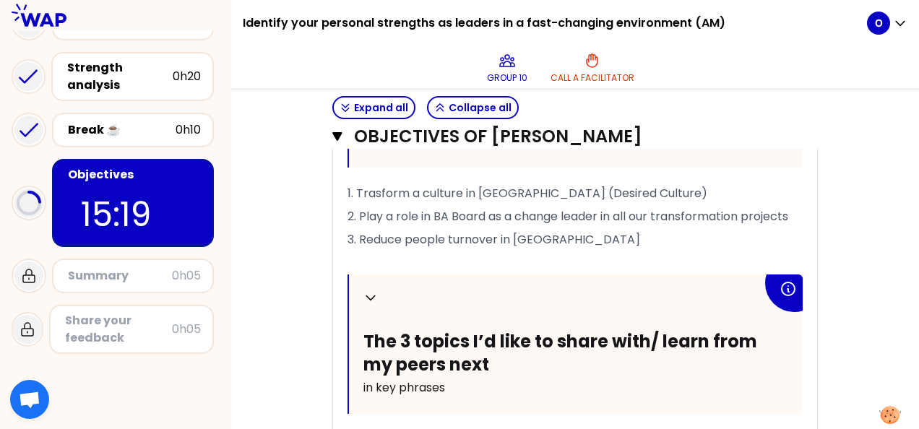
scroll to position [738, 0]
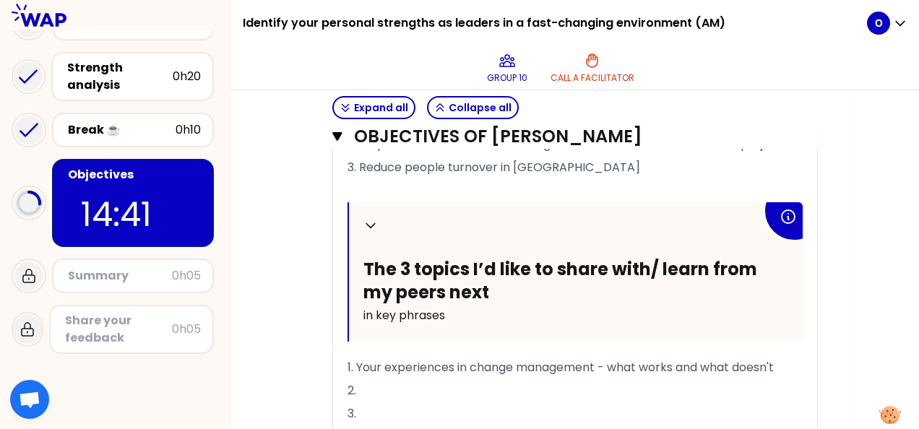
click at [423, 381] on p "2." at bounding box center [574, 390] width 455 height 23
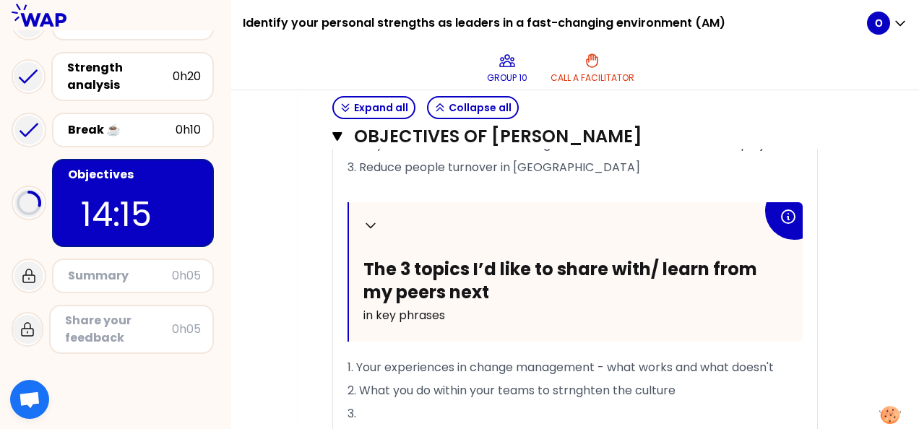
click at [413, 402] on p "3." at bounding box center [574, 413] width 455 height 23
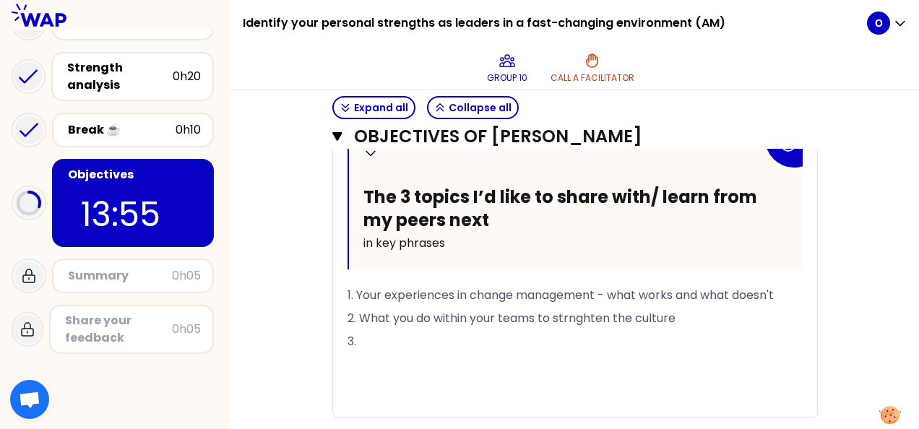
click at [392, 314] on span "2. What you do within your teams to strnghten the culture" at bounding box center [511, 318] width 328 height 17
click at [595, 313] on span "2. What do you do within your teams to strnghten the culture" at bounding box center [519, 318] width 345 height 17
click at [590, 314] on span "2. What do you do within your teams to strnghten the culture" at bounding box center [519, 318] width 345 height 17
click at [565, 334] on p "3." at bounding box center [574, 341] width 455 height 23
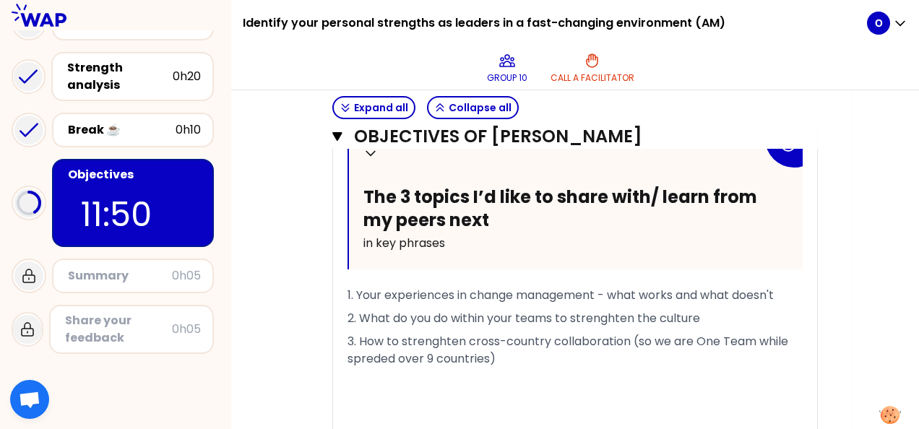
click at [584, 364] on p "3. How to strenghten cross-country collaboration (so we are One Team while spre…" at bounding box center [574, 350] width 455 height 40
drag, startPoint x: 347, startPoint y: 354, endPoint x: 392, endPoint y: 355, distance: 44.1
click at [392, 355] on span "3. How to strenghten cross-country collaboration (so we are One Team while spre…" at bounding box center [569, 350] width 444 height 34
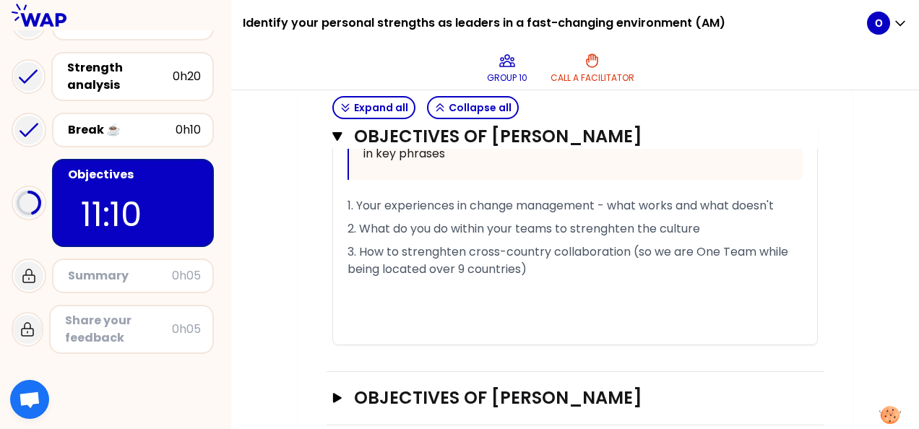
scroll to position [828, 0]
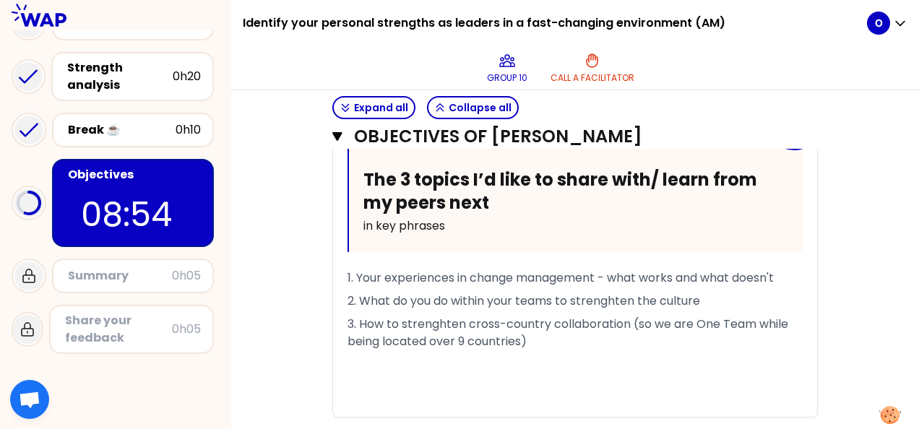
click at [784, 269] on p "1. Your experiences in change management - what works and what doesn't" at bounding box center [574, 278] width 455 height 23
click at [700, 298] on span "2. What do you do within your teams to strenghten the culture" at bounding box center [523, 301] width 353 height 17
click at [546, 337] on p "3. How to strenghten cross-country collaboration (so we are One Team while bein…" at bounding box center [574, 333] width 455 height 40
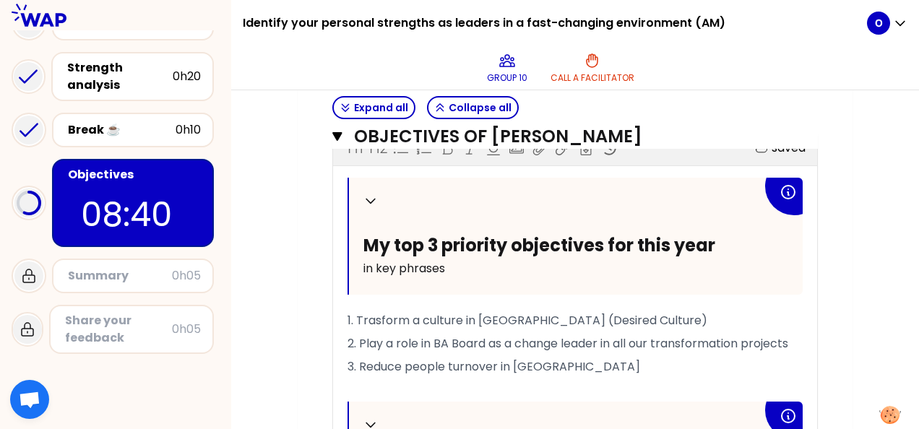
scroll to position [611, 0]
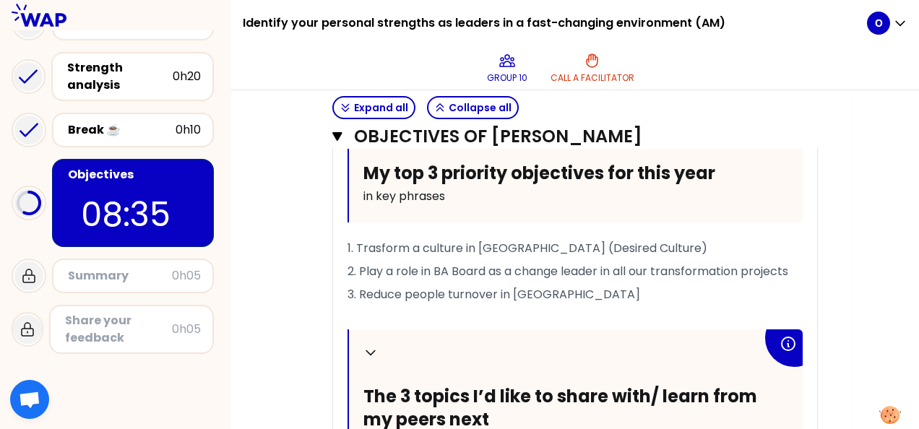
click at [537, 288] on p "3. Reduce people turnover in [GEOGRAPHIC_DATA]" at bounding box center [574, 294] width 455 height 23
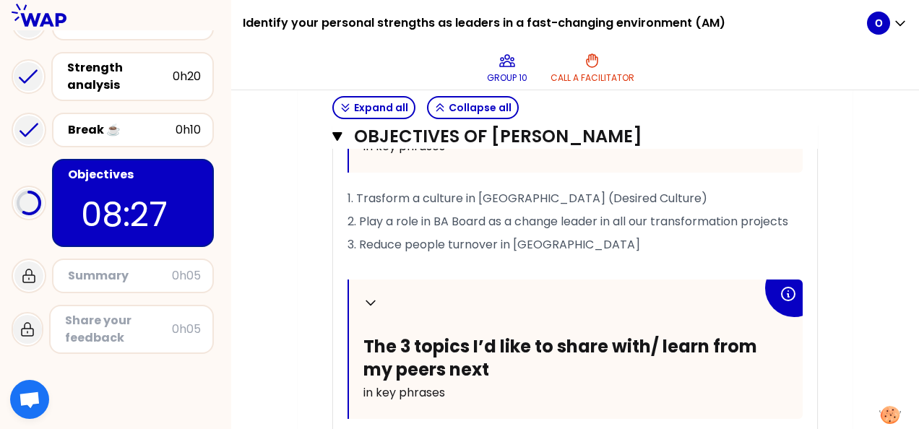
scroll to position [683, 0]
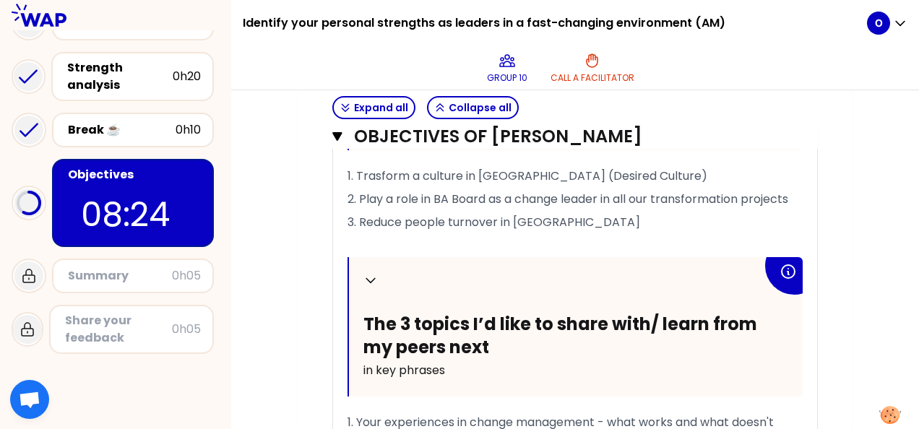
click at [788, 197] on span "2. Play a role in BA Board as a change leader in all our transformation projects" at bounding box center [567, 199] width 441 height 17
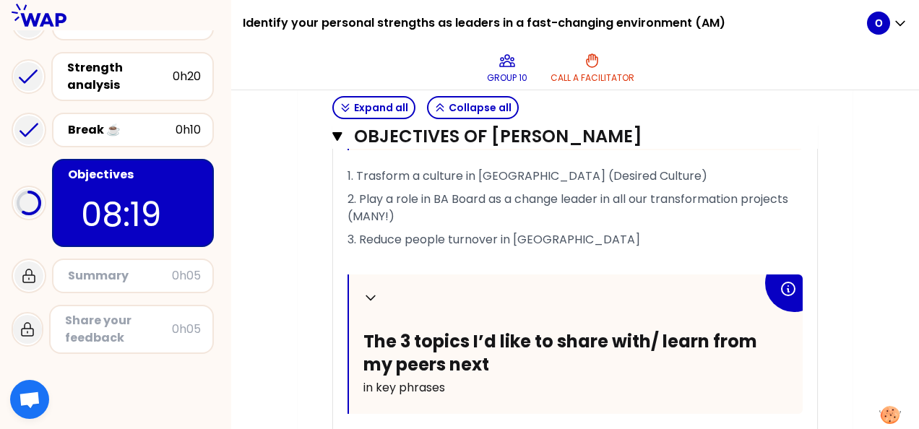
click at [300, 165] on div "My group number: 10 Objectives # To design future sessions, share your top 3 pr…" at bounding box center [575, 115] width 555 height 1254
click at [340, 137] on icon "button" at bounding box center [337, 137] width 10 height 12
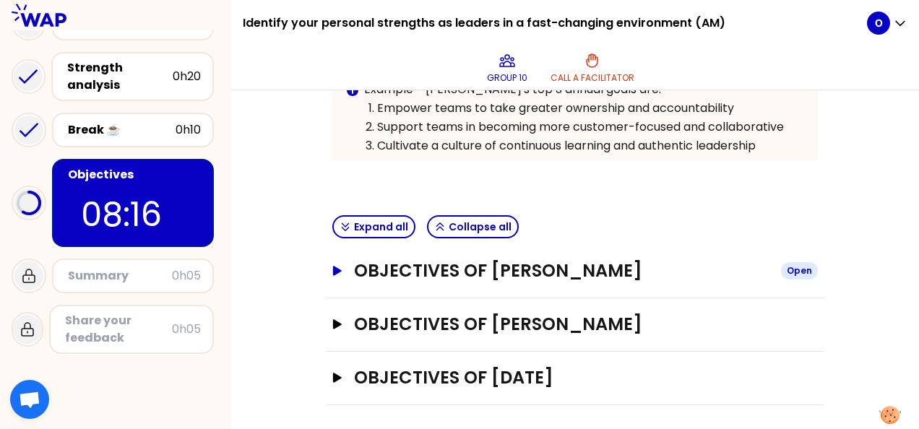
click at [332, 266] on icon "button" at bounding box center [338, 271] width 12 height 10
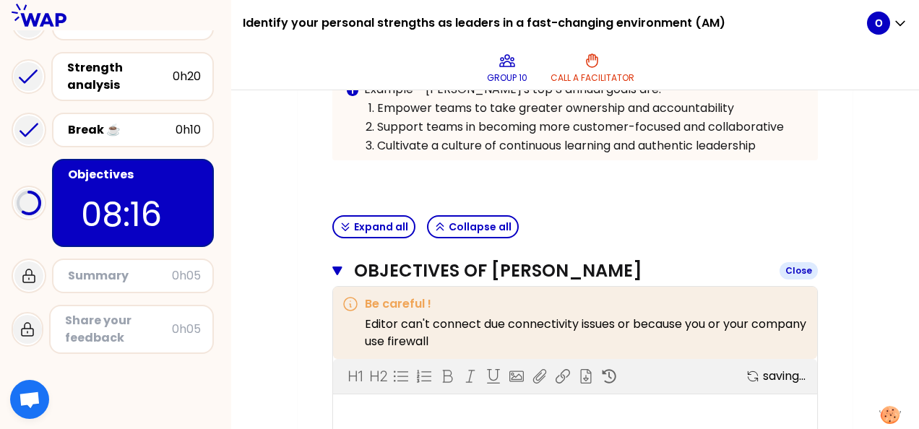
scroll to position [683, 0]
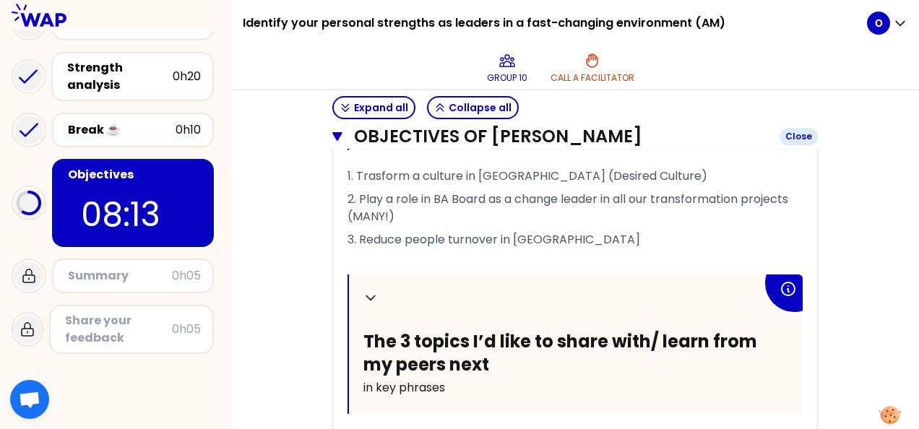
click at [338, 139] on icon "button" at bounding box center [336, 136] width 9 height 9
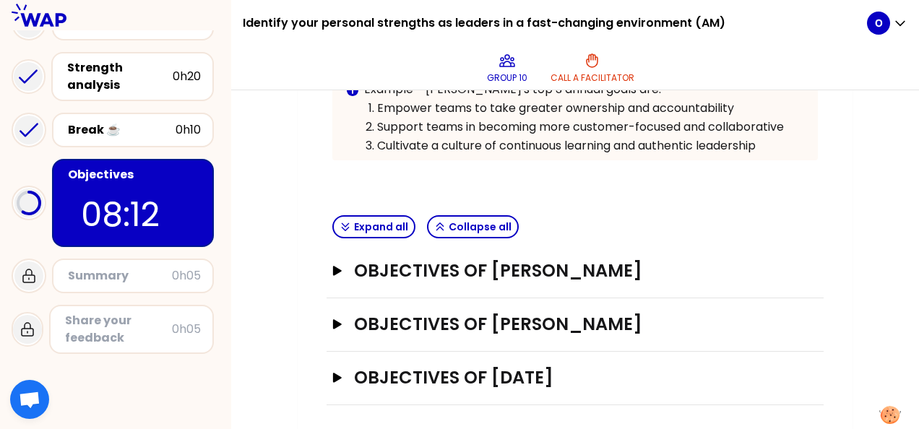
click at [330, 319] on div "Objectives of [PERSON_NAME] Open" at bounding box center [575, 324] width 497 height 53
click at [333, 323] on icon "button" at bounding box center [337, 323] width 9 height 9
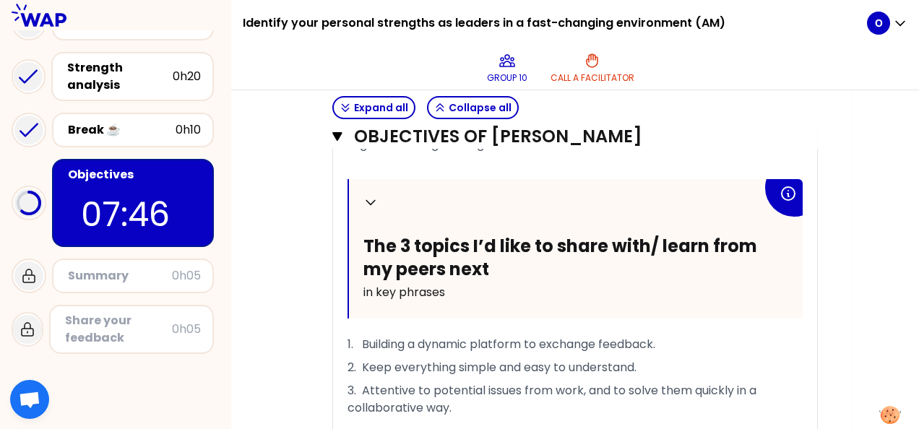
scroll to position [816, 0]
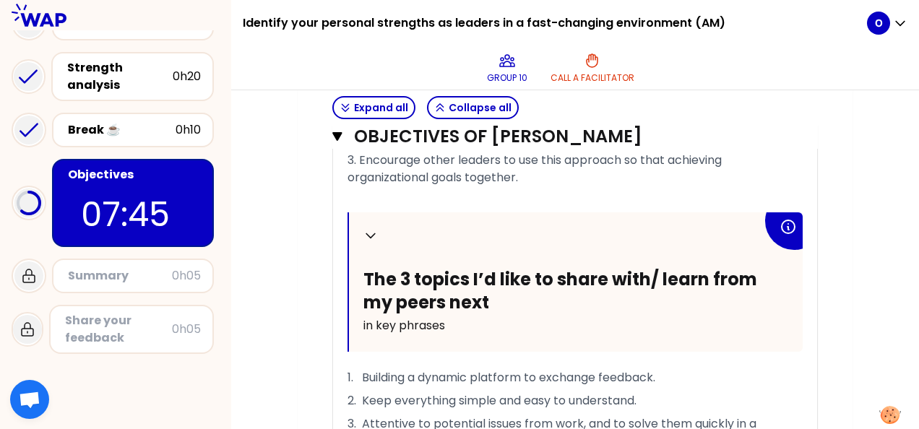
click at [339, 134] on icon "button" at bounding box center [336, 136] width 9 height 9
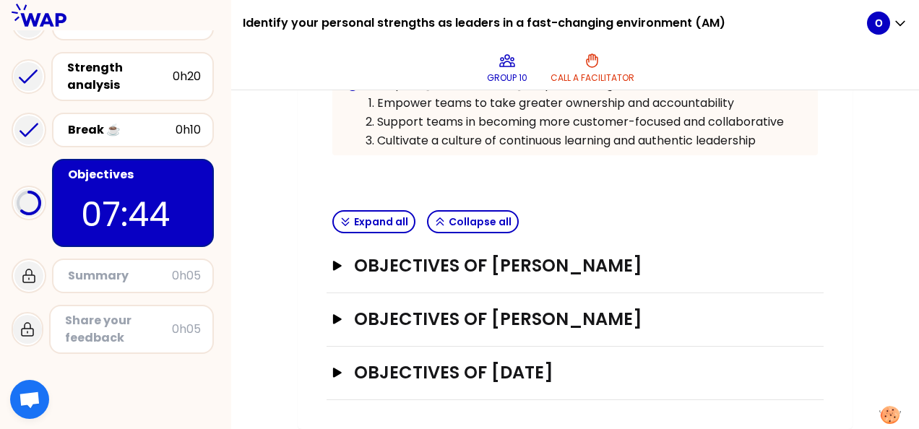
scroll to position [383, 0]
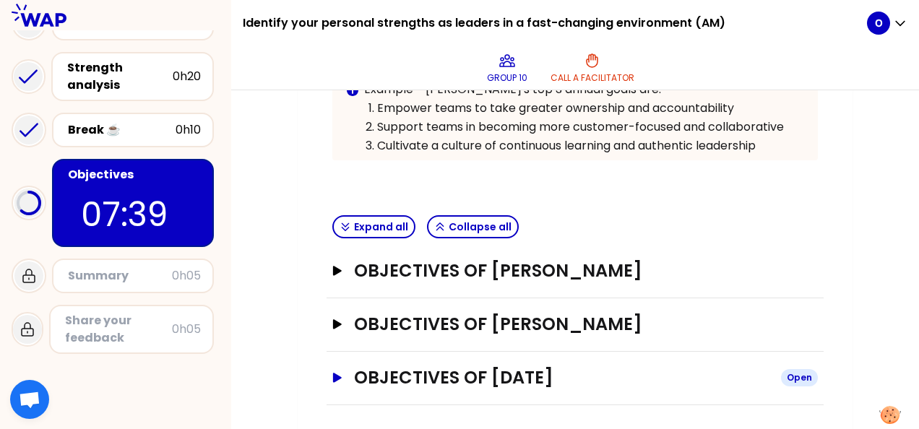
click at [345, 373] on button "Objectives of [DATE] Open" at bounding box center [574, 377] width 485 height 23
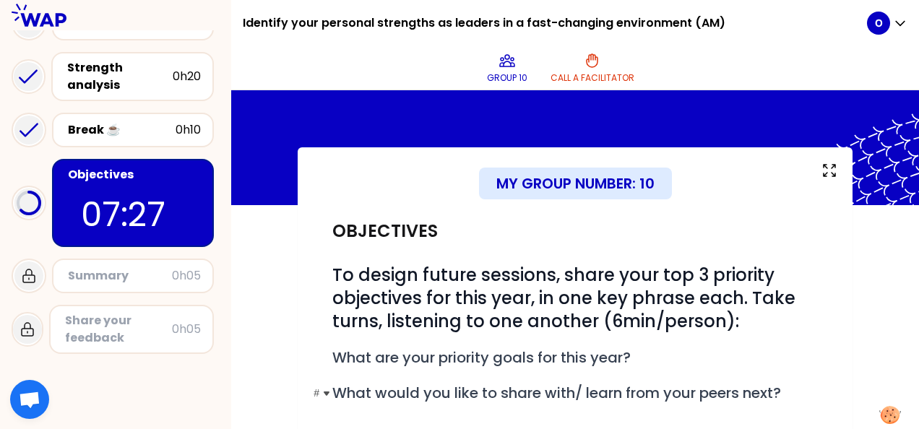
scroll to position [22, 0]
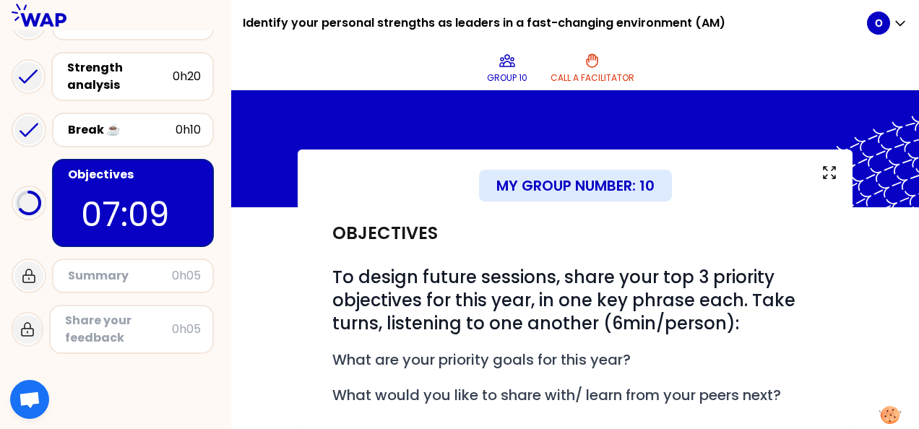
click at [394, 191] on div "My group number: 10" at bounding box center [574, 186] width 485 height 32
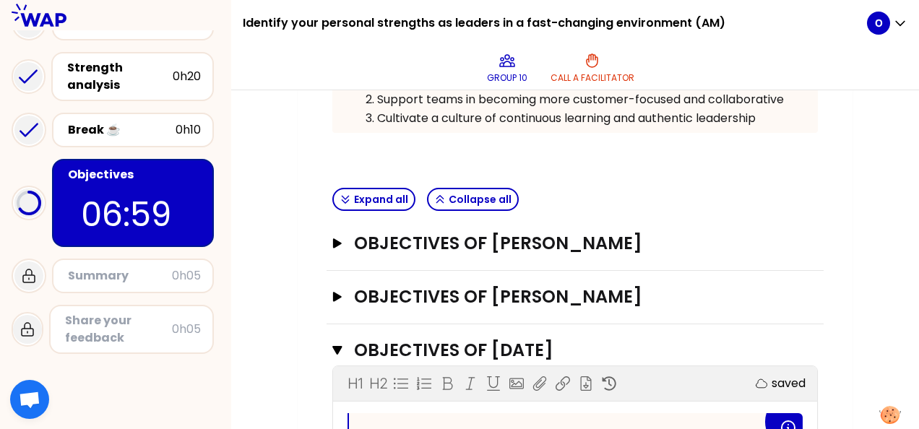
scroll to position [433, 0]
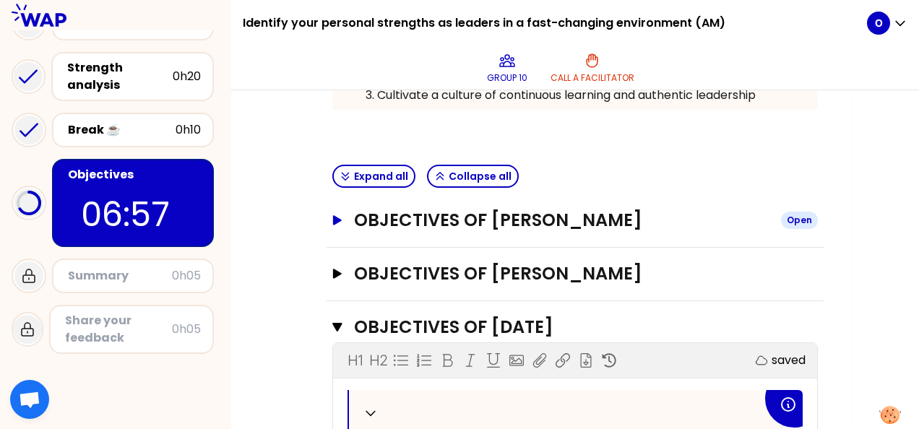
click at [332, 220] on icon "button" at bounding box center [338, 220] width 12 height 10
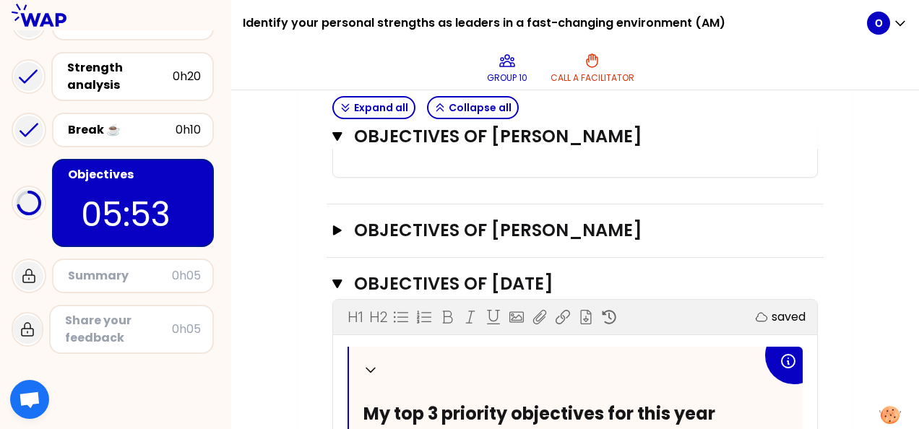
scroll to position [1156, 0]
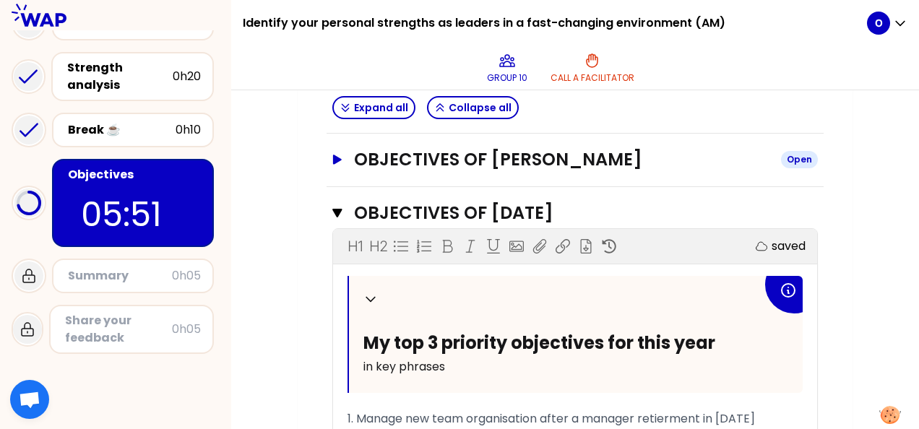
click at [332, 156] on icon "button" at bounding box center [338, 160] width 12 height 10
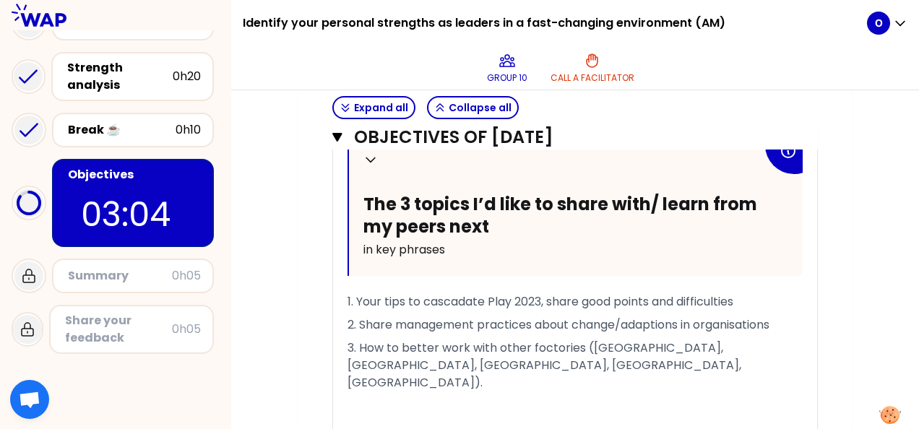
scroll to position [2167, 0]
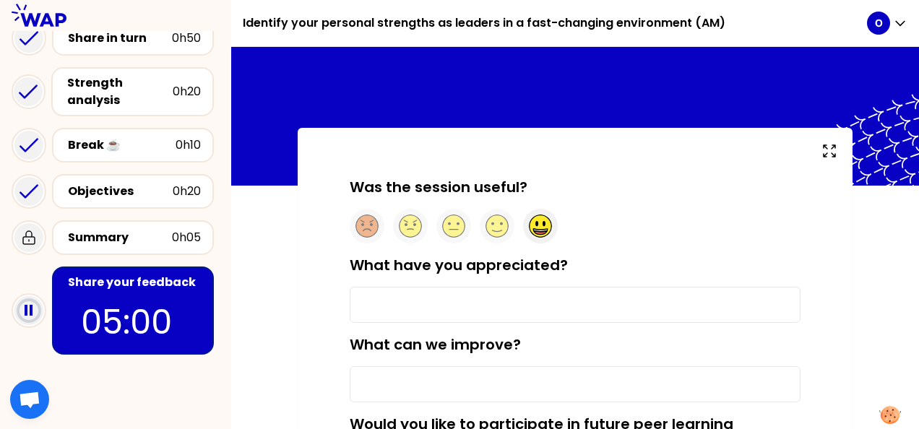
click at [547, 223] on circle at bounding box center [541, 226] width 22 height 22
click at [444, 306] on input "What have you appreciated?" at bounding box center [575, 305] width 451 height 36
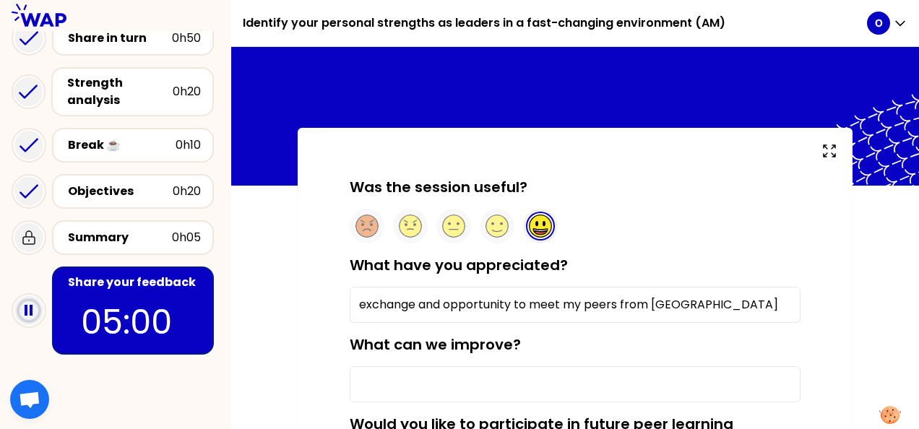
scroll to position [72, 0]
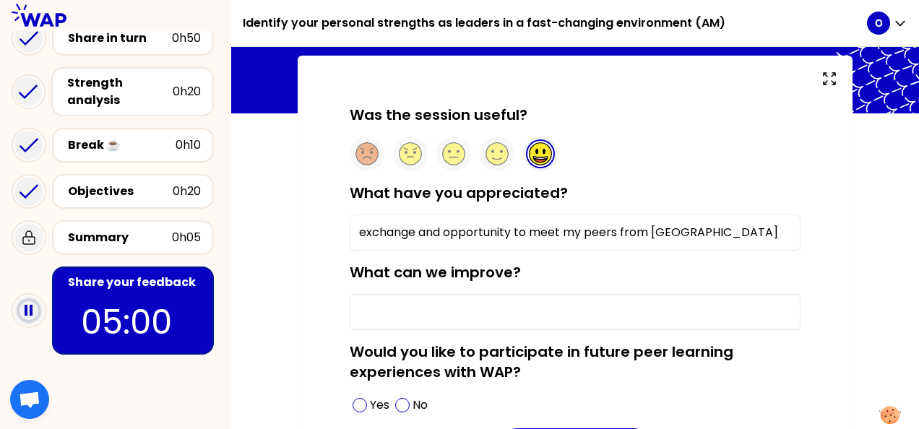
type input "exchange and opportunity to meet my peers from [GEOGRAPHIC_DATA]"
click at [444, 316] on input "What can we improve?" at bounding box center [575, 312] width 451 height 36
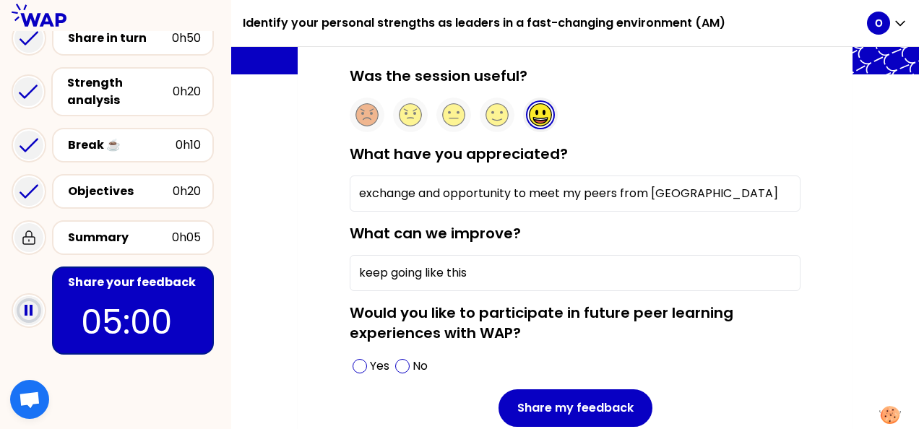
scroll to position [144, 0]
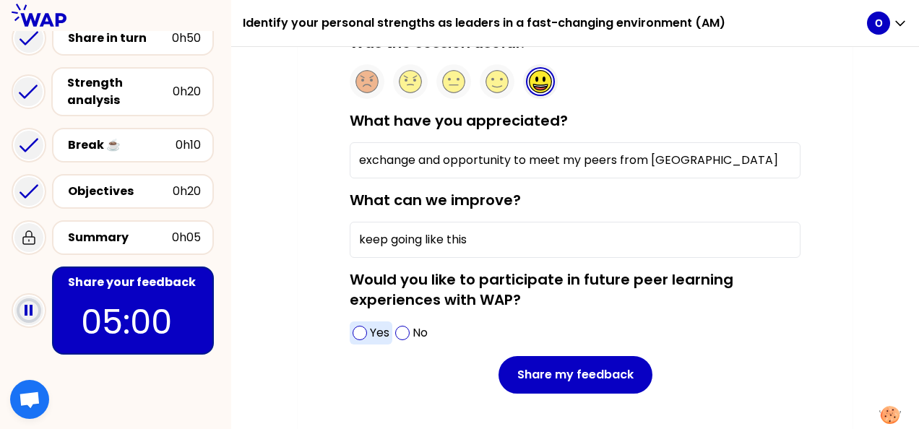
type input "keep going like this"
click at [364, 332] on span at bounding box center [360, 333] width 14 height 14
click at [692, 160] on input "exchange and opportunity to meet my peers from [GEOGRAPHIC_DATA]" at bounding box center [575, 160] width 451 height 36
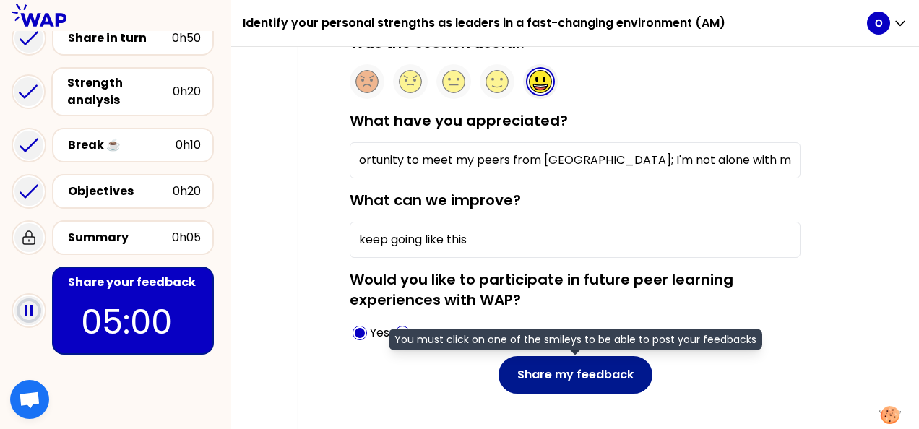
type input "exchange and opportunity to meet my peers from [GEOGRAPHIC_DATA]; I'm not alone…"
click at [577, 370] on button "Share my feedback" at bounding box center [575, 375] width 154 height 38
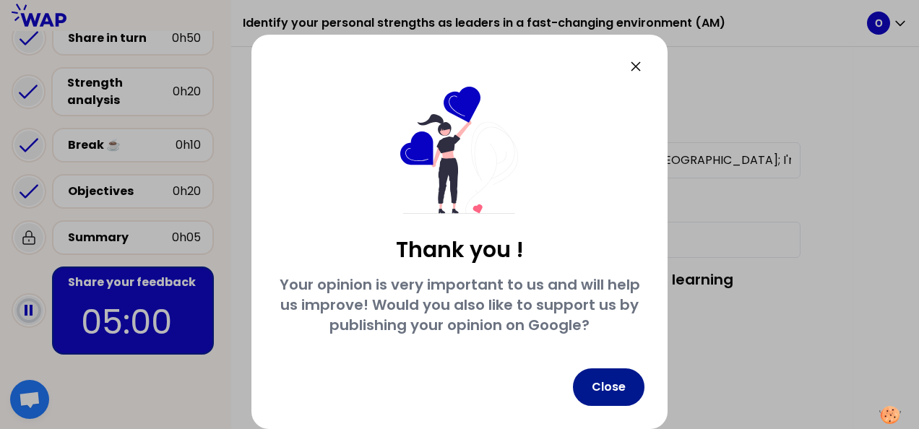
click at [599, 393] on button "Close" at bounding box center [609, 387] width 72 height 38
